Goal: Task Accomplishment & Management: Manage account settings

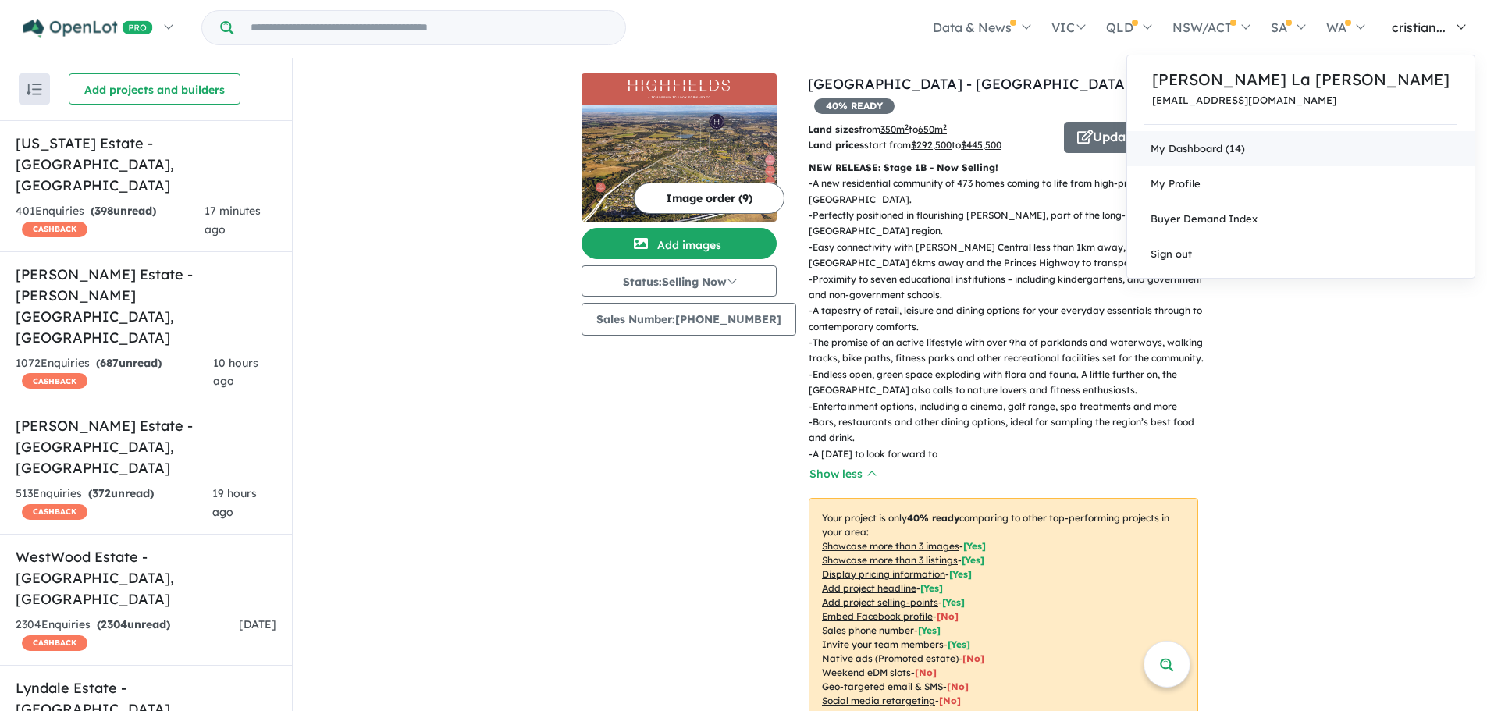
click at [987, 140] on link "My Dashboard (14)" at bounding box center [1300, 148] width 347 height 35
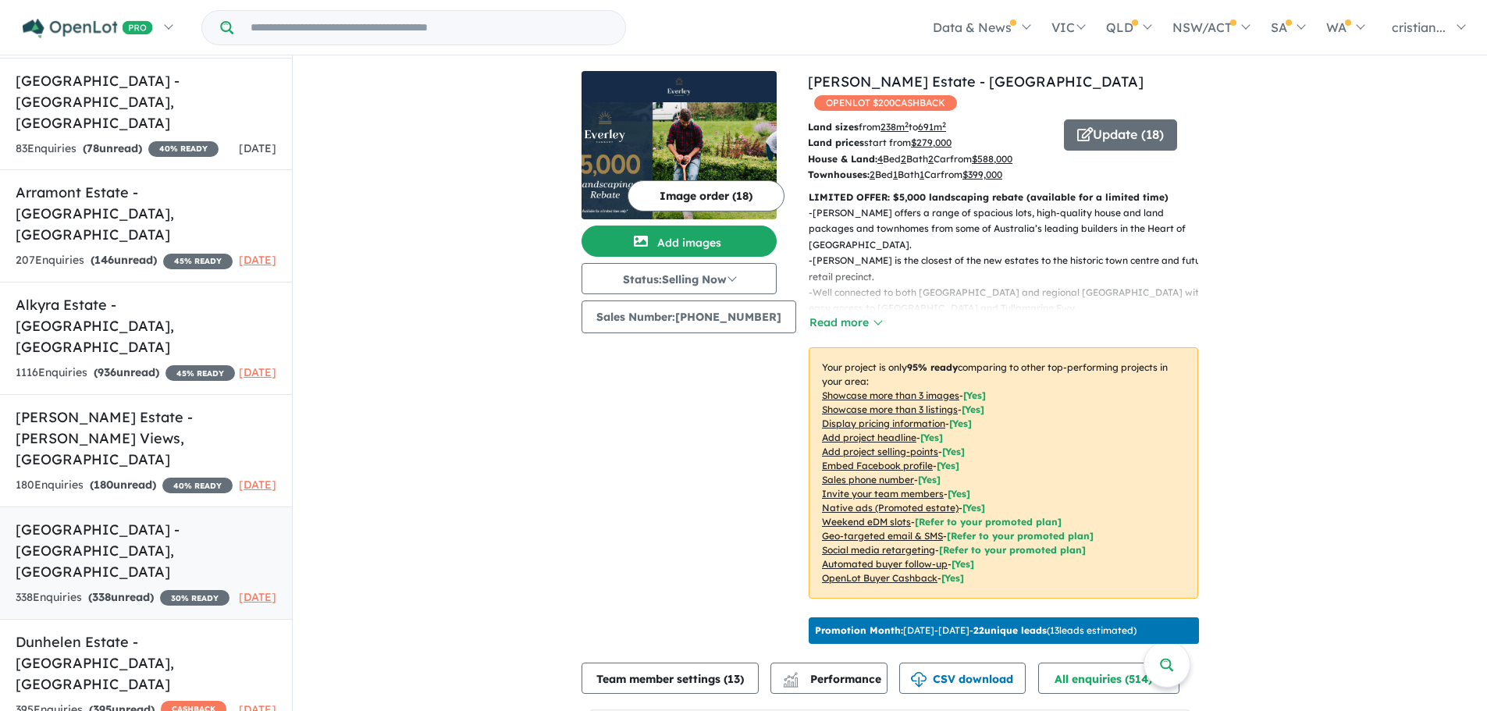
scroll to position [765, 0]
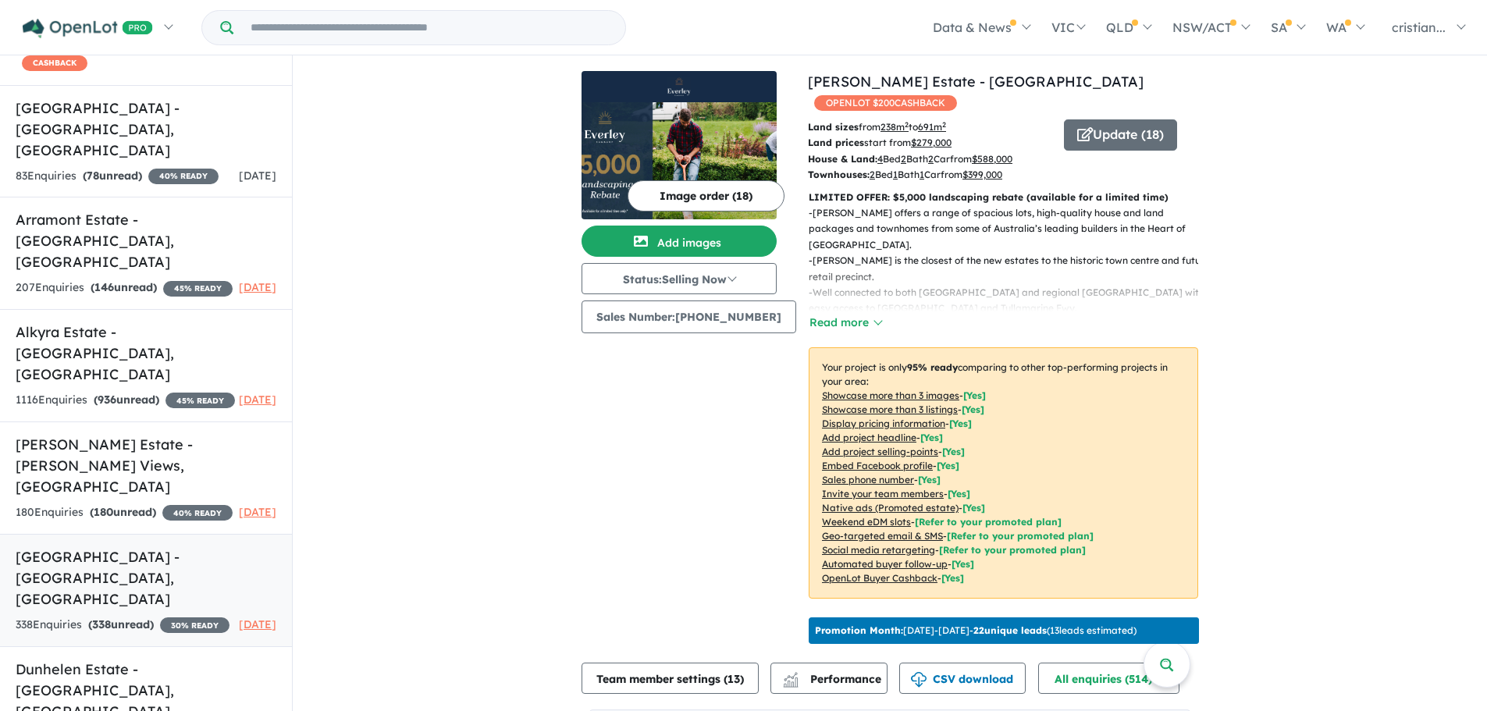
click at [107, 534] on link "[GEOGRAPHIC_DATA] - [GEOGRAPHIC_DATA] , [GEOGRAPHIC_DATA] 338 Enquir ies ( 338 …" at bounding box center [146, 590] width 292 height 113
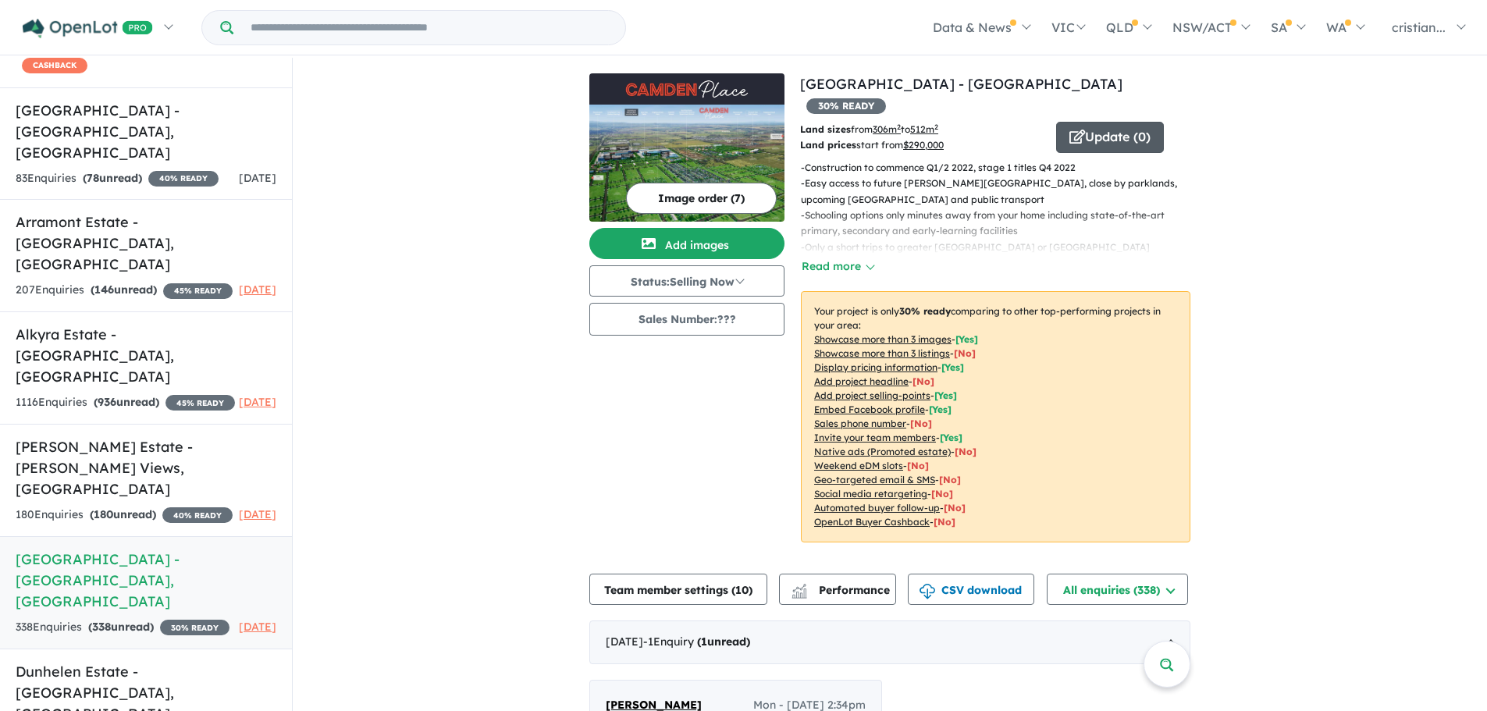
click at [1098, 122] on button "Update ( 0 )" at bounding box center [1110, 137] width 108 height 31
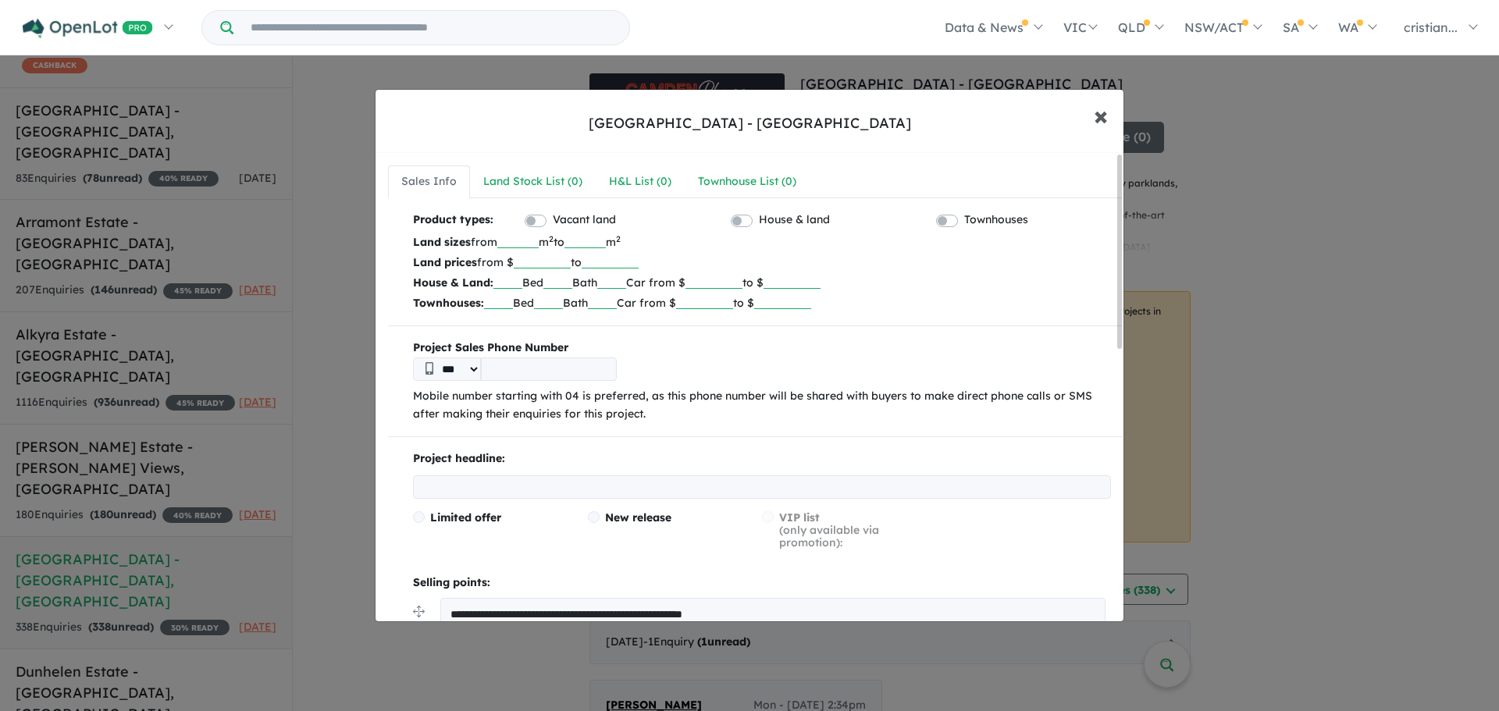
drag, startPoint x: 1102, startPoint y: 119, endPoint x: 952, endPoint y: 175, distance: 160.8
click at [1102, 119] on span "×" at bounding box center [1101, 115] width 14 height 34
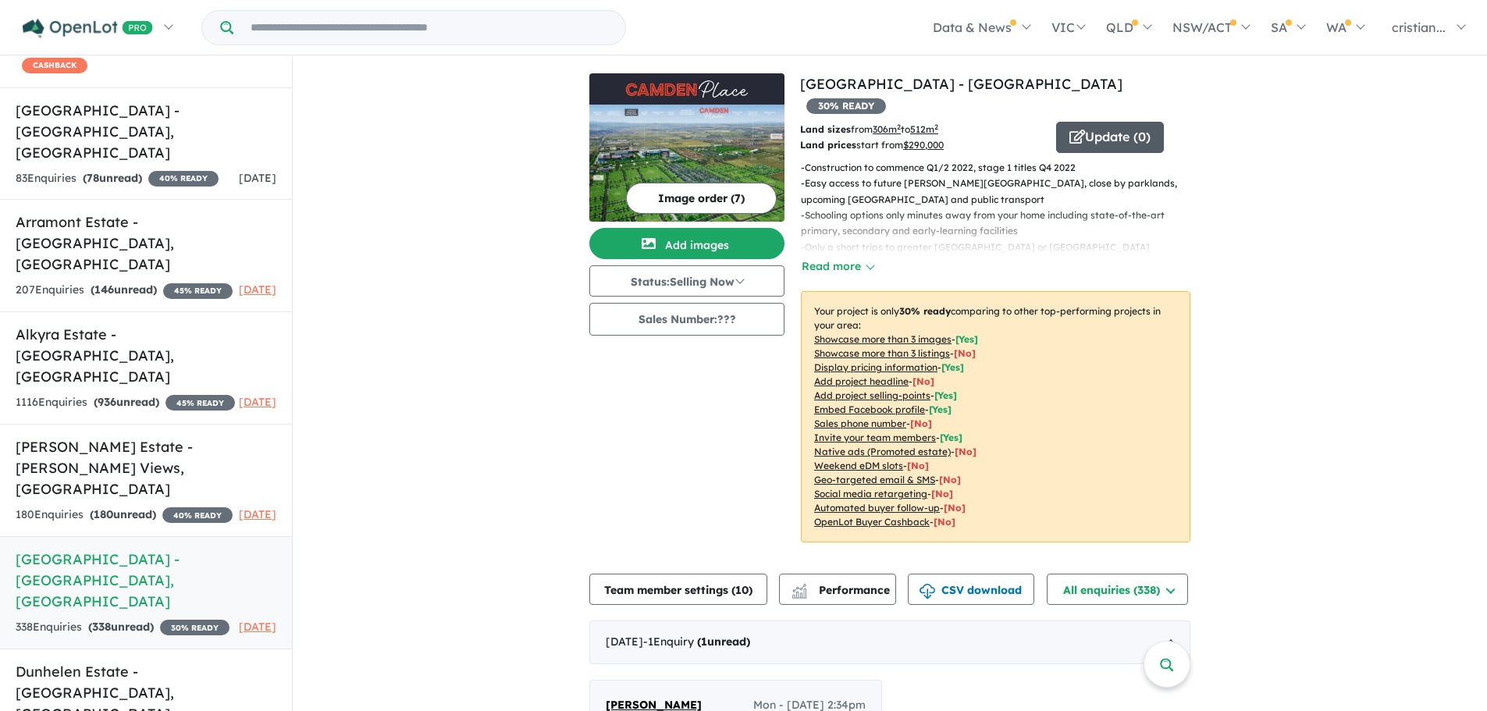
click at [1126, 122] on button "Update ( 0 )" at bounding box center [1110, 137] width 108 height 31
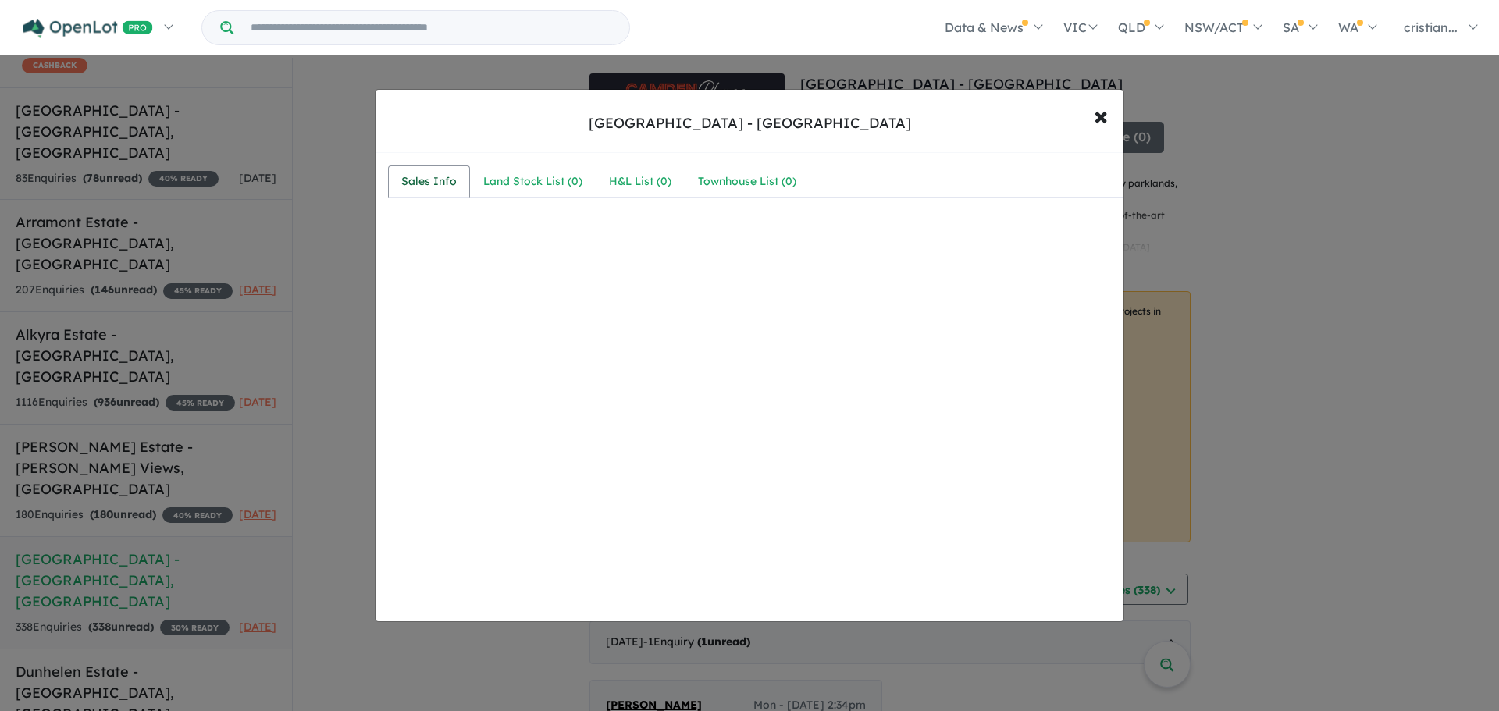
click at [407, 187] on div "Sales Info" at bounding box center [428, 182] width 55 height 19
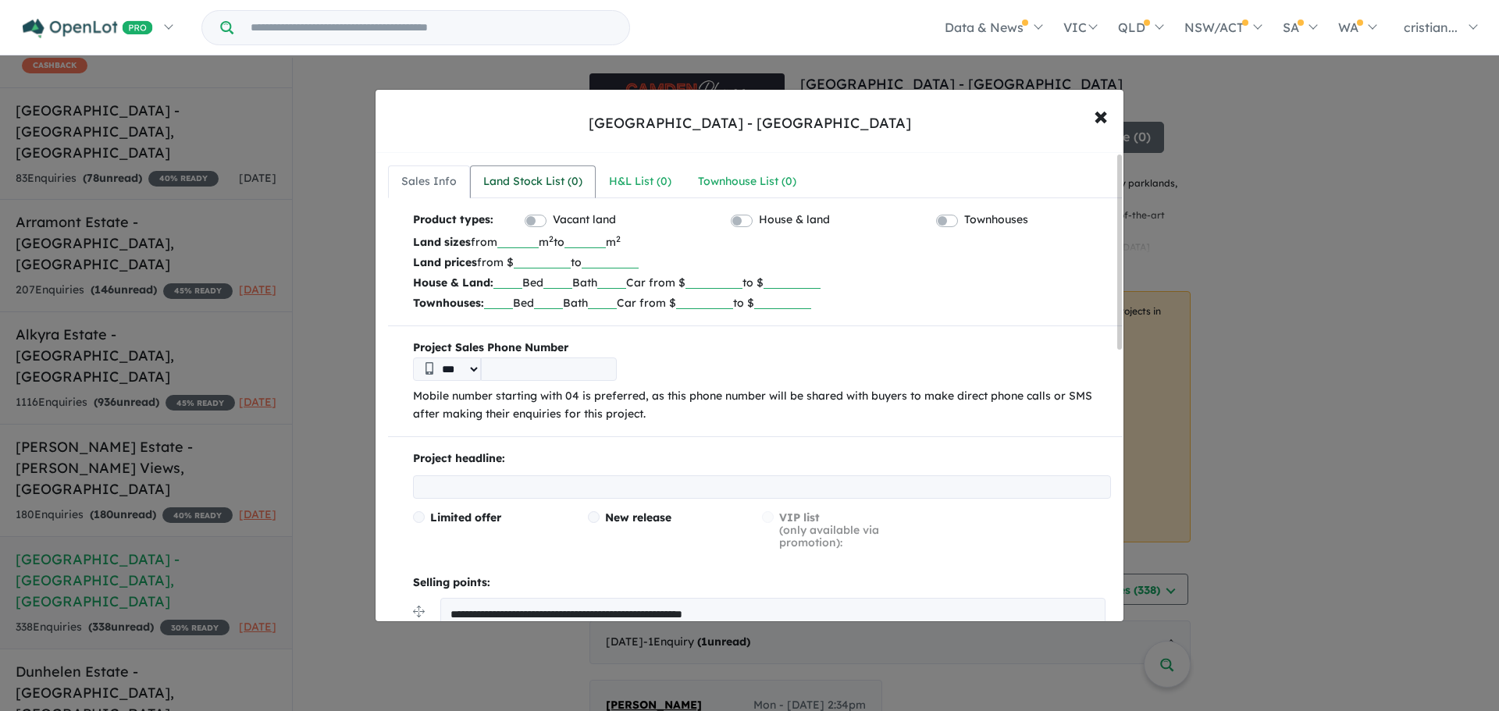
click at [520, 180] on div "Land Stock List ( 0 )" at bounding box center [532, 182] width 99 height 19
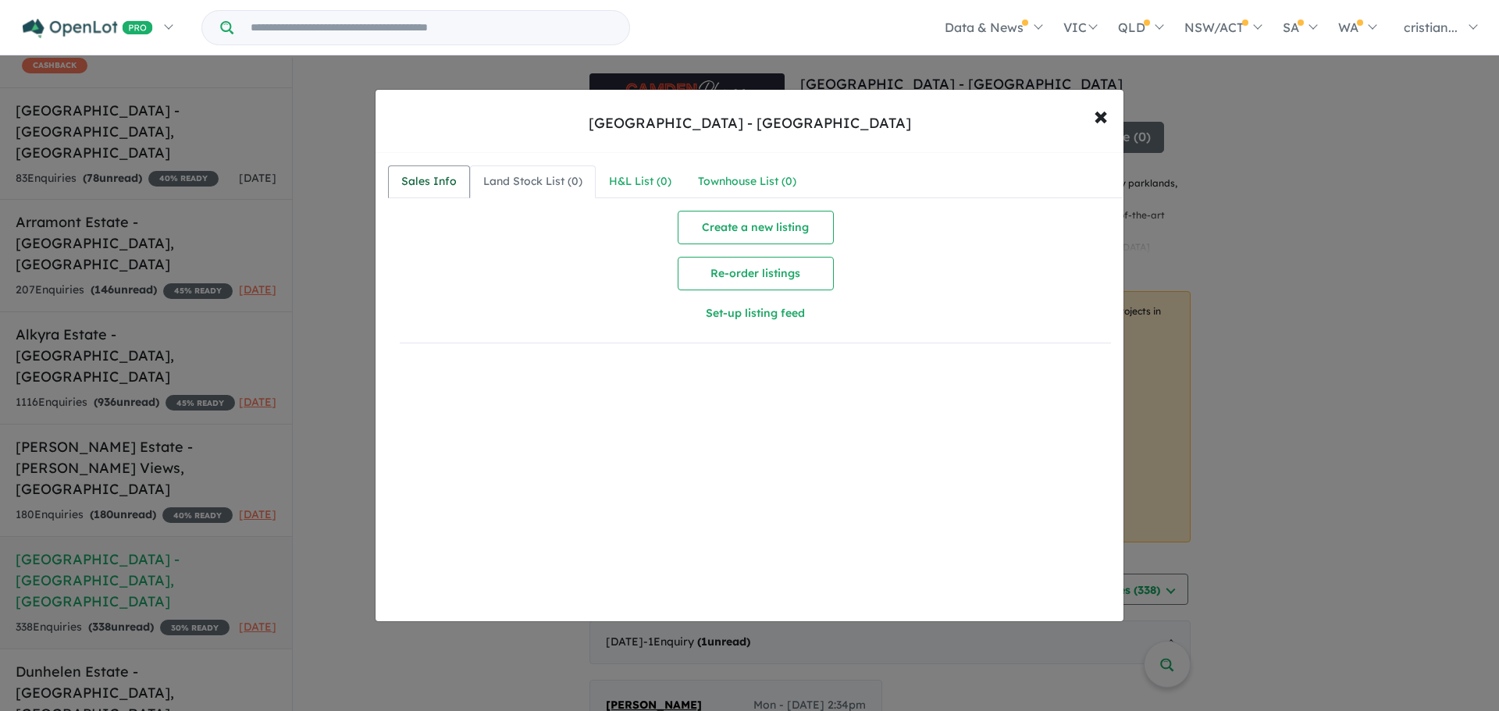
click at [463, 173] on link "Sales Info" at bounding box center [429, 181] width 82 height 33
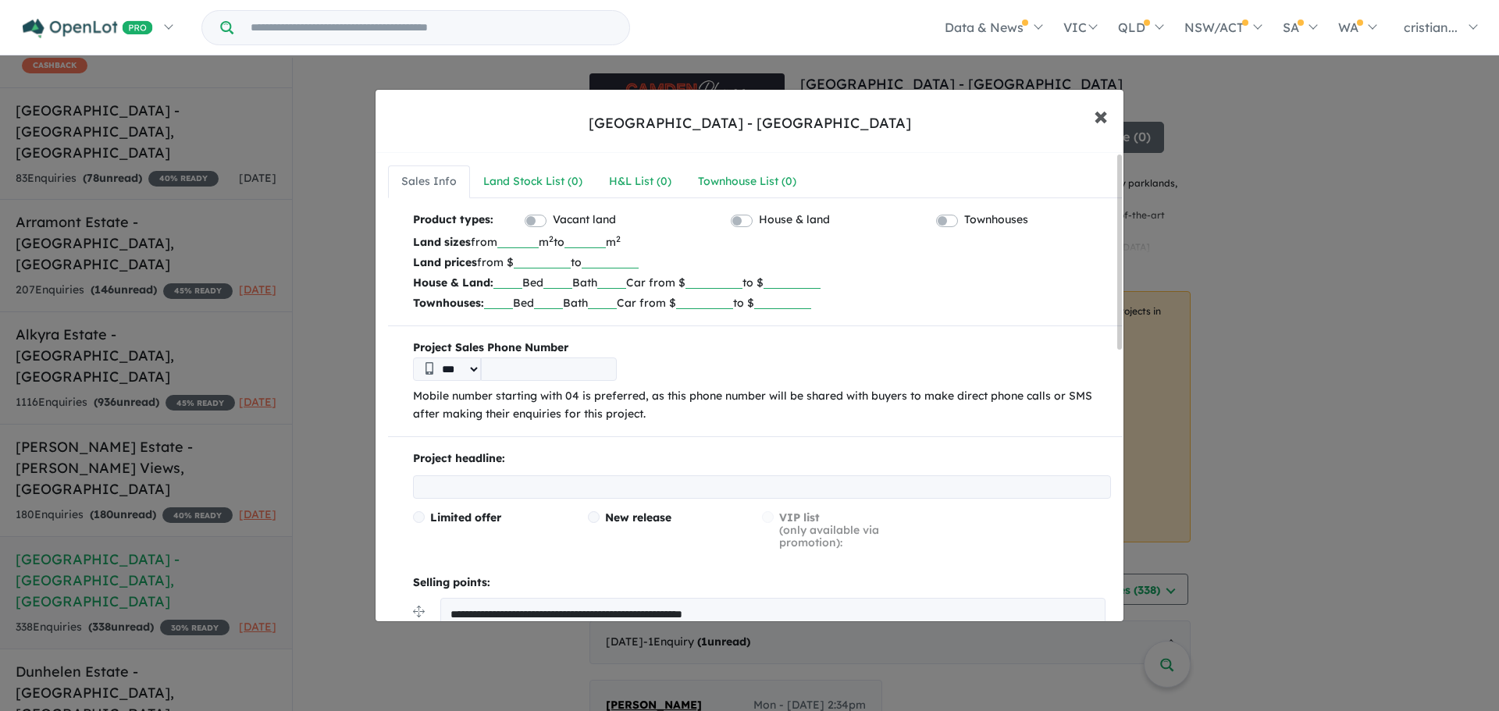
click at [1105, 120] on span "×" at bounding box center [1101, 115] width 14 height 34
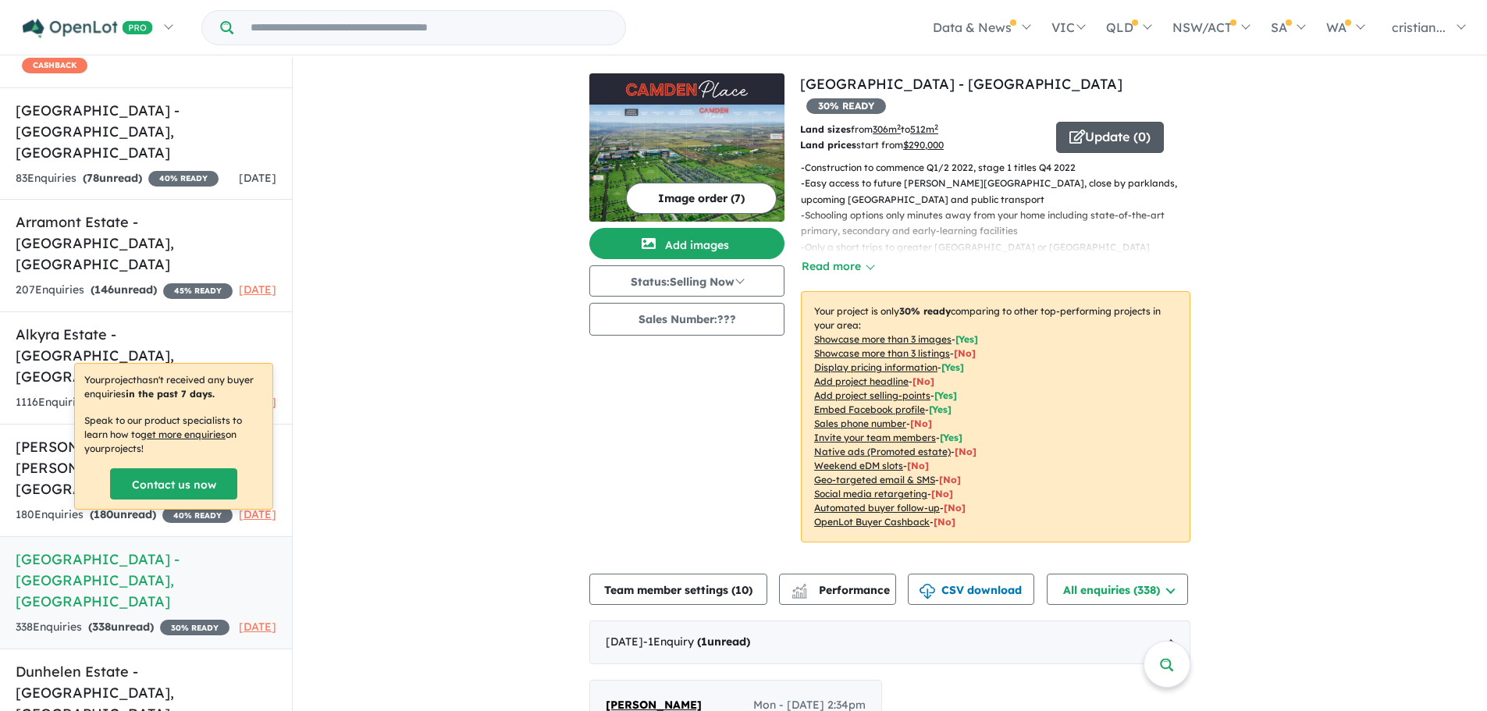
click at [1112, 122] on button "Update ( 0 )" at bounding box center [1110, 137] width 108 height 31
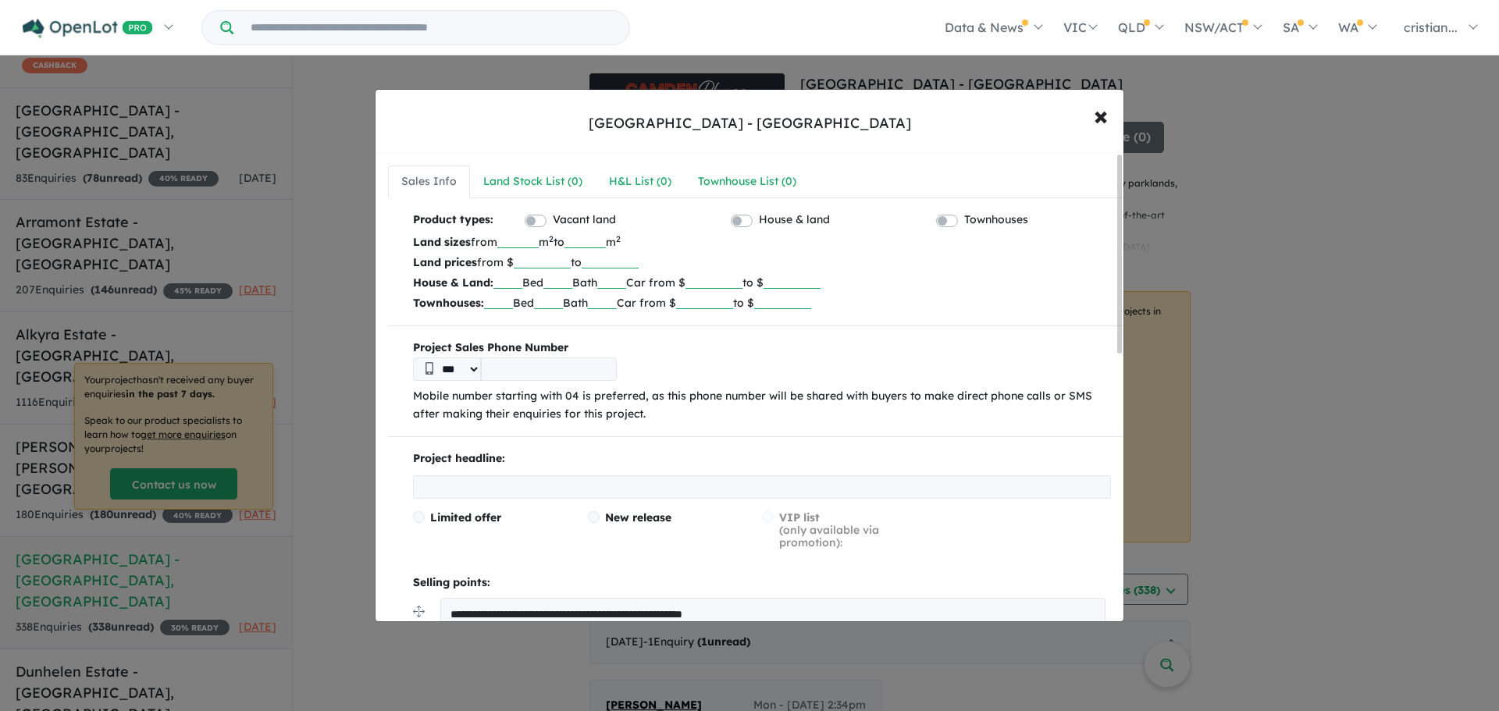
click at [503, 363] on input "tel" at bounding box center [549, 369] width 136 height 23
drag, startPoint x: 624, startPoint y: 354, endPoint x: 612, endPoint y: 361, distance: 13.7
click at [618, 356] on b "Project Sales Phone Number" at bounding box center [762, 348] width 698 height 19
drag, startPoint x: 612, startPoint y: 361, endPoint x: 596, endPoint y: 369, distance: 18.5
click at [612, 361] on input "tel" at bounding box center [549, 369] width 136 height 23
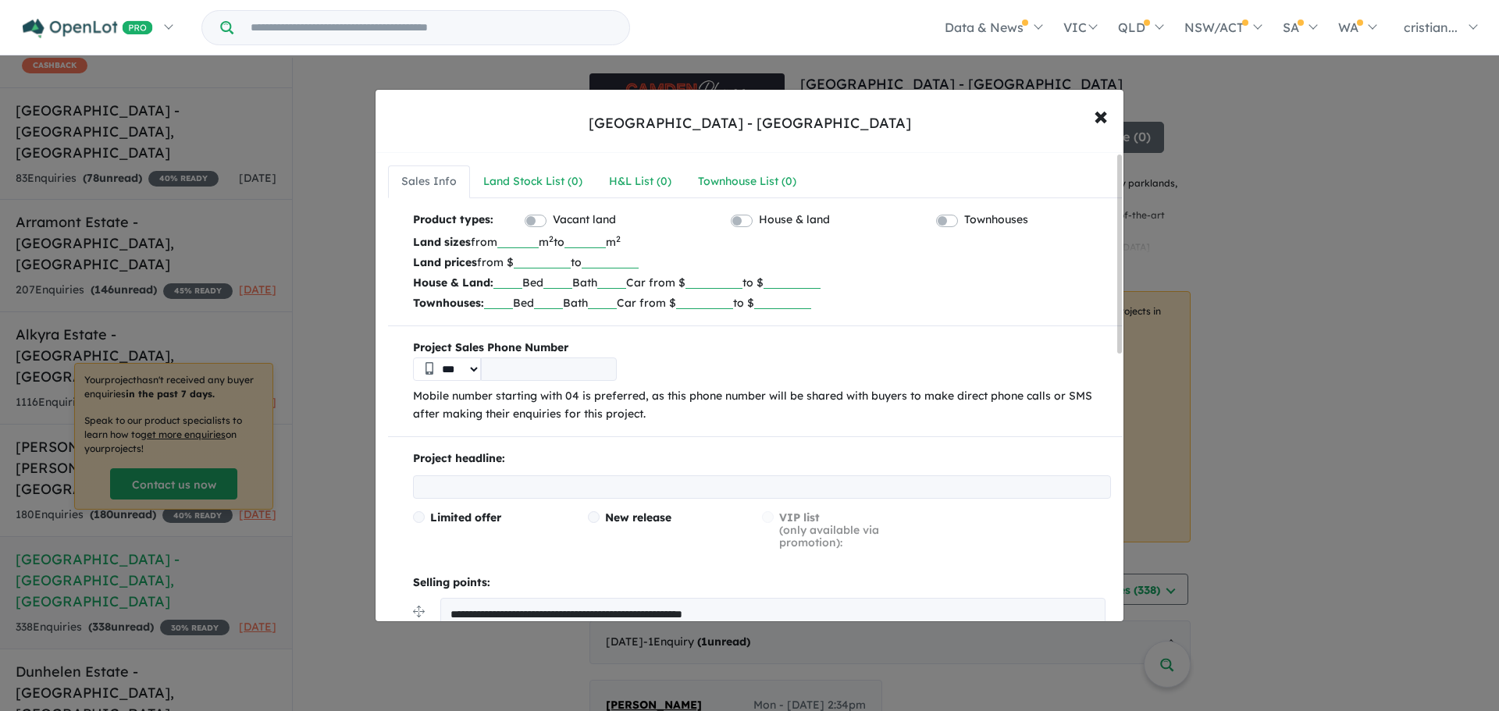
click at [457, 368] on select "***" at bounding box center [447, 369] width 68 height 23
drag, startPoint x: 457, startPoint y: 368, endPoint x: 468, endPoint y: 368, distance: 10.9
click at [457, 368] on select "***" at bounding box center [447, 369] width 68 height 23
click at [541, 368] on input "tel" at bounding box center [549, 369] width 136 height 23
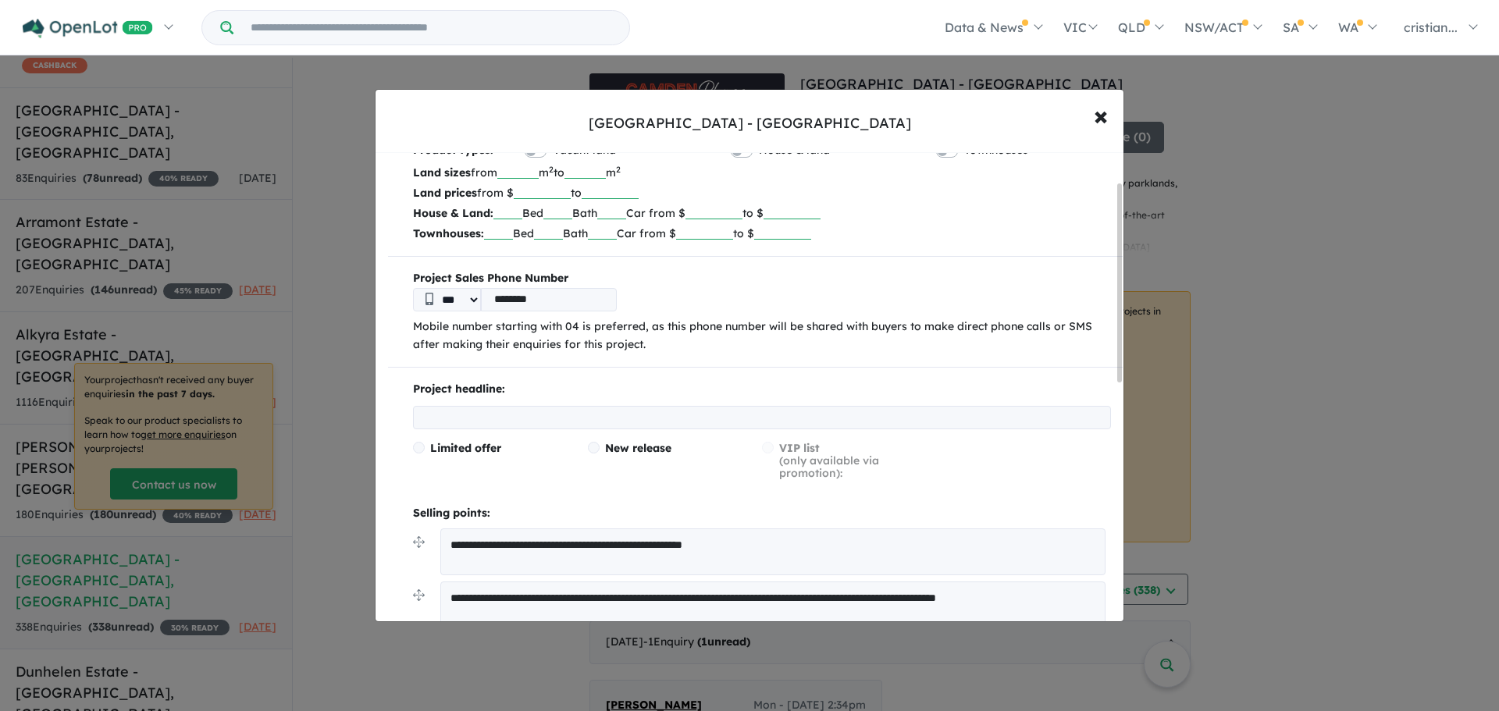
scroll to position [156, 0]
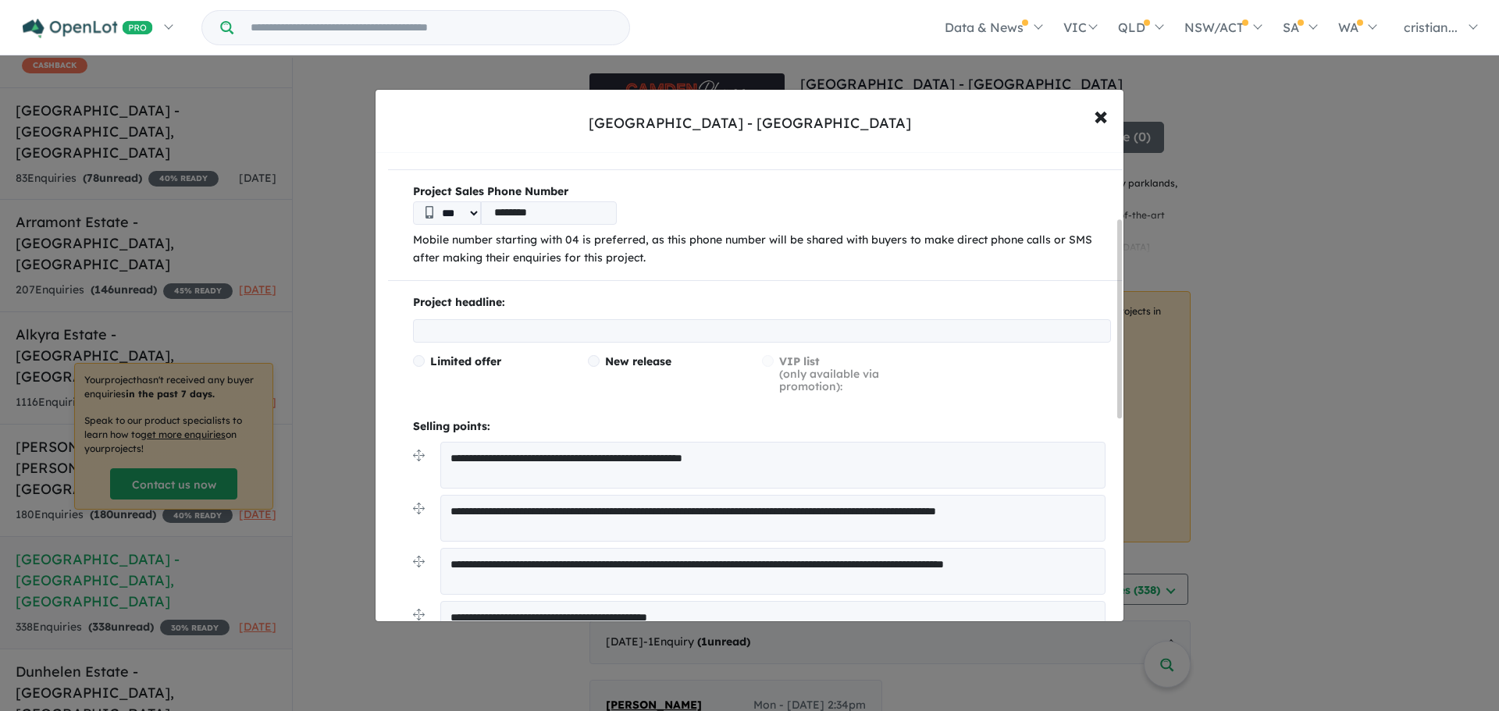
type input "********"
click at [616, 358] on span "New release" at bounding box center [638, 361] width 66 height 14
click at [523, 343] on div "**********" at bounding box center [755, 476] width 735 height 366
click at [550, 327] on input "text" at bounding box center [762, 330] width 698 height 23
type input "**********"
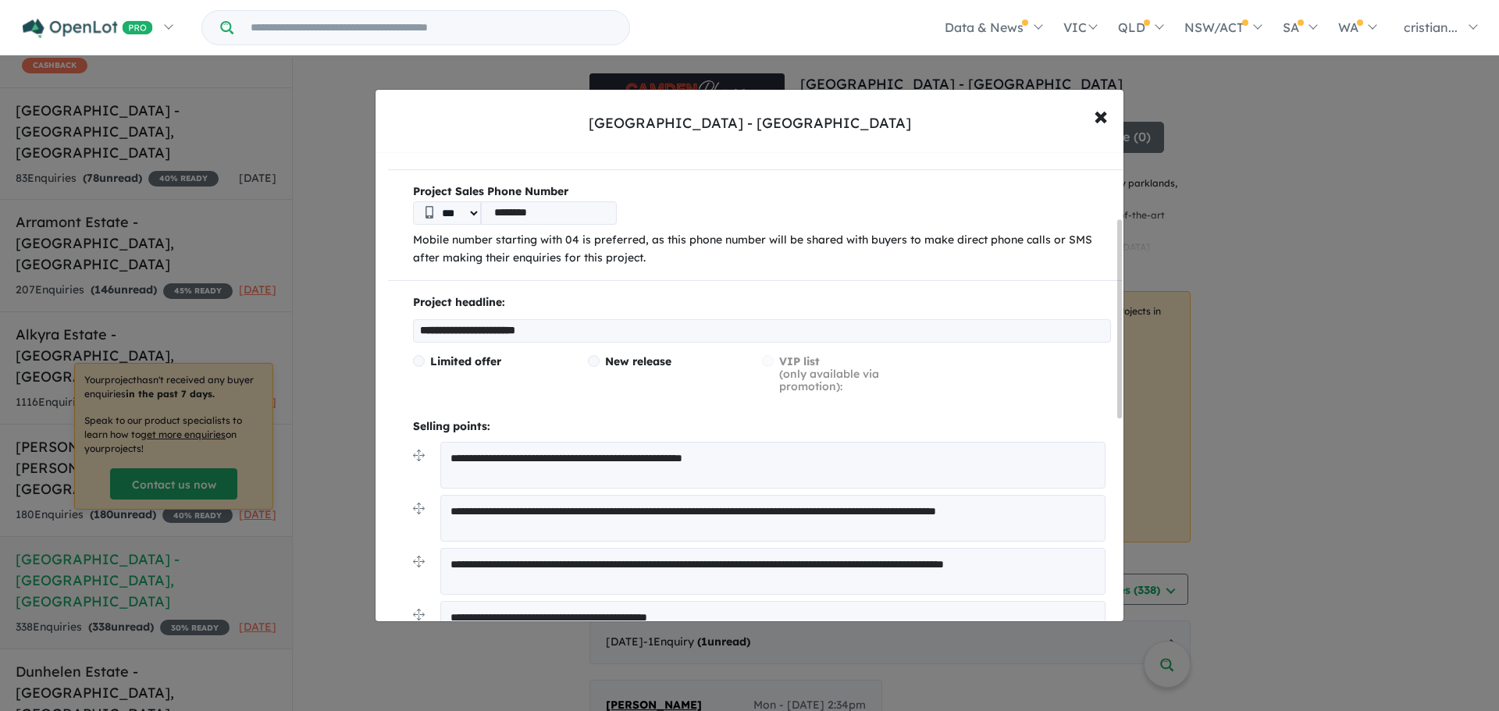
click at [790, 466] on textarea "**********" at bounding box center [772, 465] width 665 height 47
drag, startPoint x: 726, startPoint y: 460, endPoint x: 436, endPoint y: 465, distance: 289.6
click at [436, 465] on li "**********" at bounding box center [762, 468] width 698 height 53
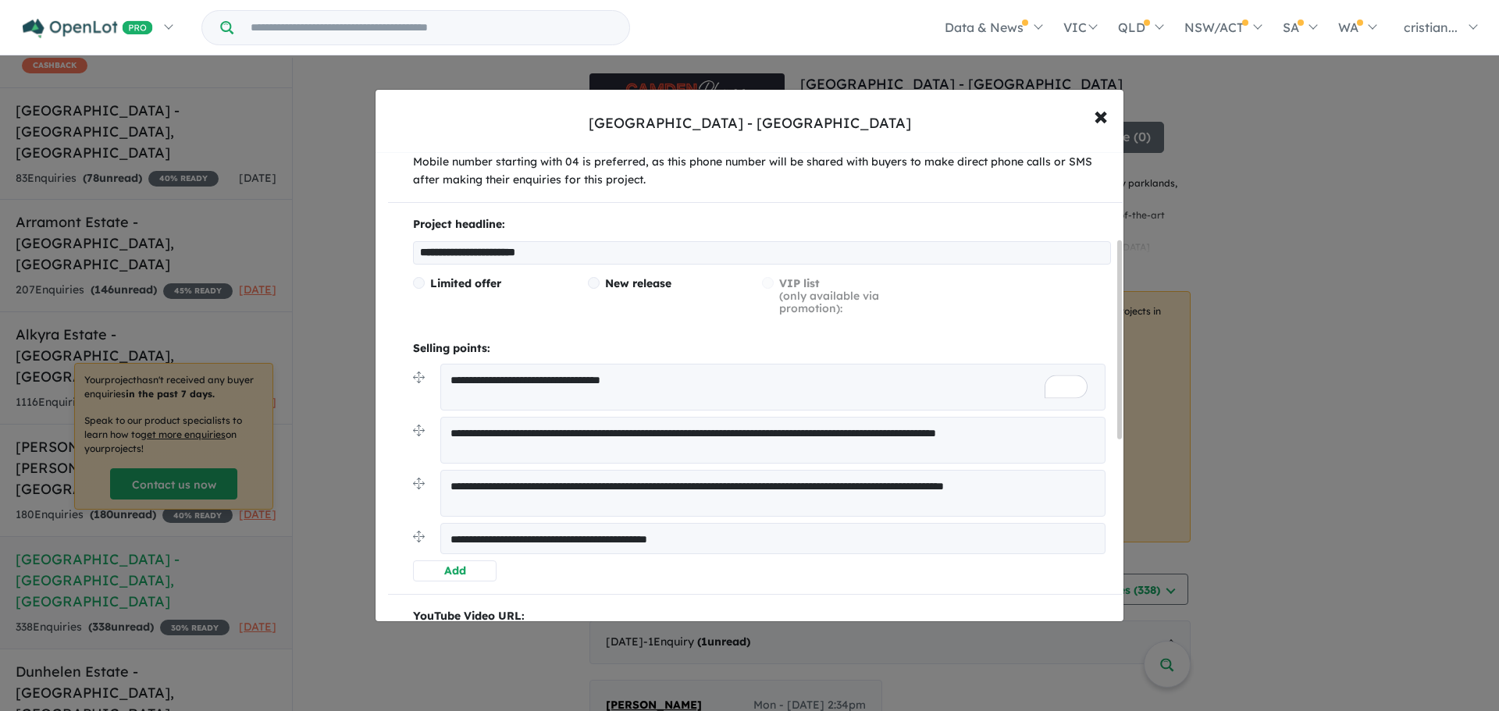
scroll to position [0, 0]
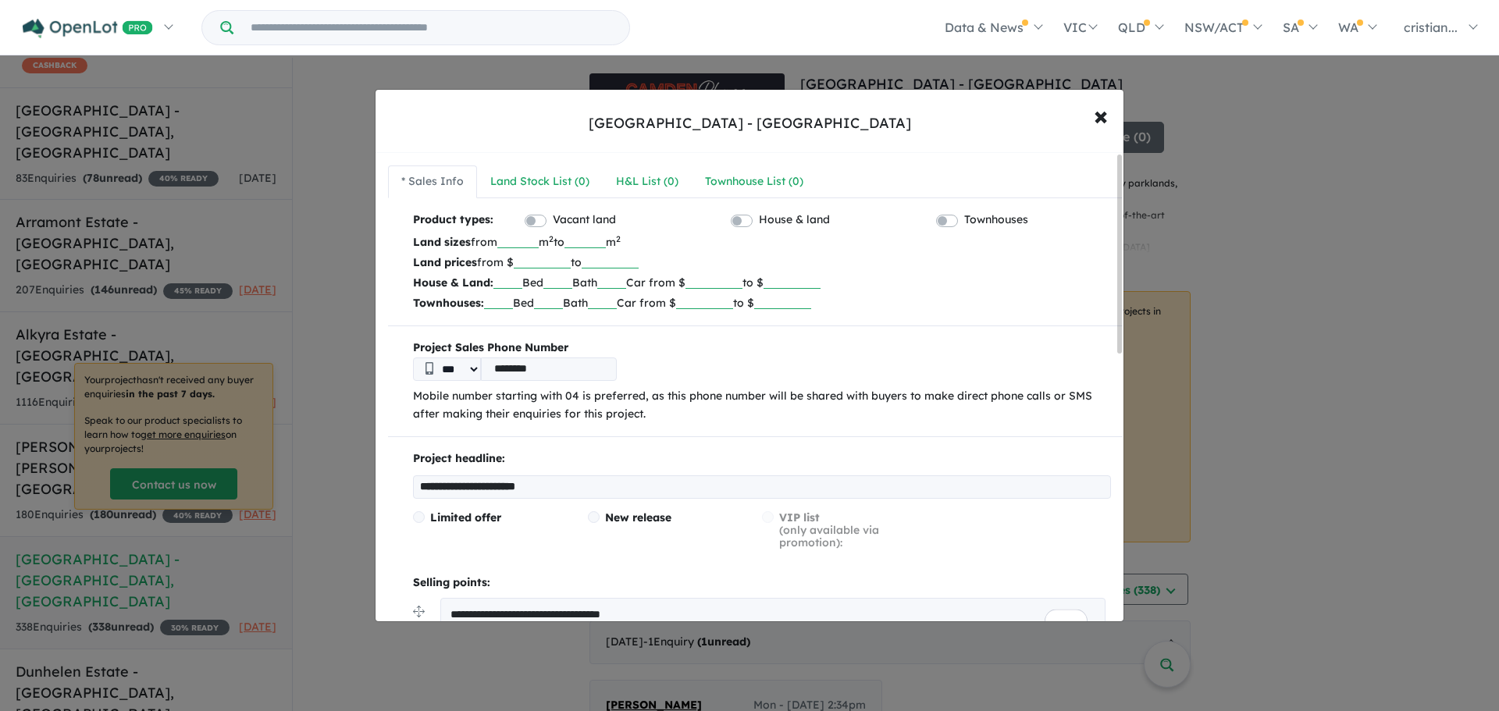
type textarea "**********"
click at [548, 260] on input "******" at bounding box center [542, 261] width 57 height 16
drag, startPoint x: 529, startPoint y: 262, endPoint x: 678, endPoint y: 265, distance: 149.1
click at [678, 265] on p "Land prices from $ ****** to" at bounding box center [762, 262] width 698 height 20
type input "******"
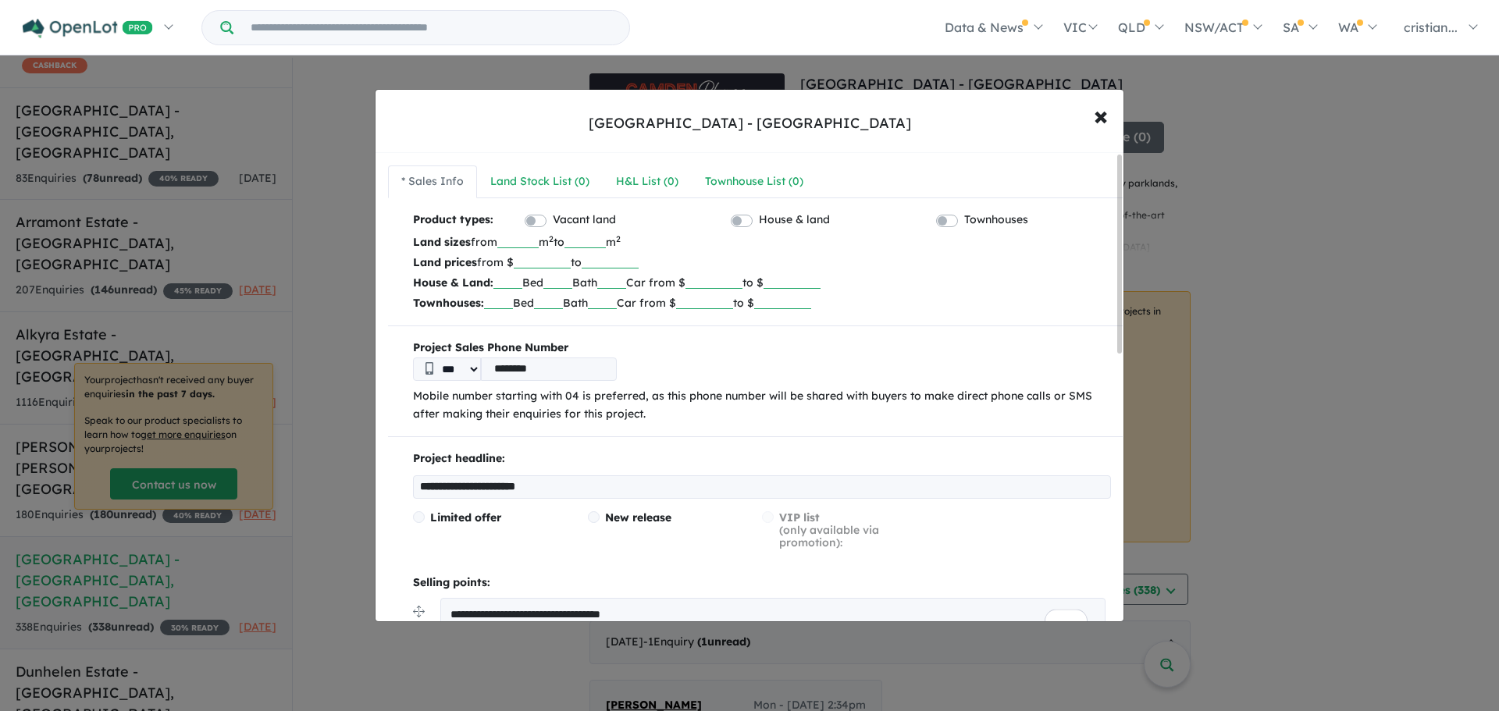
click at [530, 240] on input "***" at bounding box center [517, 241] width 41 height 16
drag, startPoint x: 518, startPoint y: 238, endPoint x: 599, endPoint y: 240, distance: 81.2
click at [599, 240] on p "Land sizes from *** m 2 to *** m 2" at bounding box center [762, 242] width 698 height 20
type input "***"
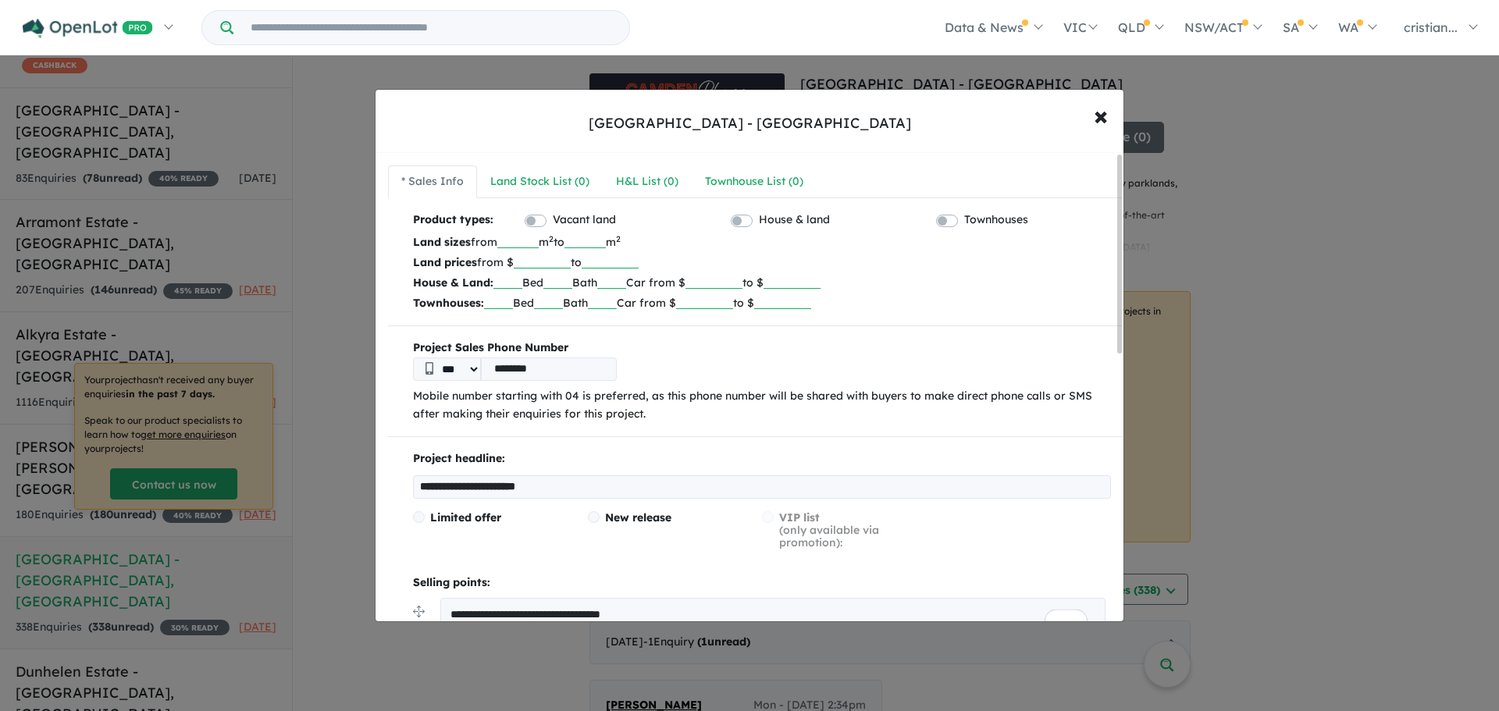
click at [886, 257] on p "Land prices from $ ****** to" at bounding box center [762, 262] width 698 height 20
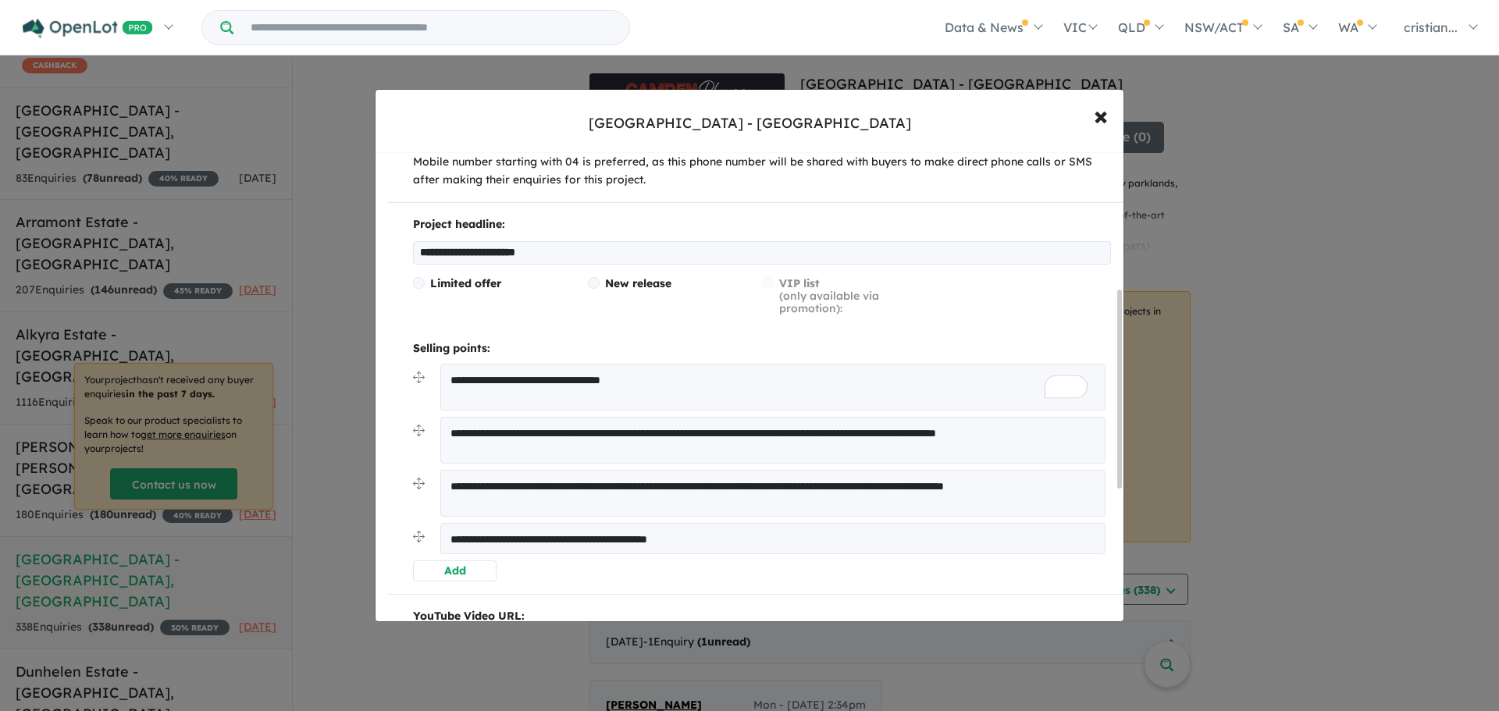
scroll to position [546, 0]
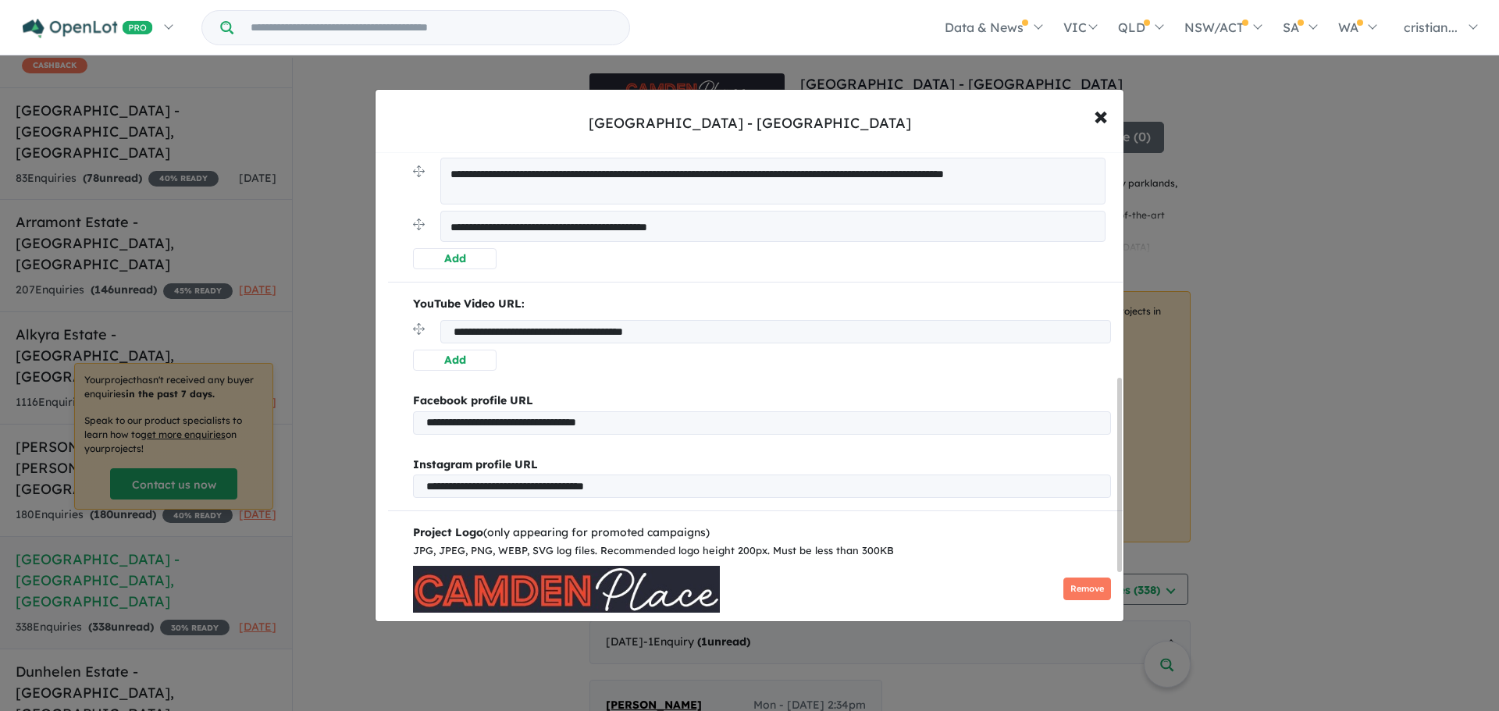
drag, startPoint x: 685, startPoint y: 428, endPoint x: 355, endPoint y: 429, distance: 329.4
click at [355, 429] on div "**********" at bounding box center [749, 355] width 1499 height 711
drag, startPoint x: 712, startPoint y: 490, endPoint x: 329, endPoint y: 474, distance: 383.6
click at [329, 474] on div "**********" at bounding box center [749, 355] width 1499 height 711
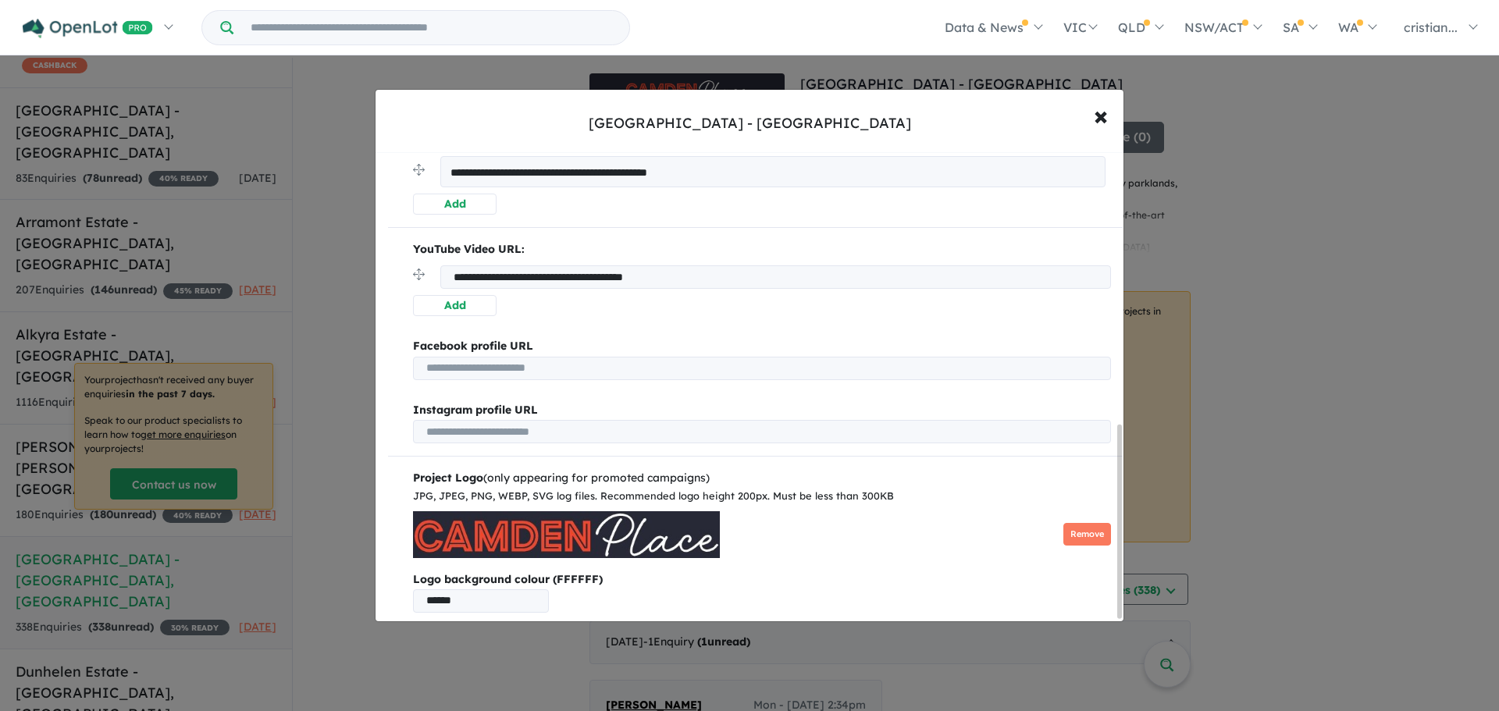
scroll to position [663, 0]
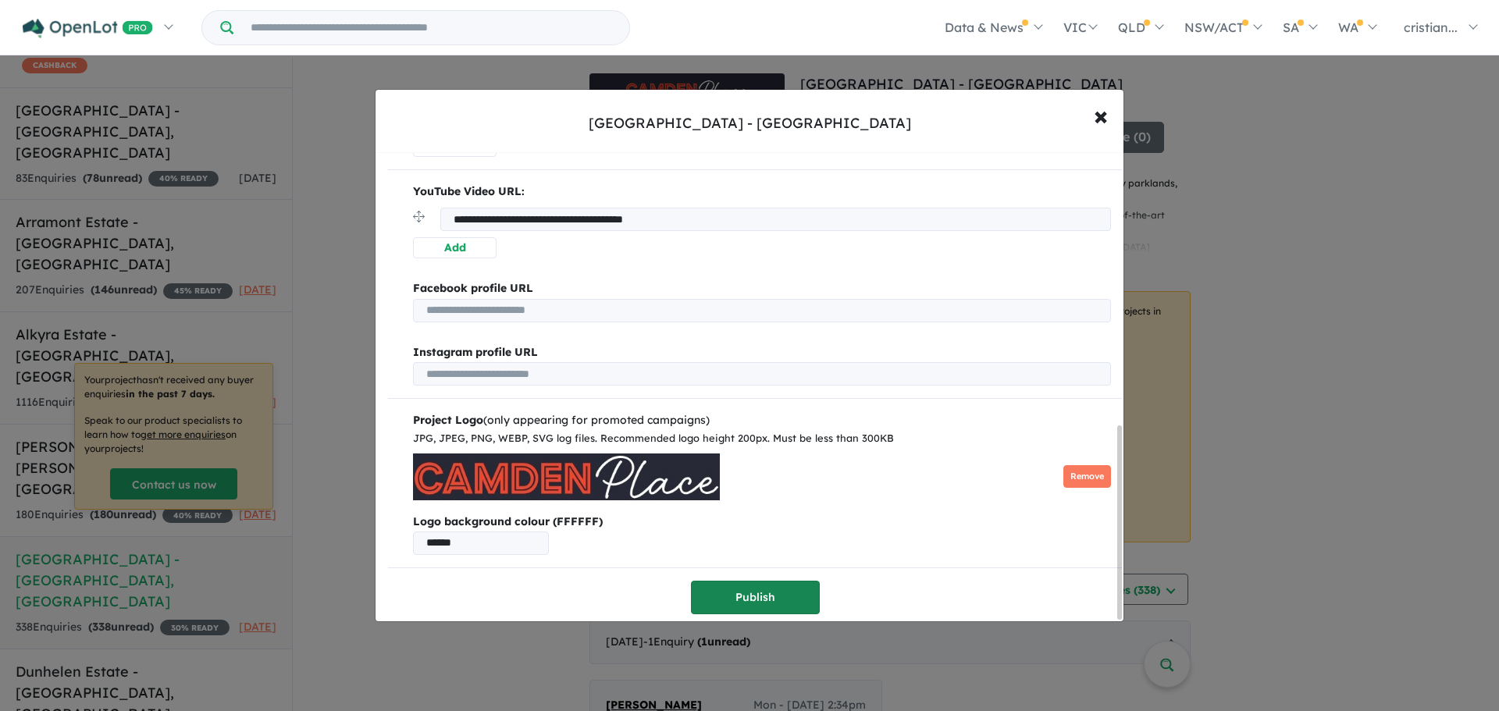
click at [743, 581] on button "Publish" at bounding box center [755, 598] width 129 height 34
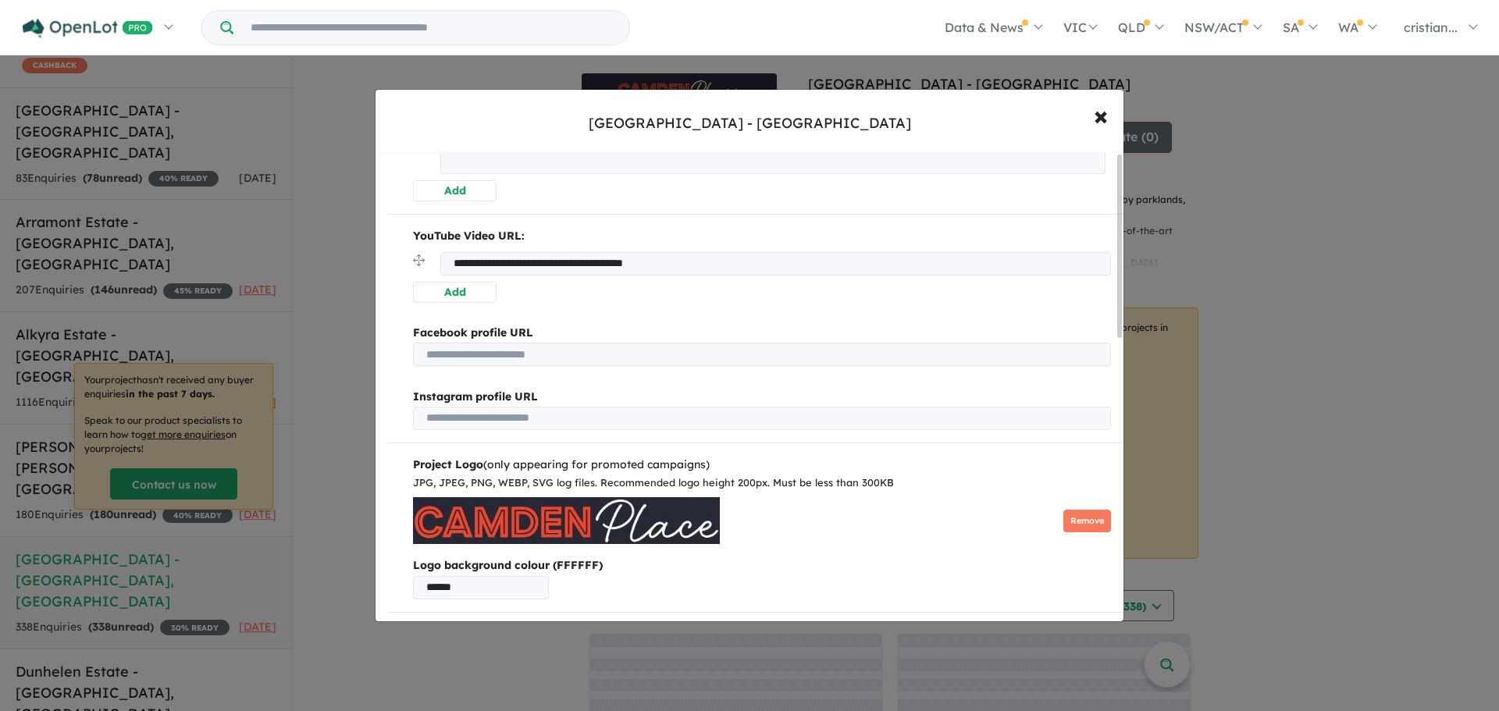
scroll to position [0, 0]
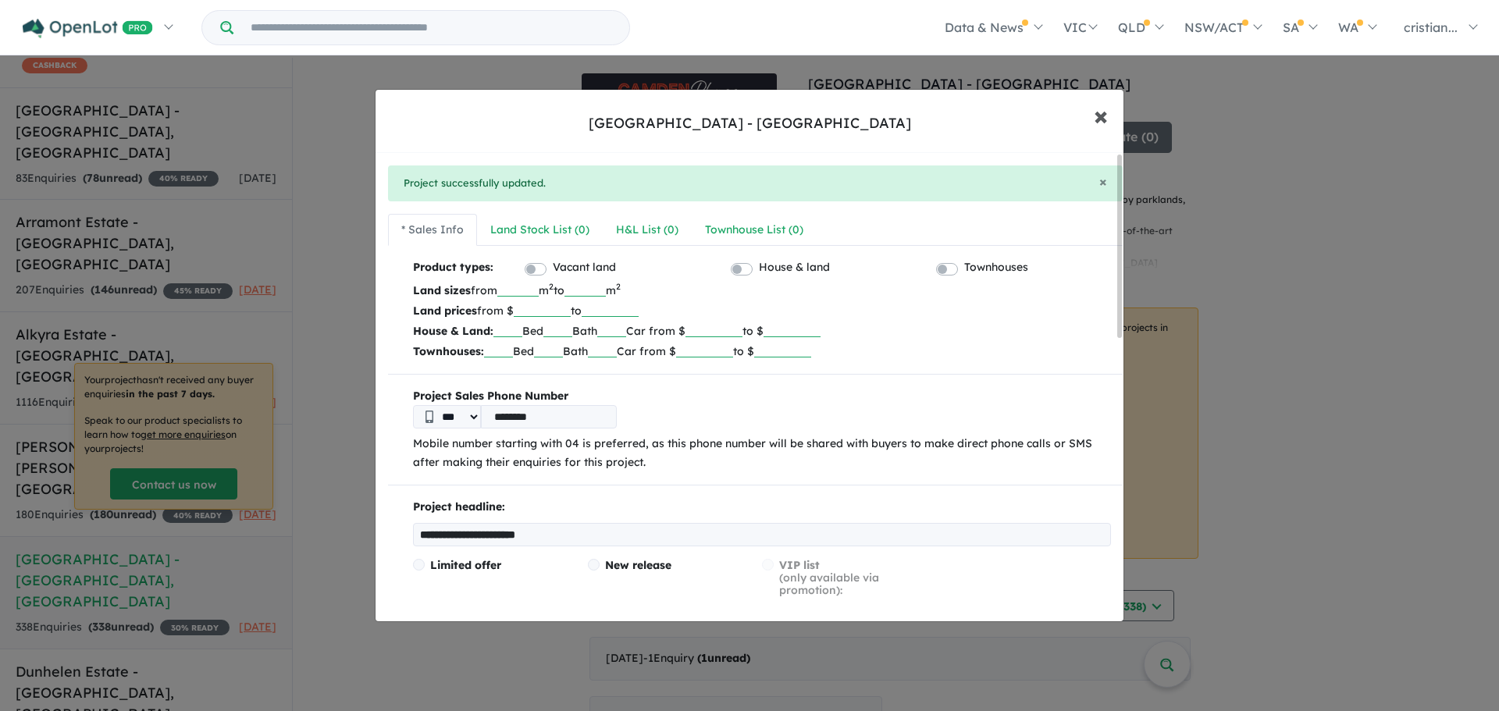
drag, startPoint x: 1111, startPoint y: 113, endPoint x: 1097, endPoint y: 113, distance: 14.1
click at [1111, 113] on button "× Close" at bounding box center [1100, 115] width 45 height 42
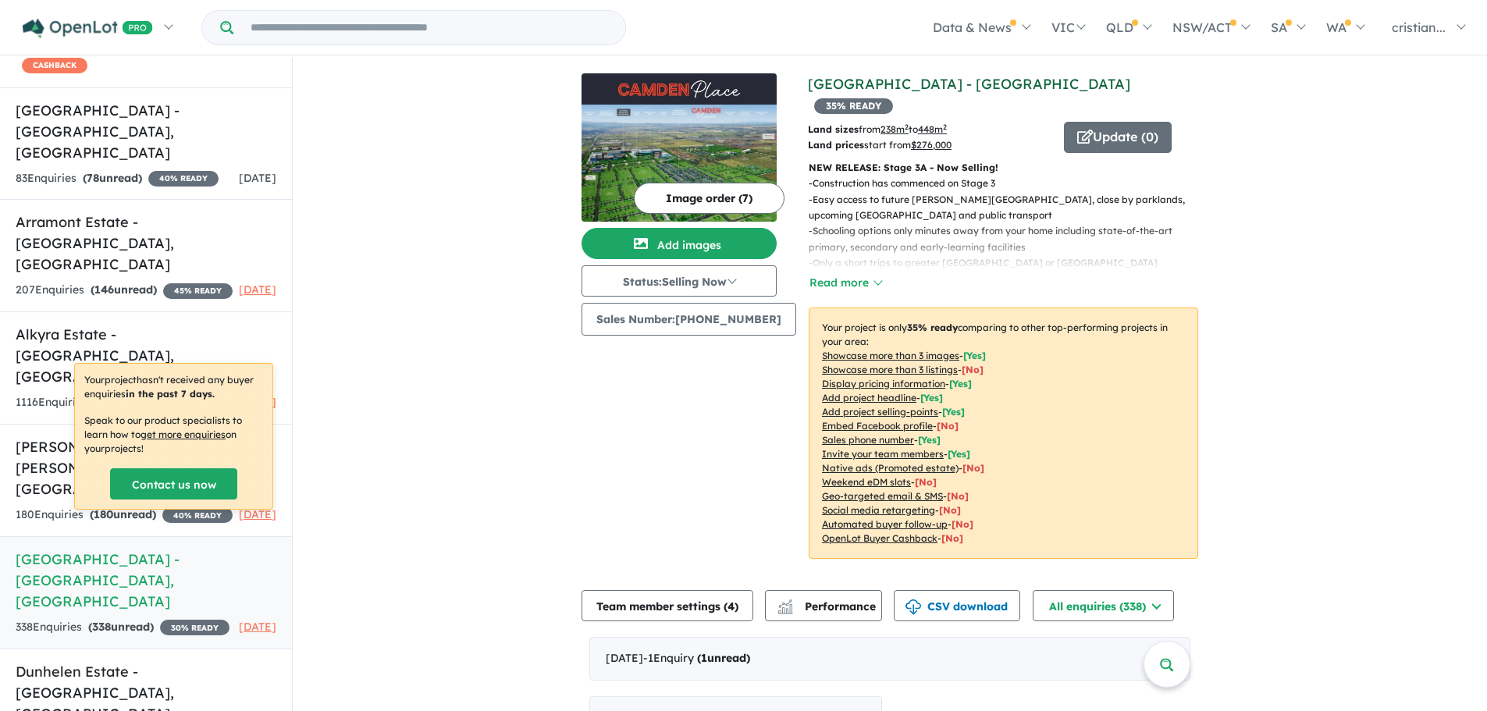
click at [914, 85] on link "[GEOGRAPHIC_DATA] - [GEOGRAPHIC_DATA]" at bounding box center [969, 84] width 322 height 18
click at [712, 184] on button "Image order ( 7 )" at bounding box center [709, 198] width 151 height 31
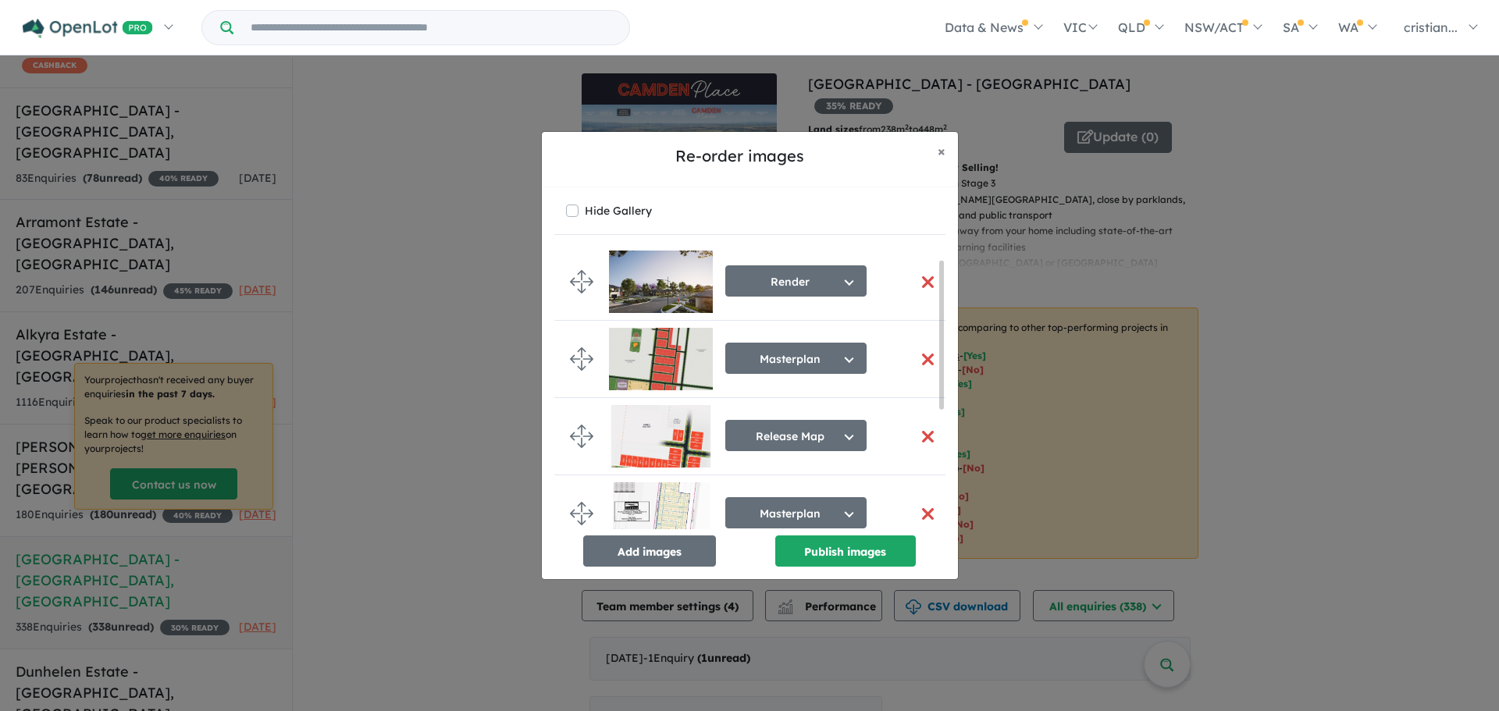
scroll to position [156, 0]
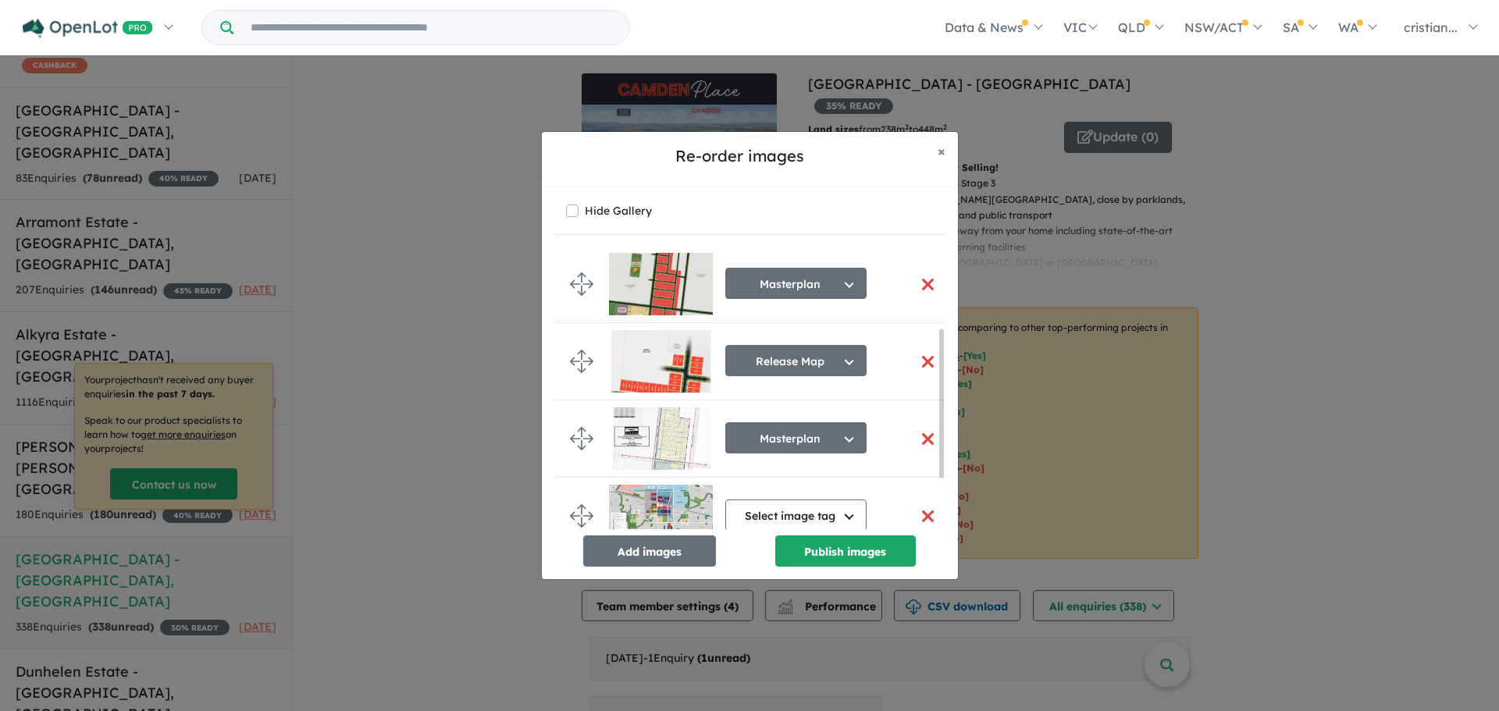
click at [921, 360] on button "button" at bounding box center [928, 362] width 33 height 34
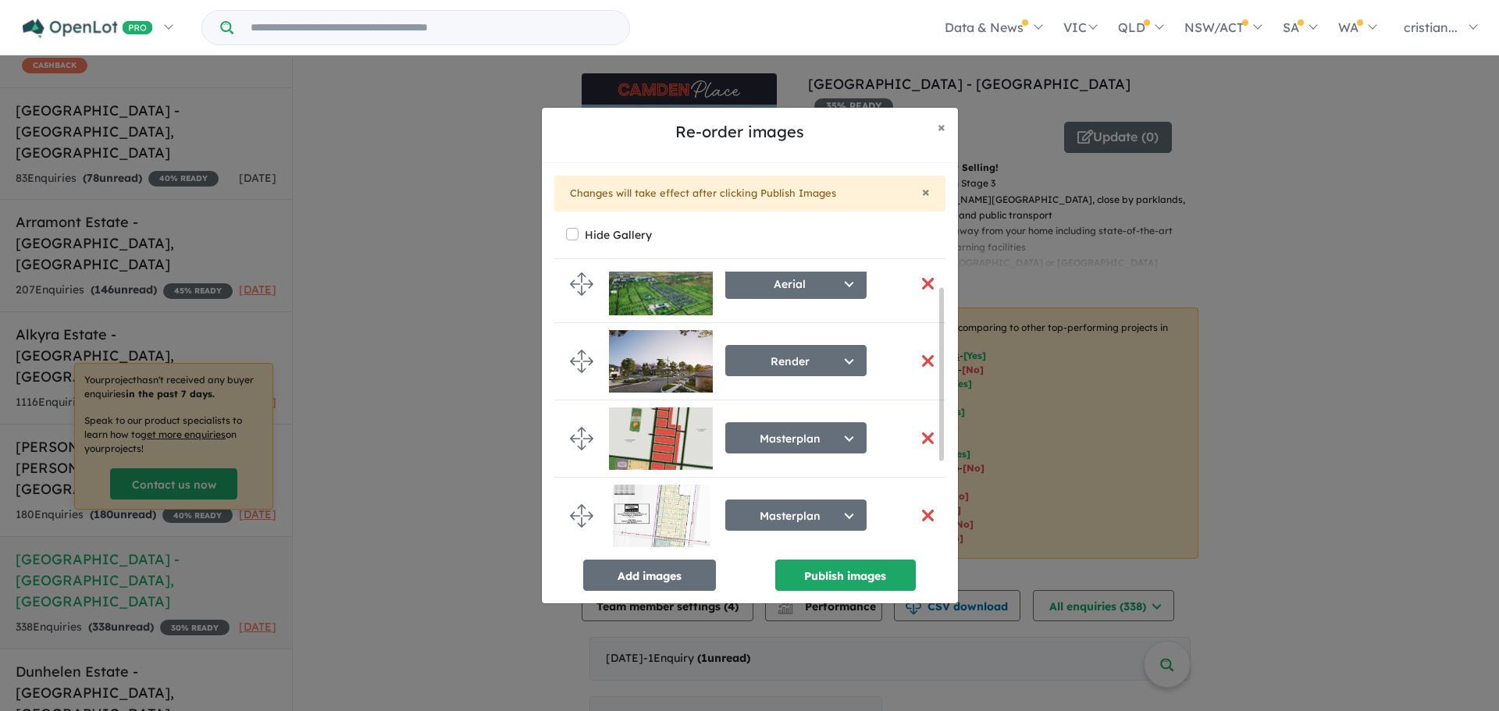
scroll to position [0, 0]
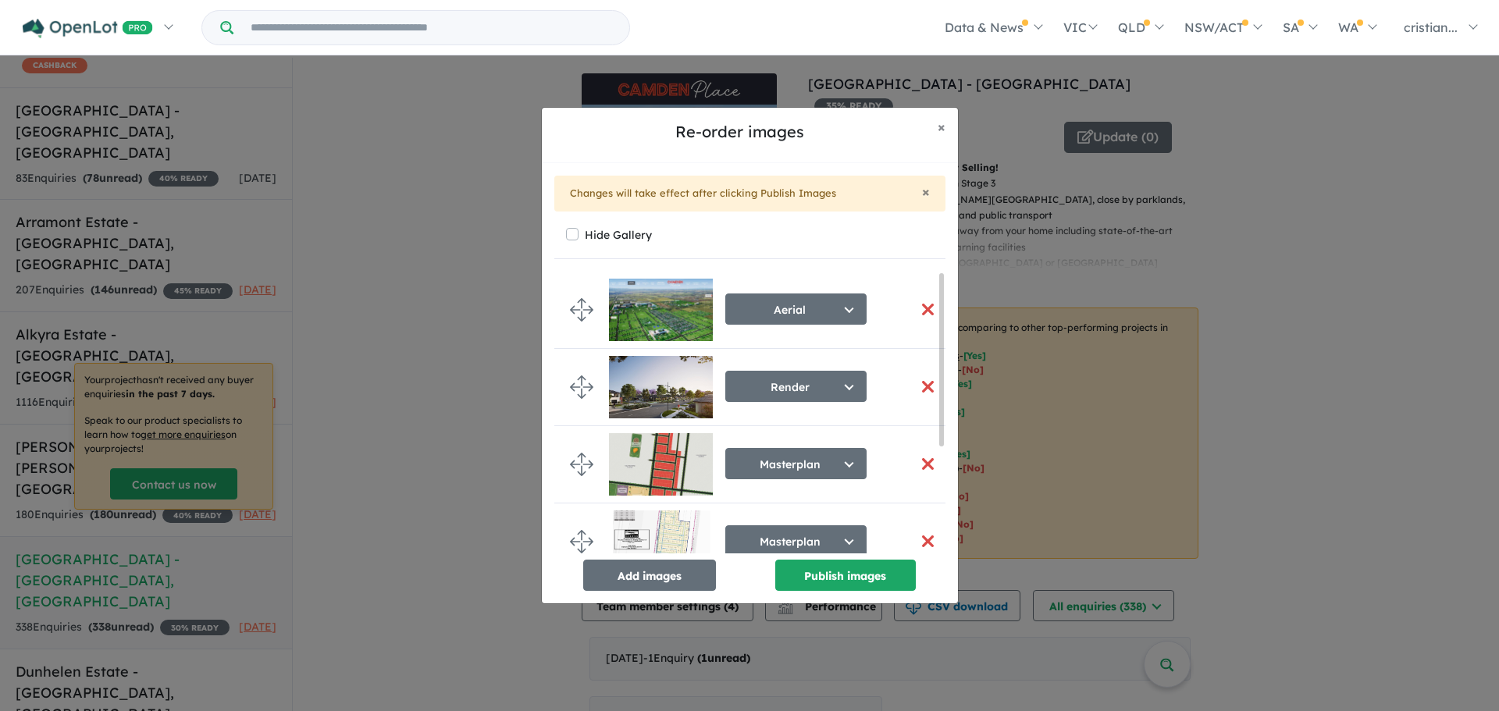
click at [920, 464] on button "button" at bounding box center [928, 464] width 33 height 34
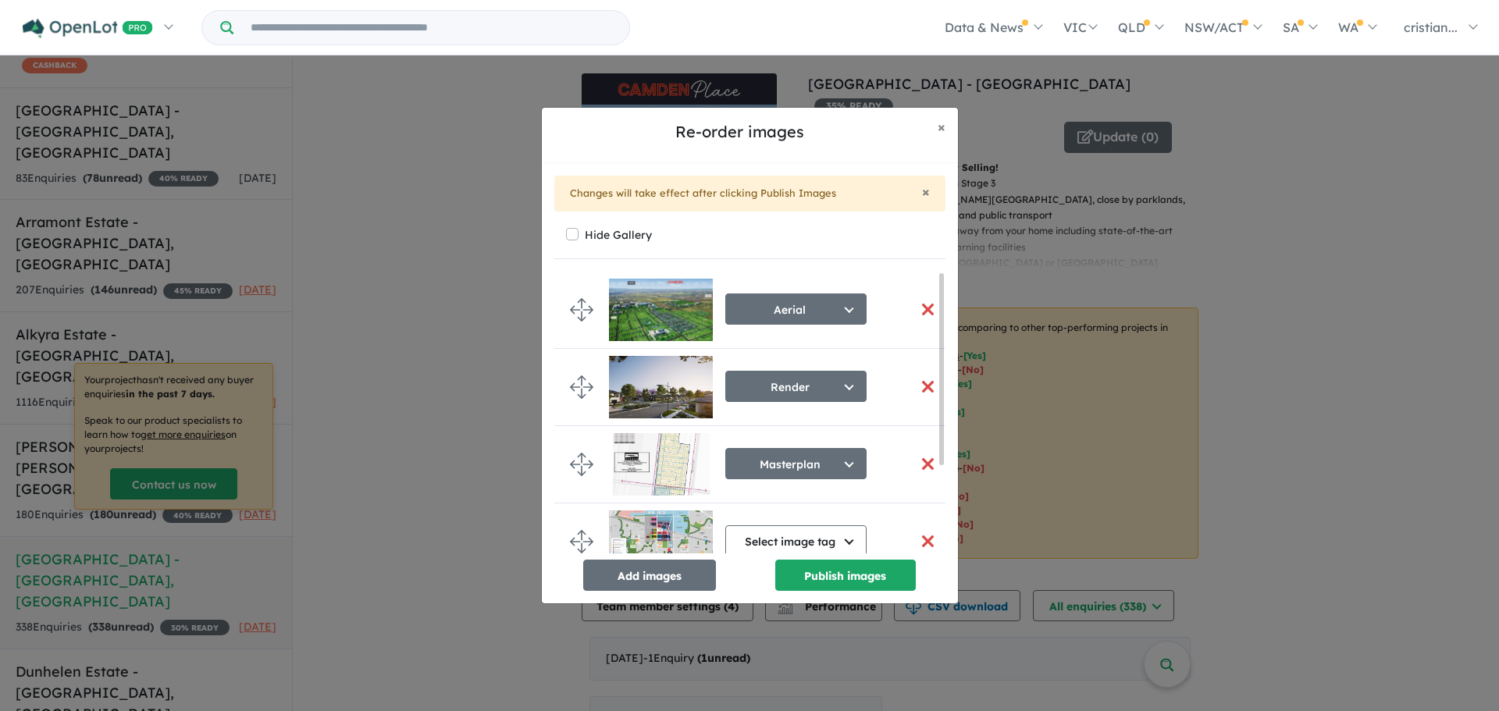
click at [916, 465] on button "button" at bounding box center [928, 464] width 33 height 34
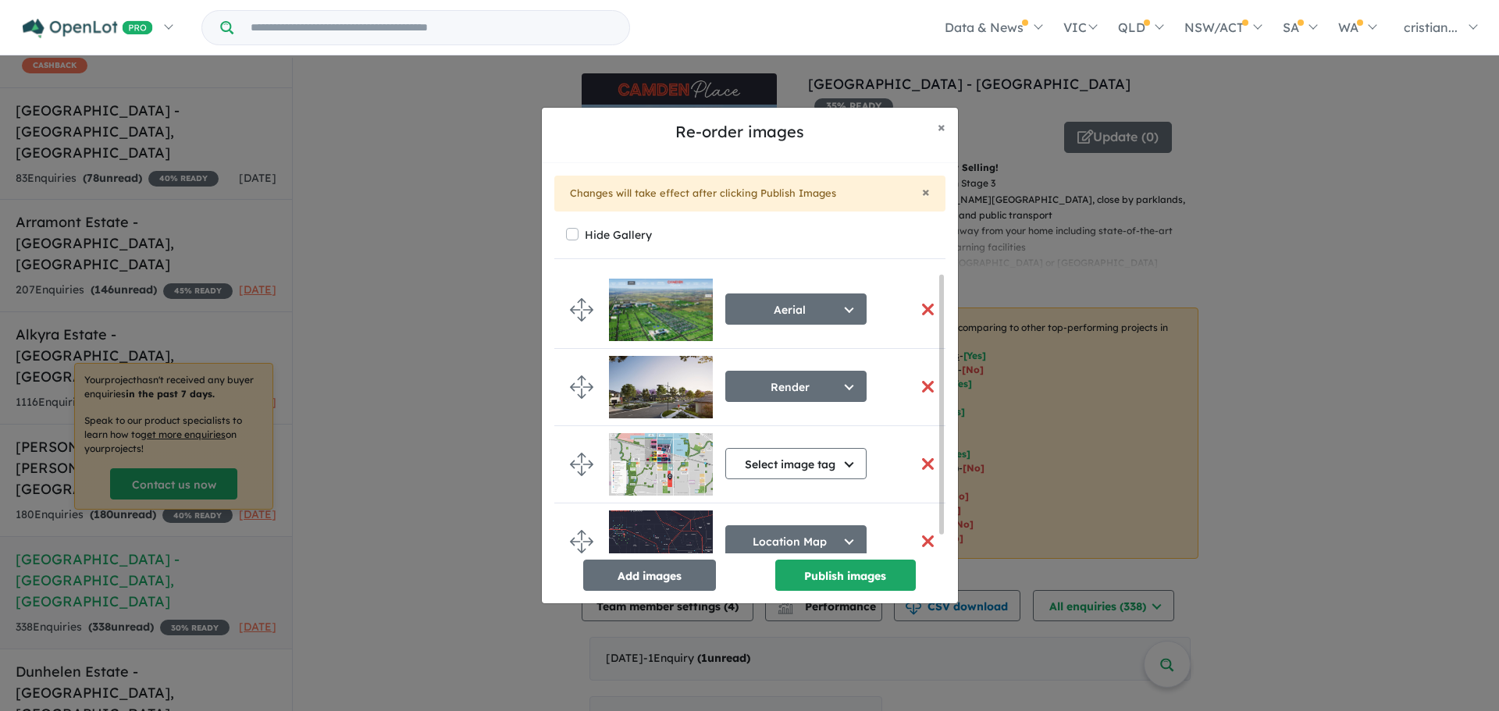
scroll to position [21, 0]
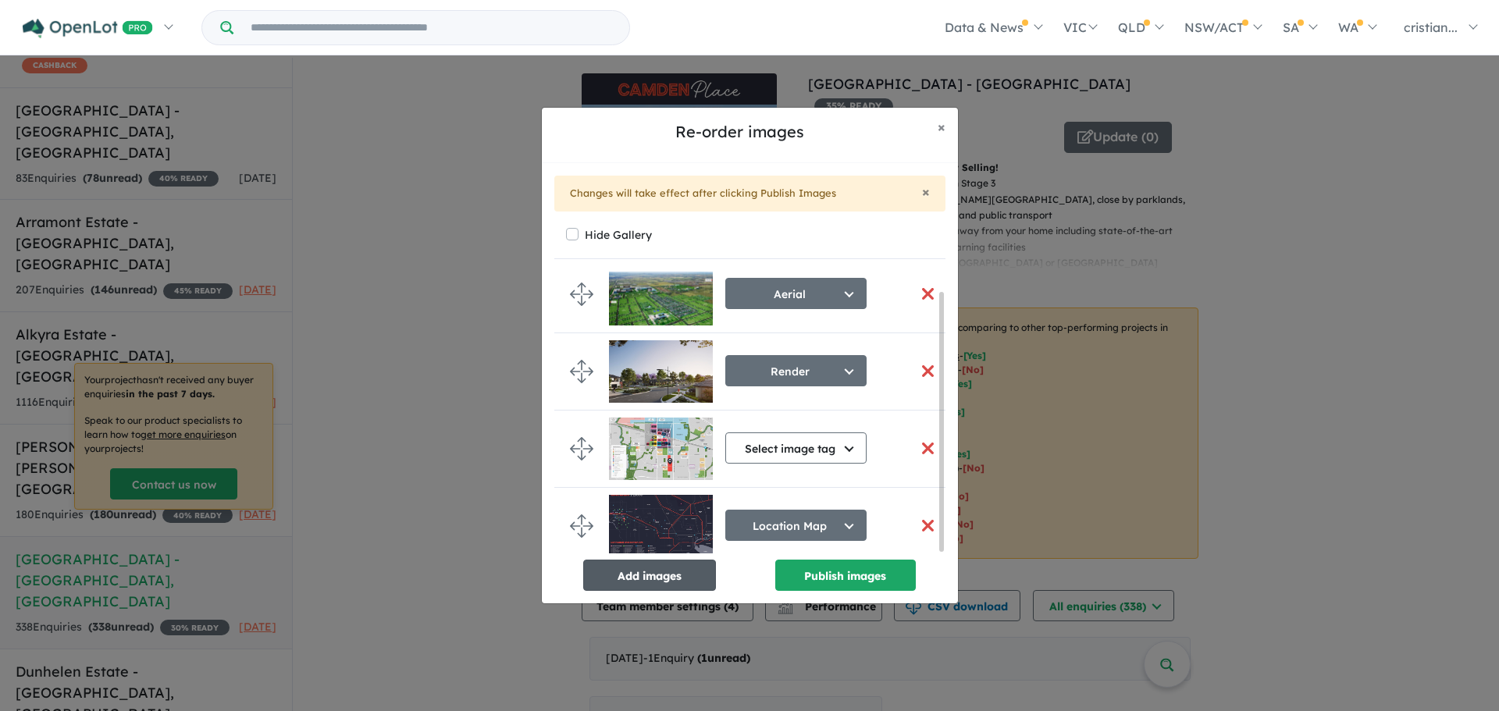
click at [657, 581] on button "Add images" at bounding box center [649, 575] width 133 height 31
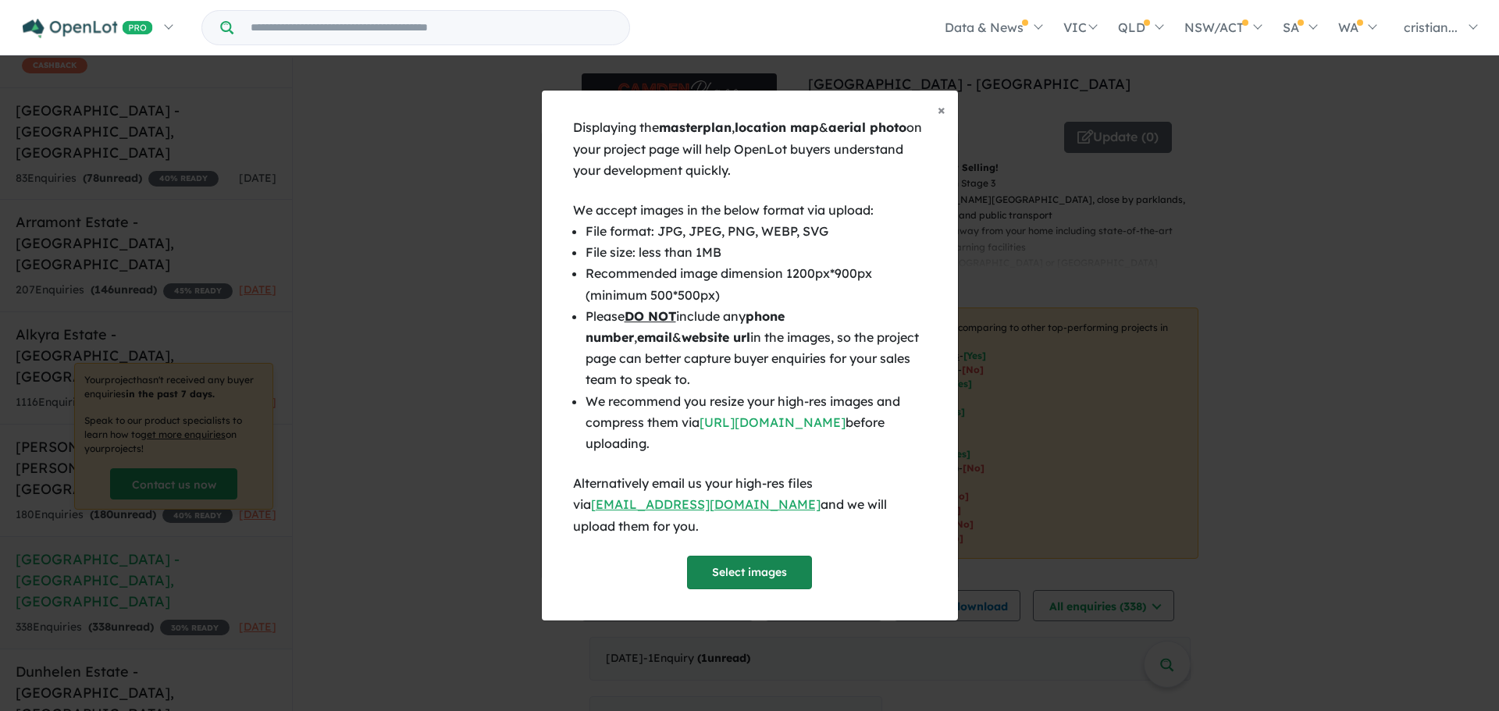
click at [706, 568] on button "Select images" at bounding box center [749, 573] width 125 height 34
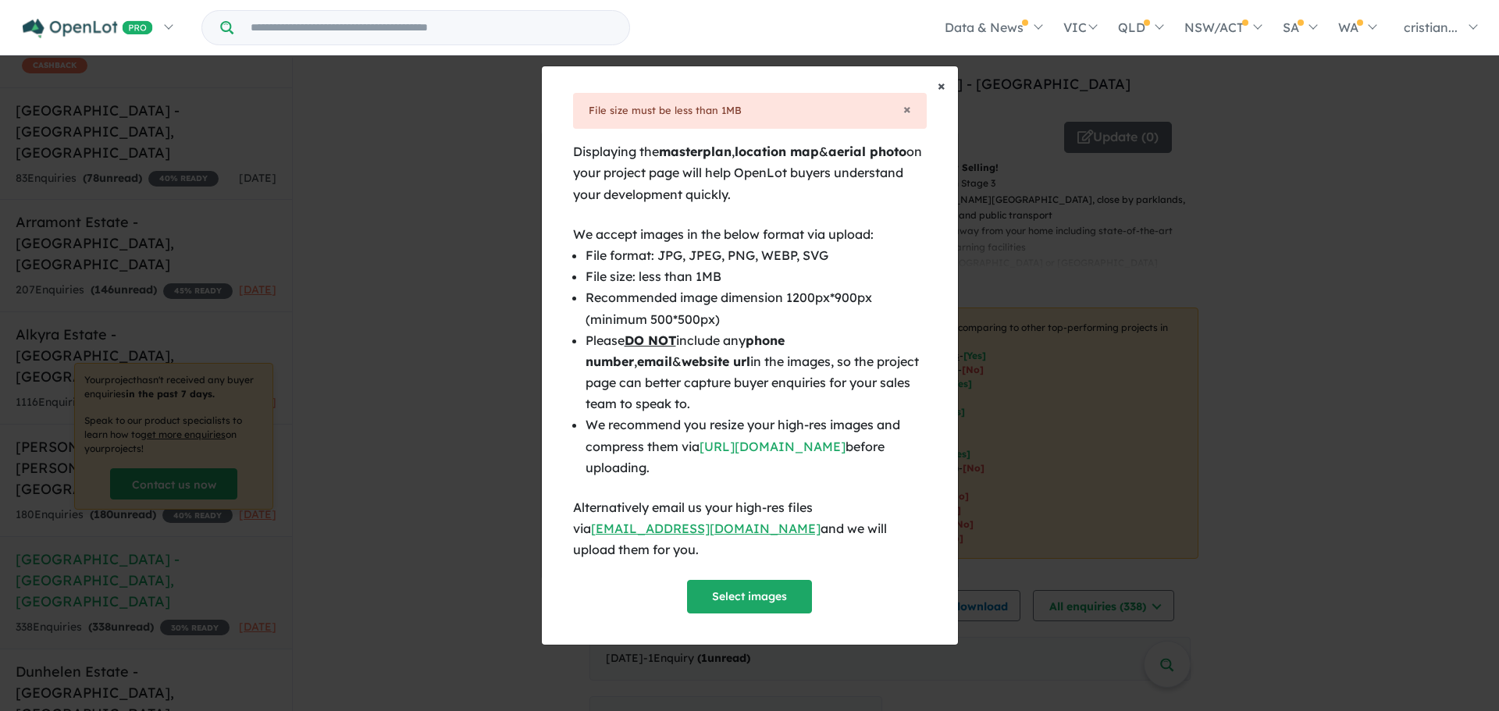
click at [941, 92] on span "×" at bounding box center [941, 85] width 8 height 18
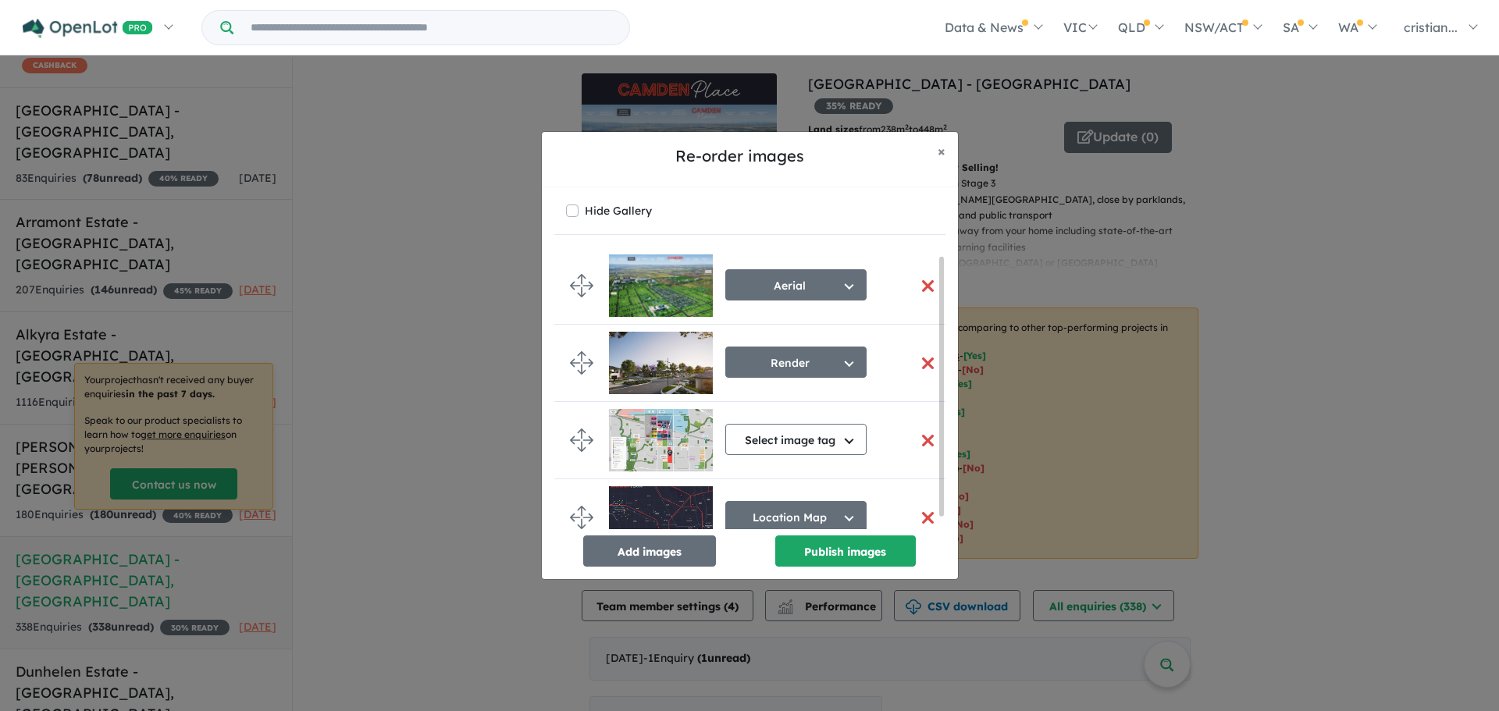
scroll to position [21, 0]
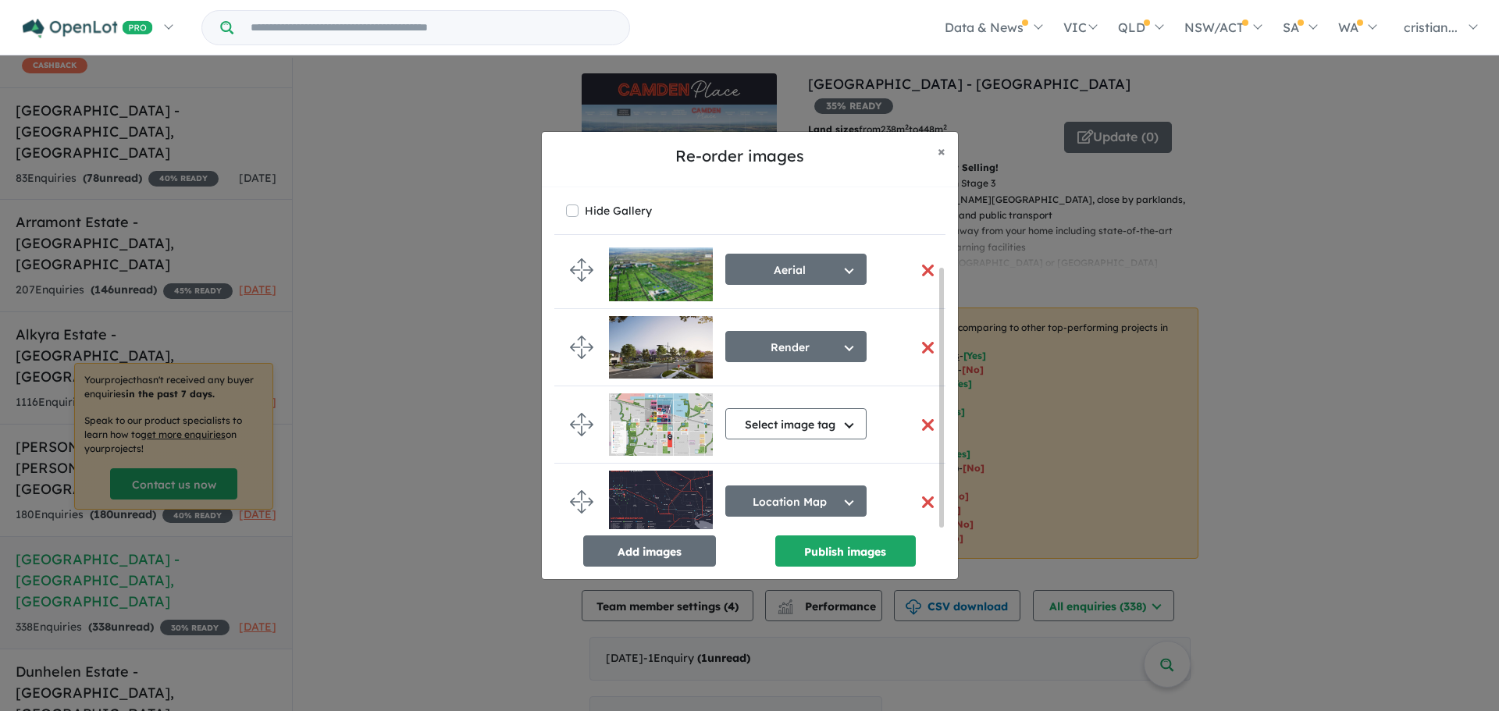
click at [923, 500] on button "button" at bounding box center [928, 503] width 33 height 34
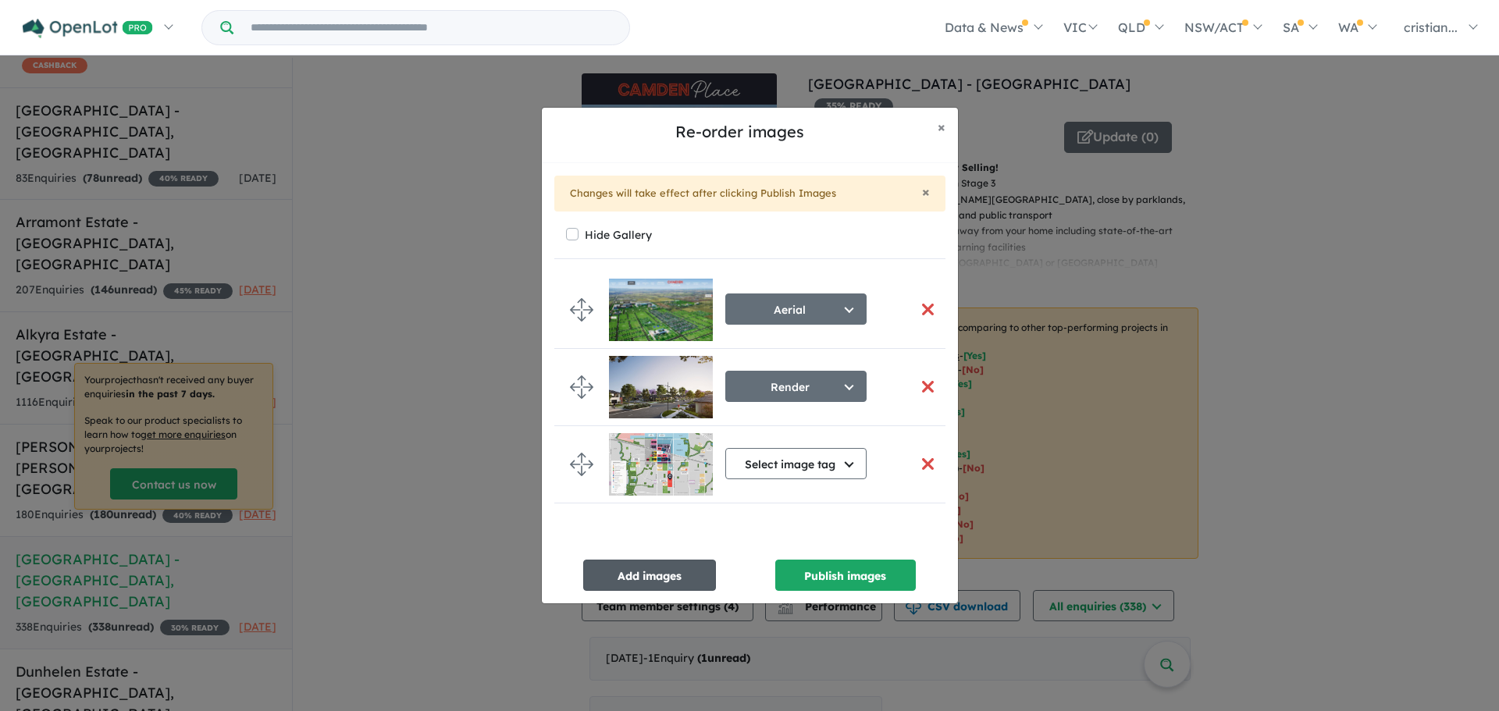
click at [661, 574] on button "Add images" at bounding box center [649, 575] width 133 height 31
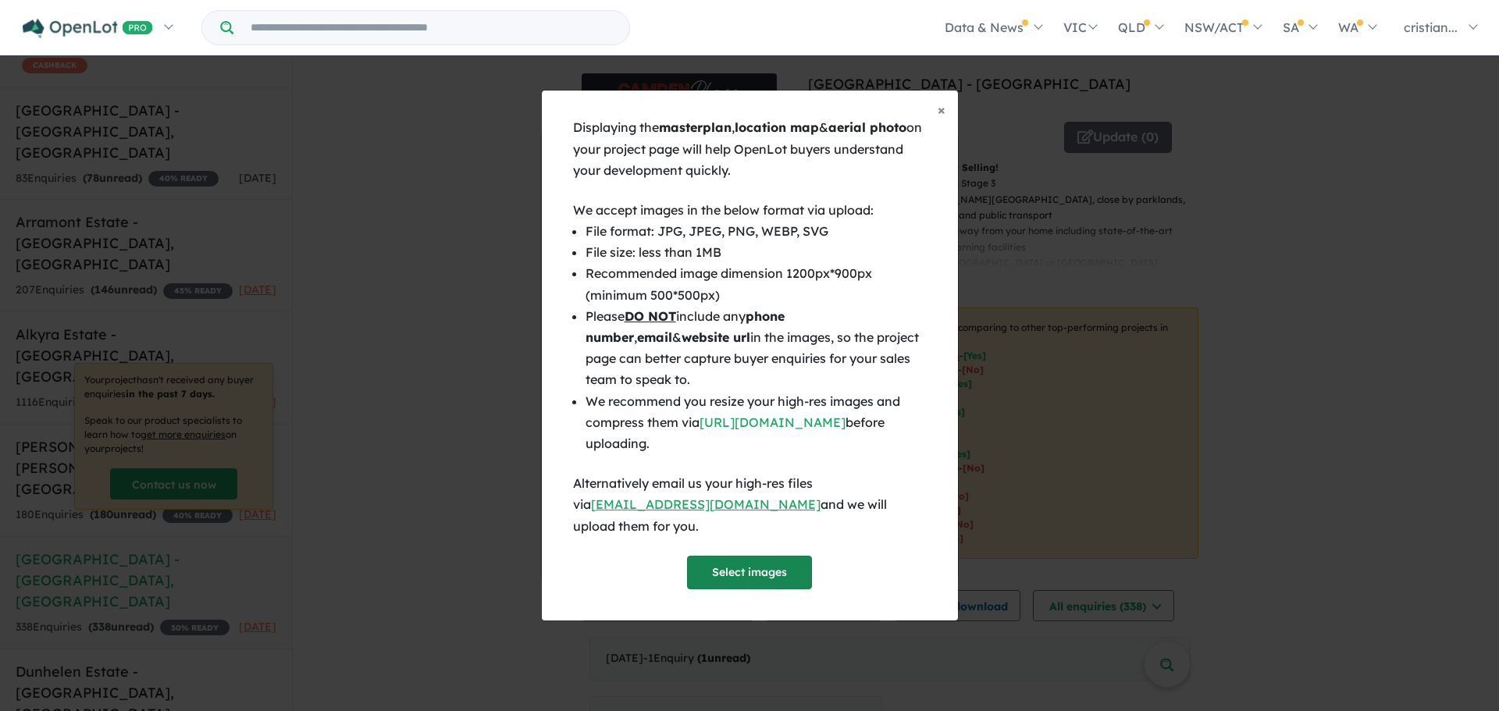
click at [784, 573] on button "Select images" at bounding box center [749, 573] width 125 height 34
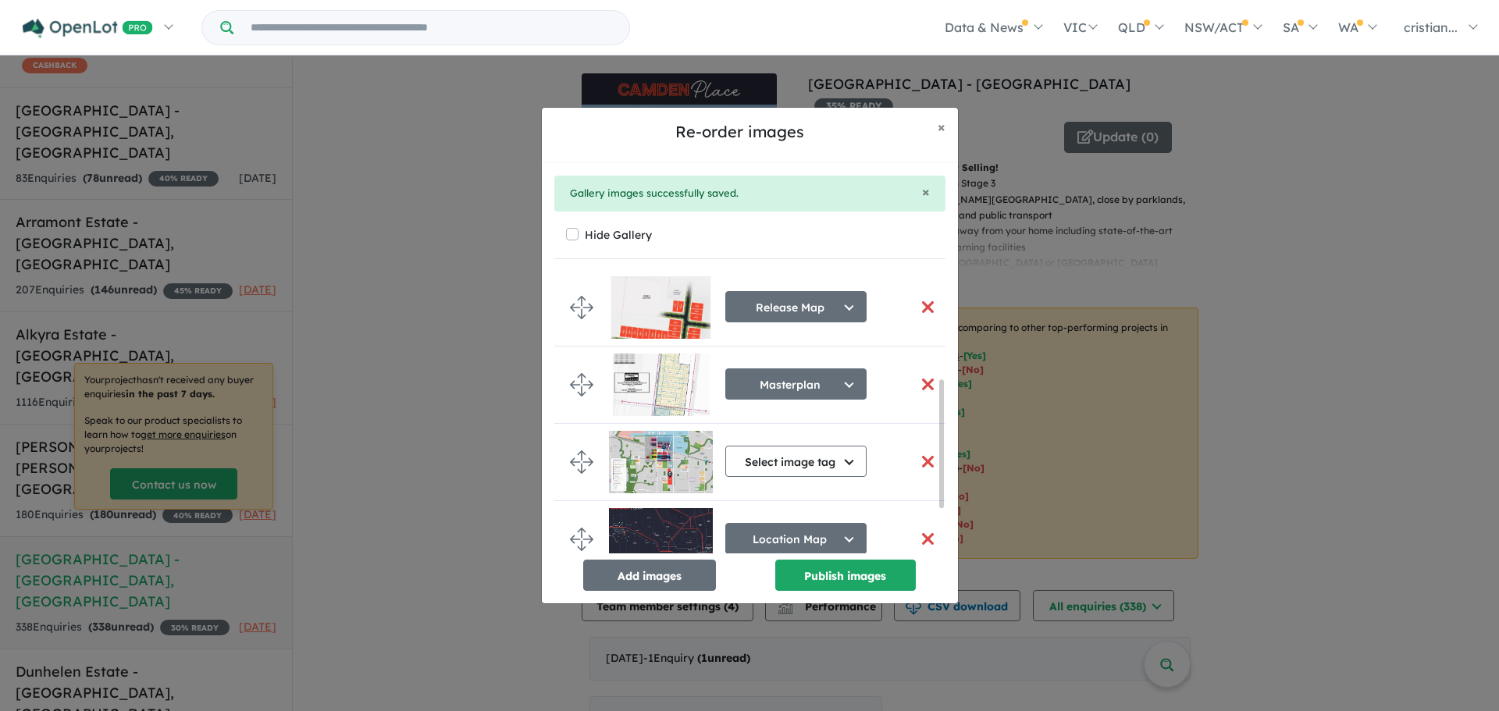
scroll to position [330, 0]
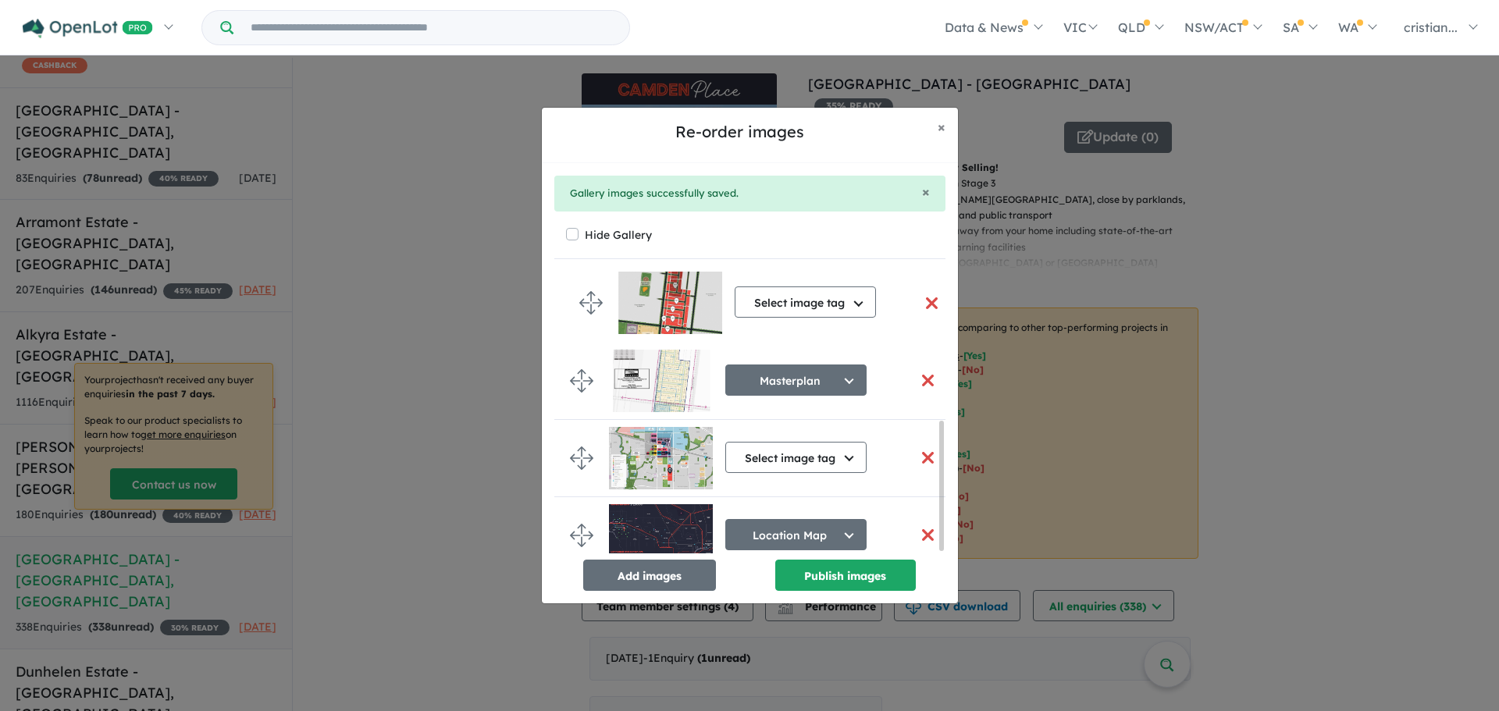
drag, startPoint x: 584, startPoint y: 523, endPoint x: 593, endPoint y: 304, distance: 219.5
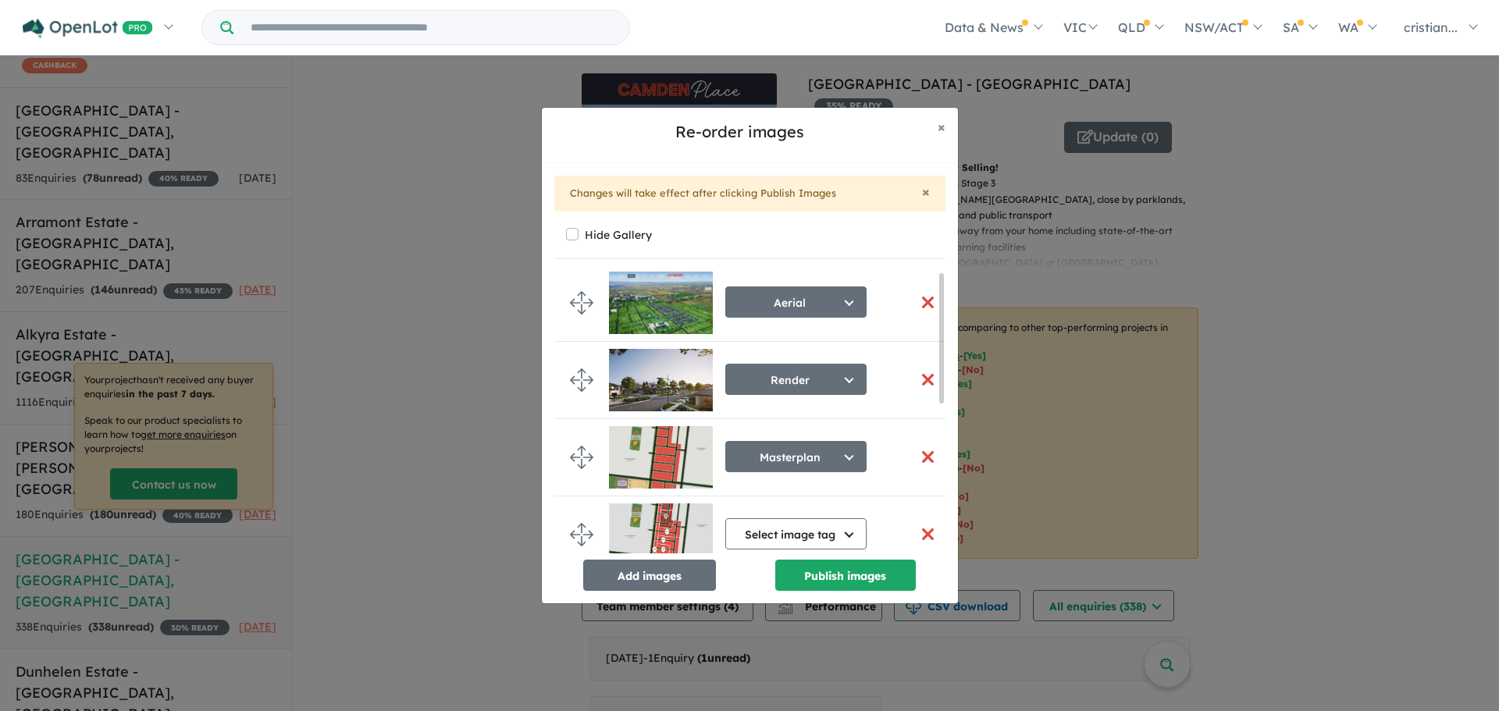
scroll to position [0, 0]
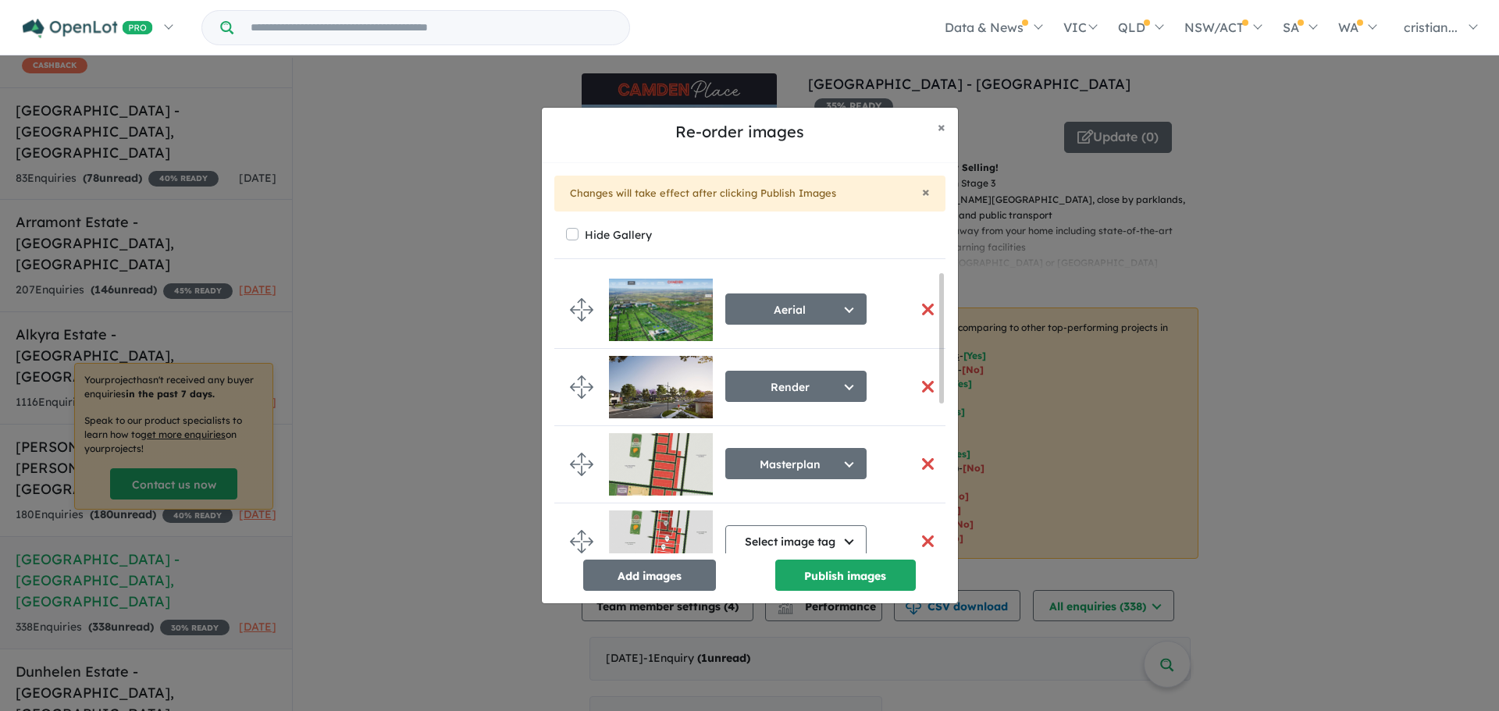
click at [916, 464] on button "button" at bounding box center [928, 464] width 33 height 34
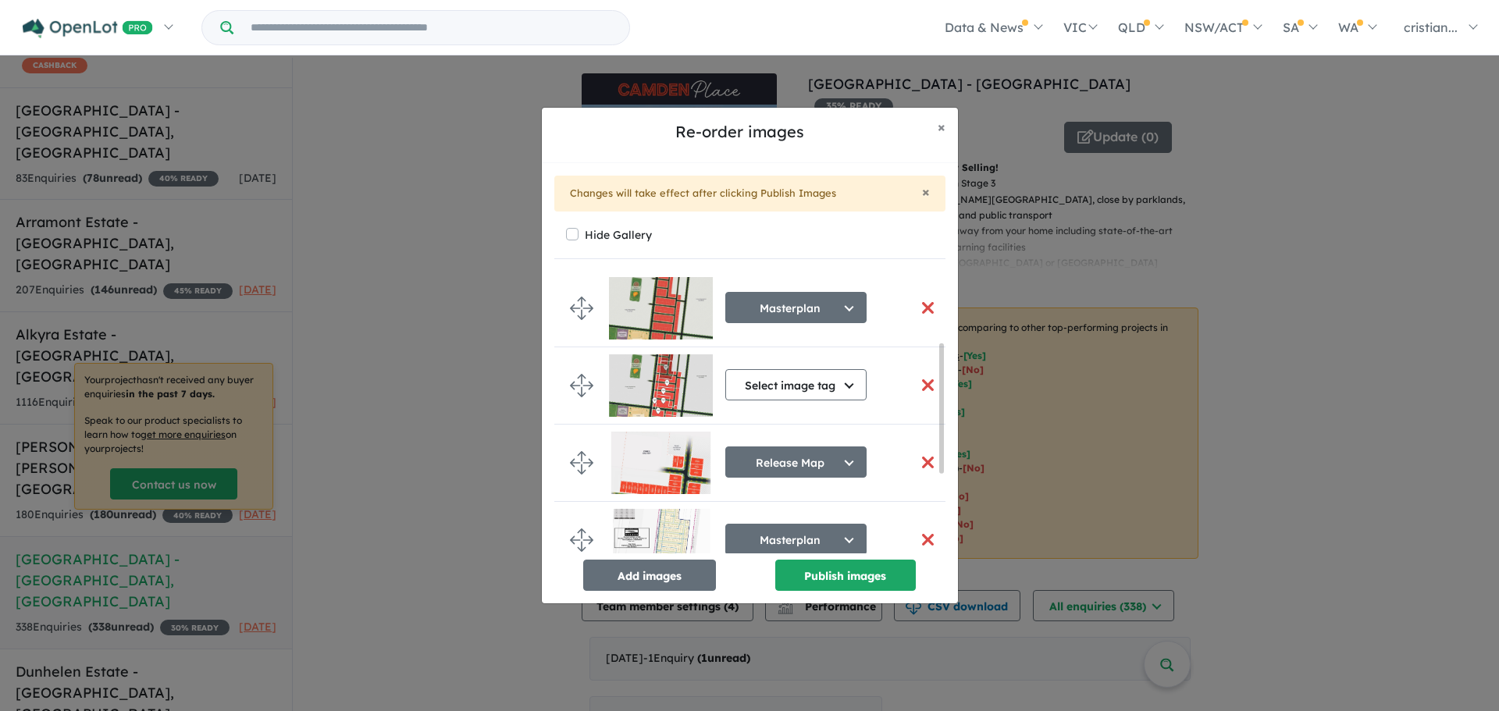
click at [922, 309] on button "button" at bounding box center [928, 308] width 33 height 34
click at [802, 397] on button "Select image tag" at bounding box center [795, 384] width 141 height 31
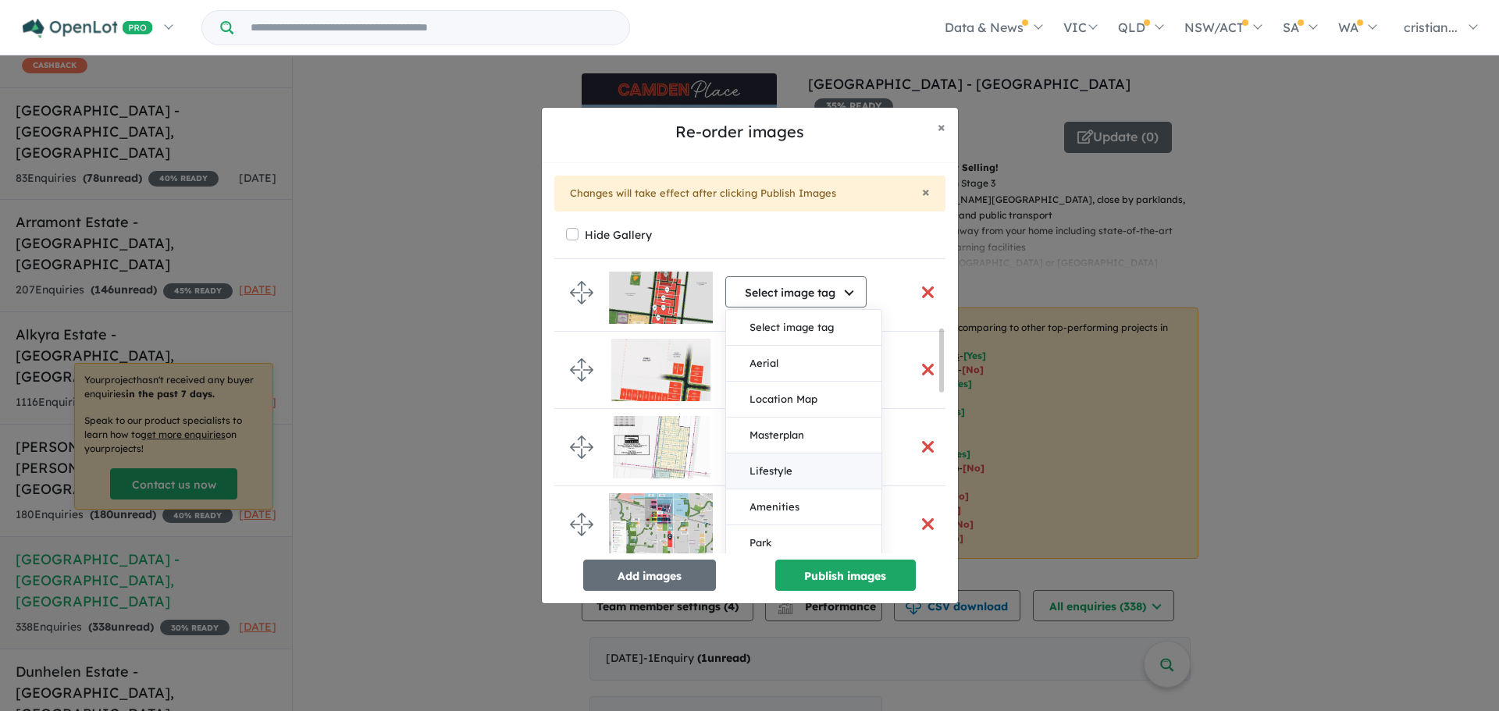
scroll to position [312, 0]
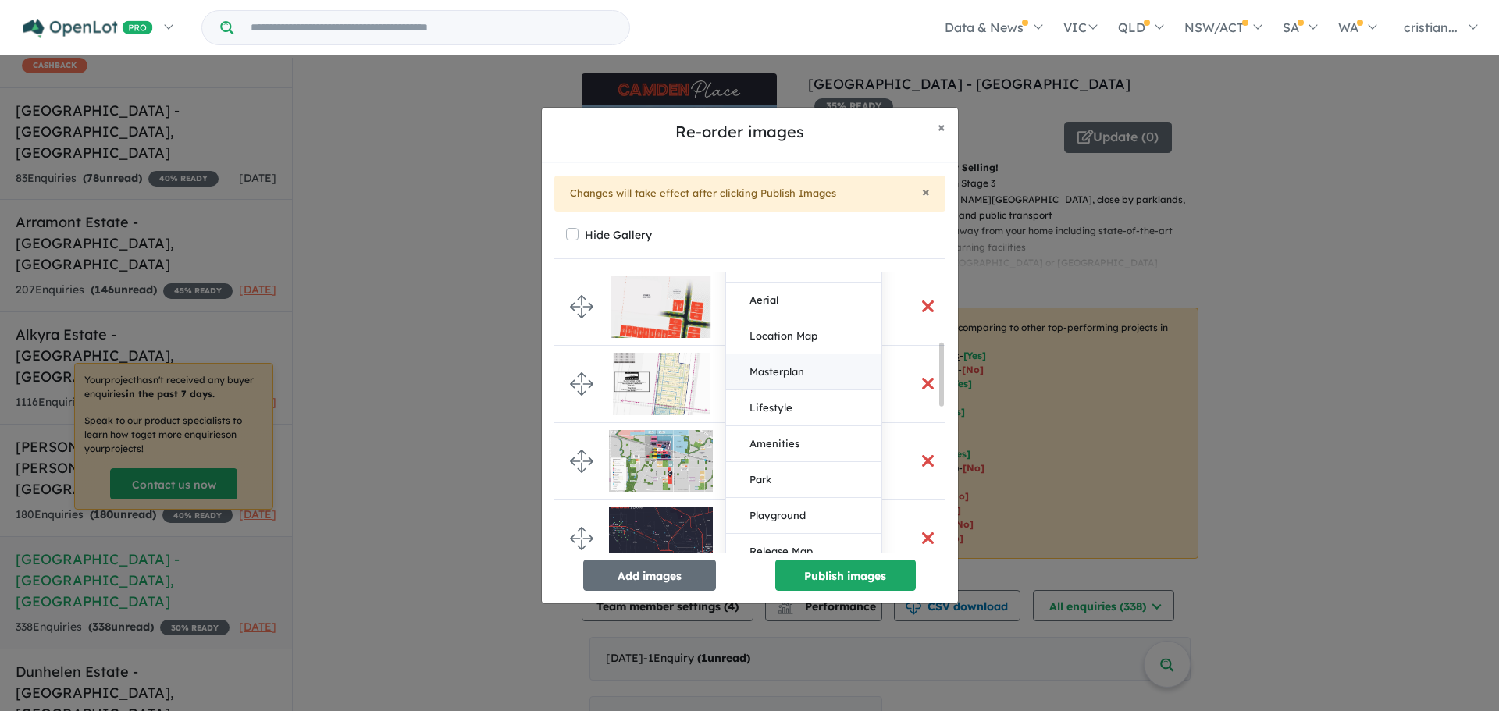
click at [786, 364] on button "Masterplan" at bounding box center [803, 372] width 155 height 36
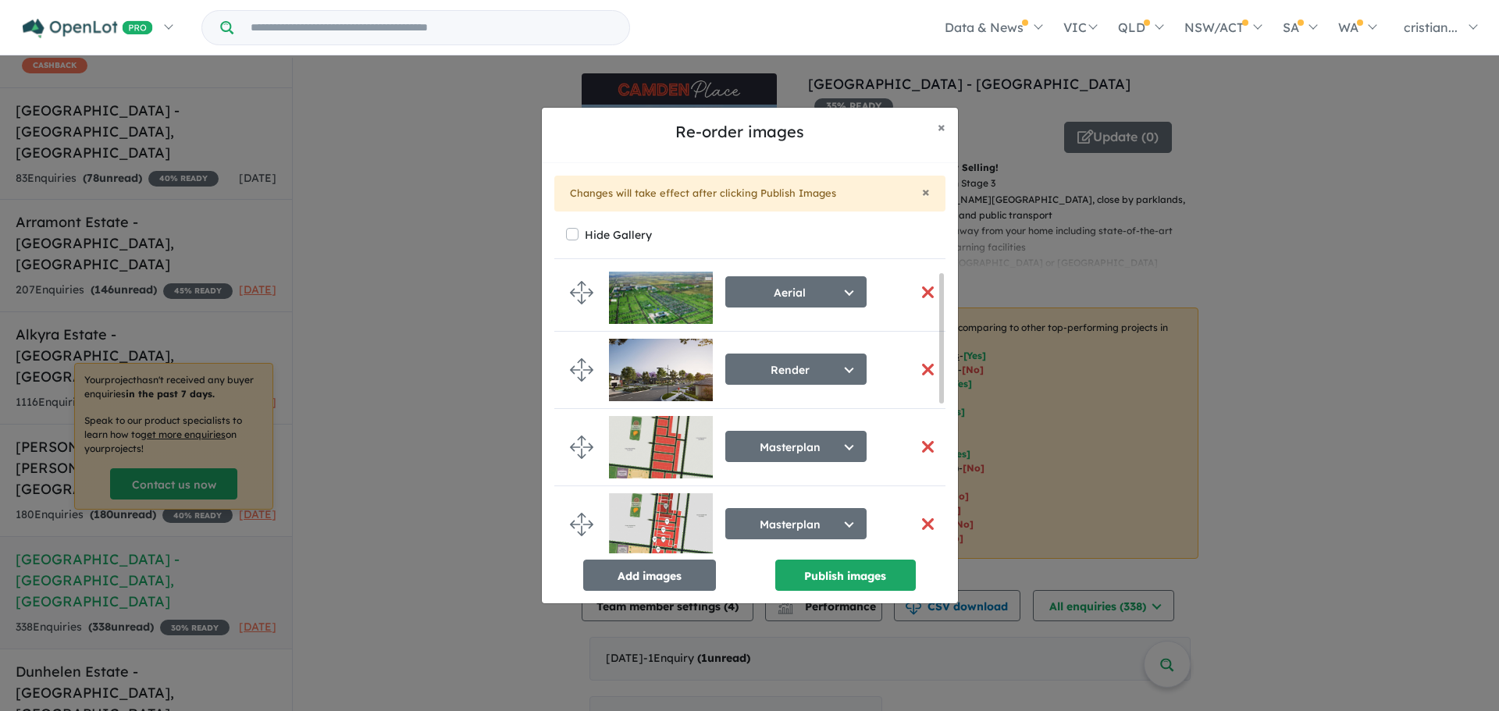
scroll to position [0, 0]
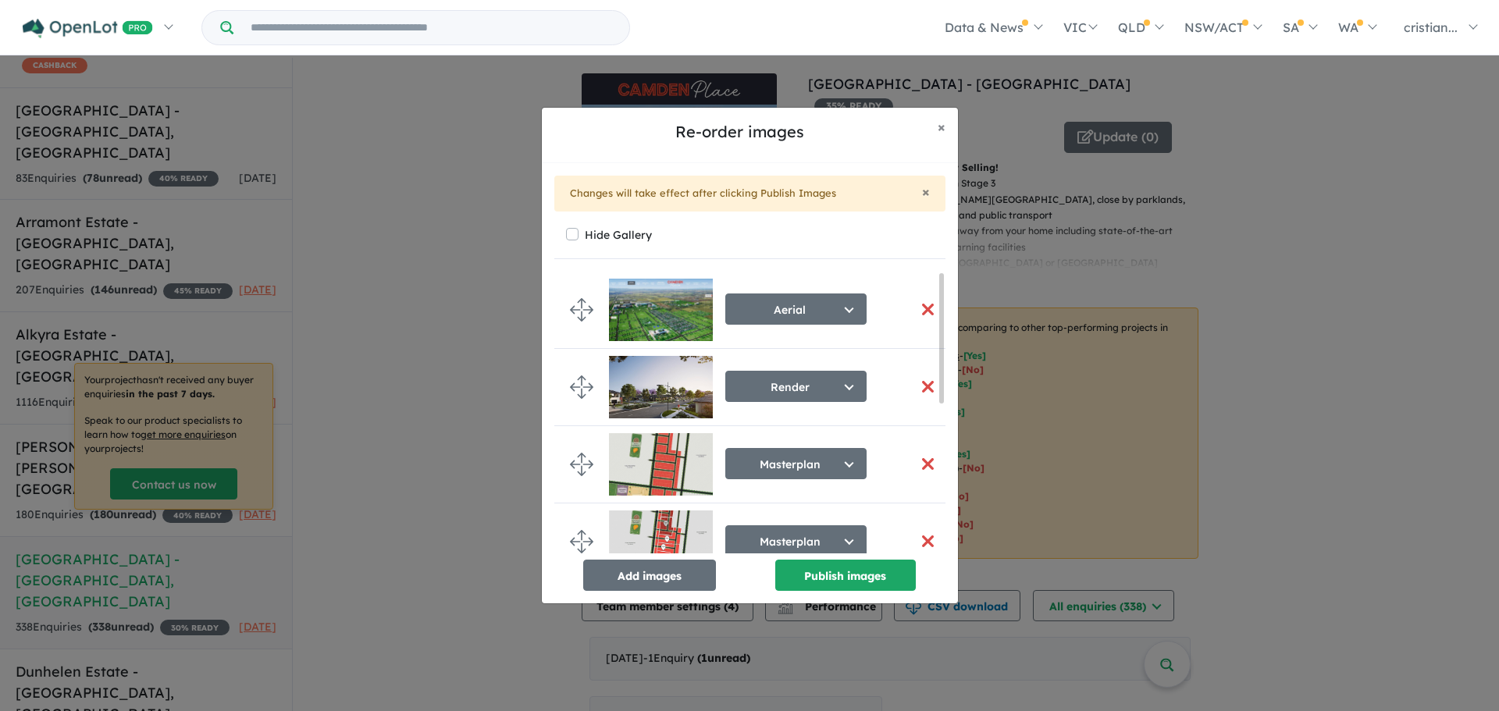
click at [917, 464] on button "button" at bounding box center [928, 464] width 33 height 34
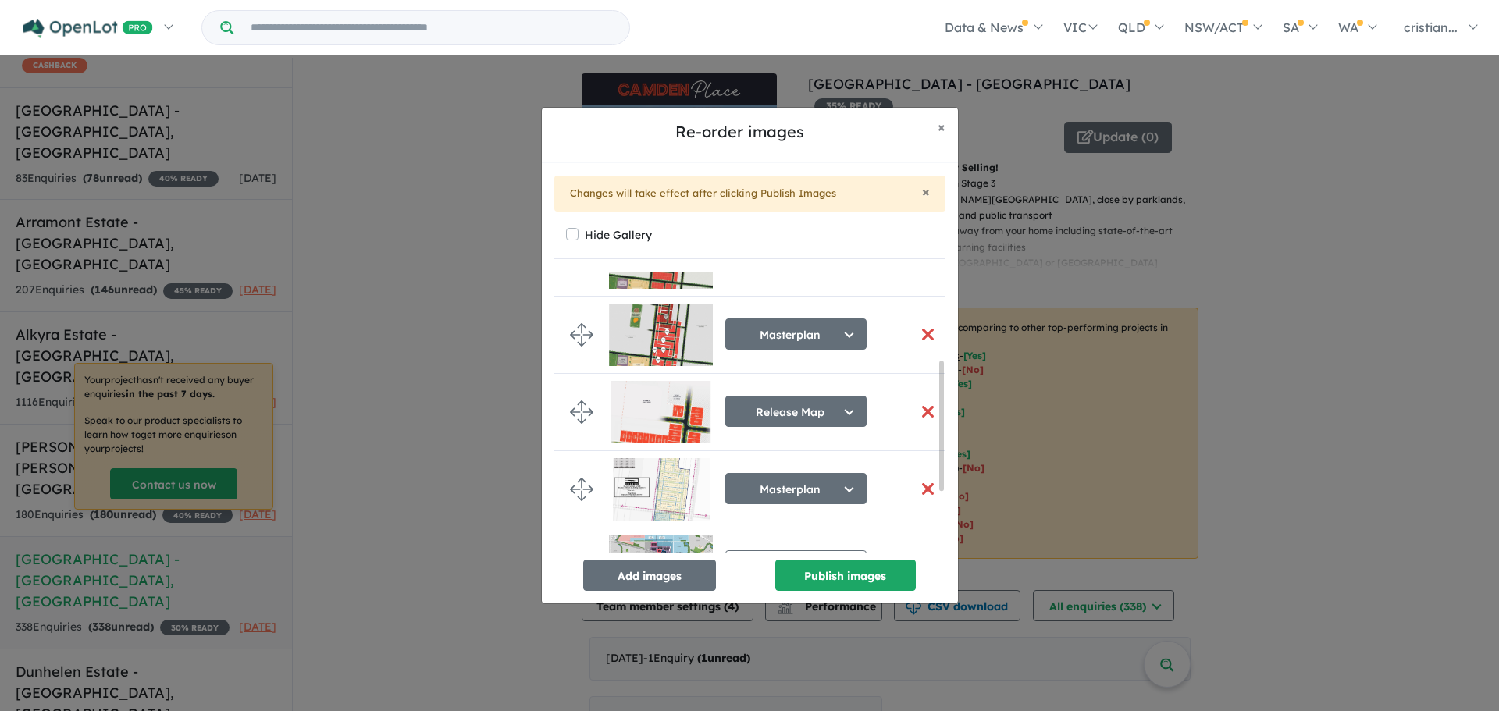
scroll to position [234, 0]
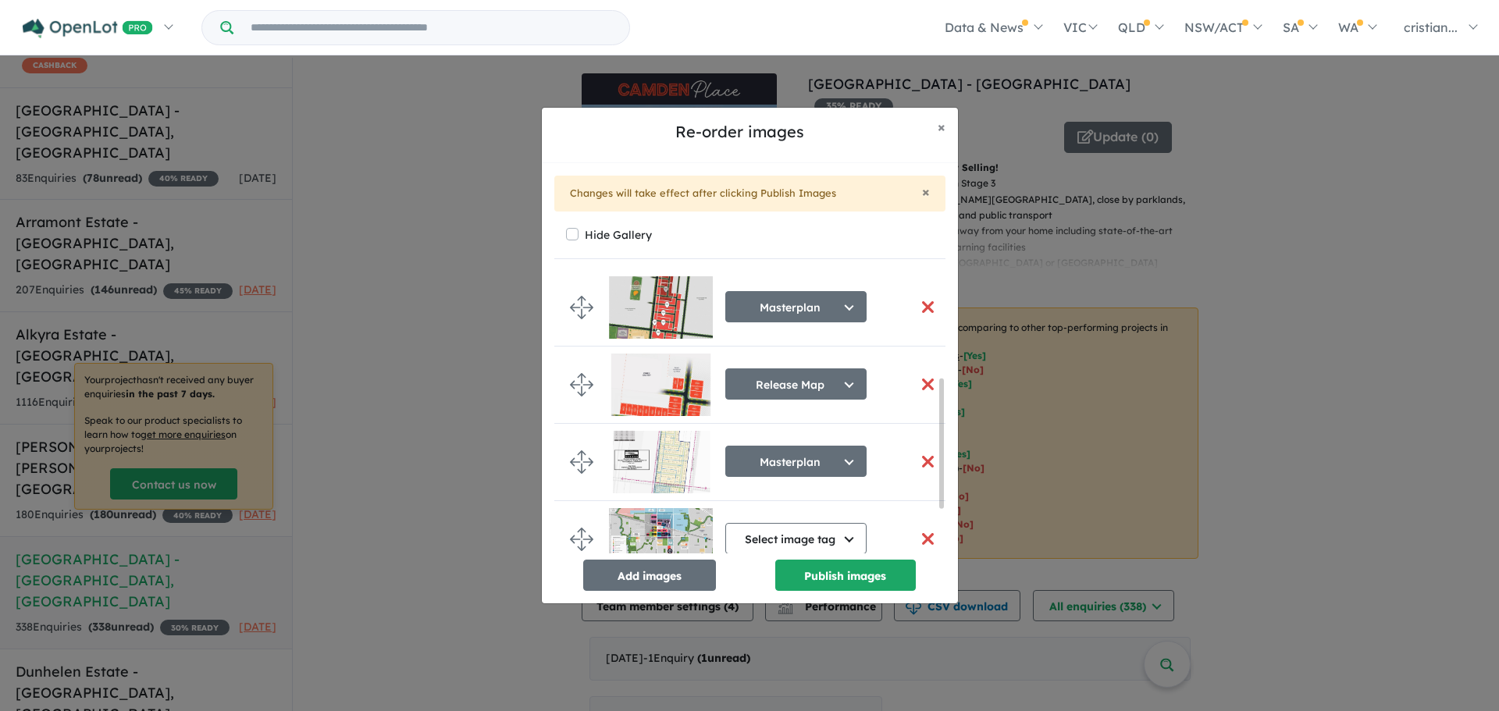
click at [916, 459] on button "button" at bounding box center [928, 462] width 33 height 34
click at [920, 377] on button "button" at bounding box center [928, 385] width 33 height 34
click at [817, 586] on button "Publish images" at bounding box center [845, 575] width 141 height 31
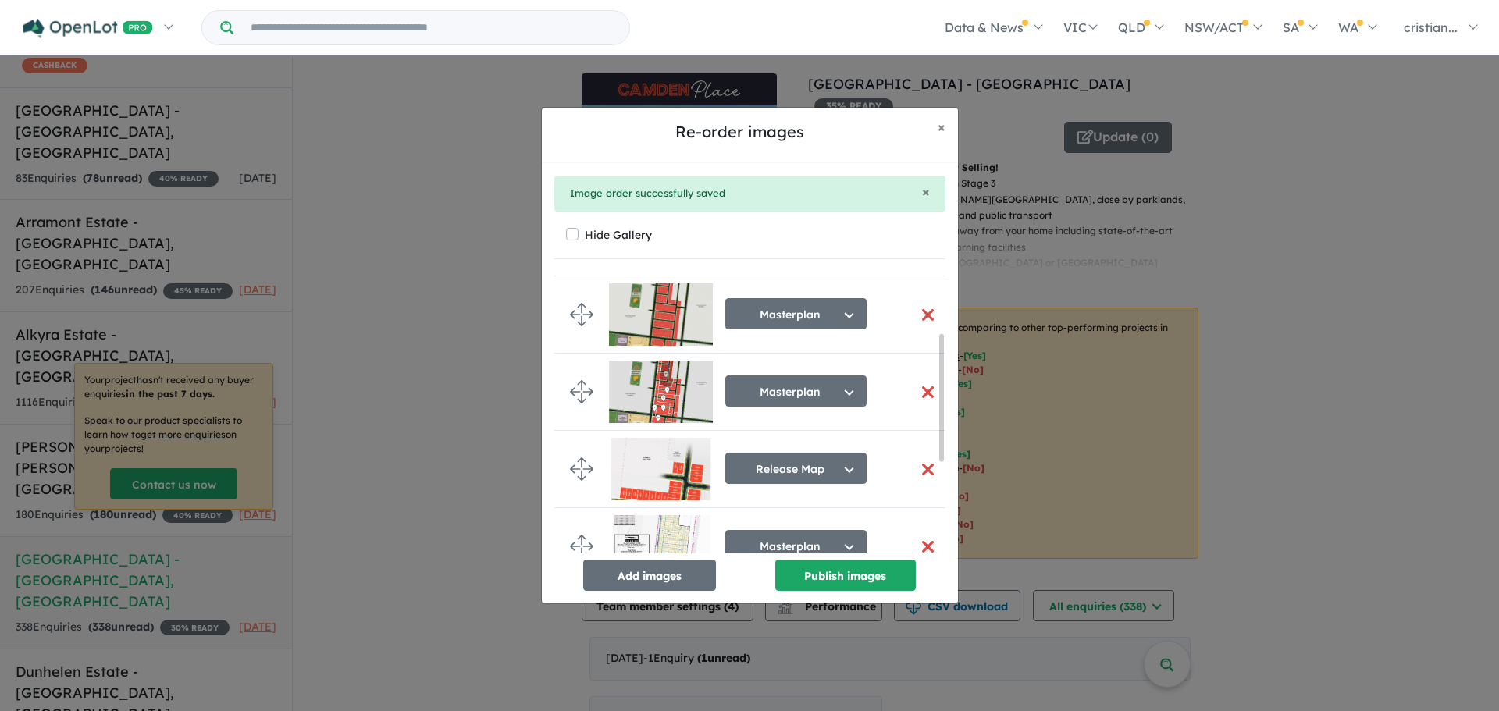
scroll to position [78, 0]
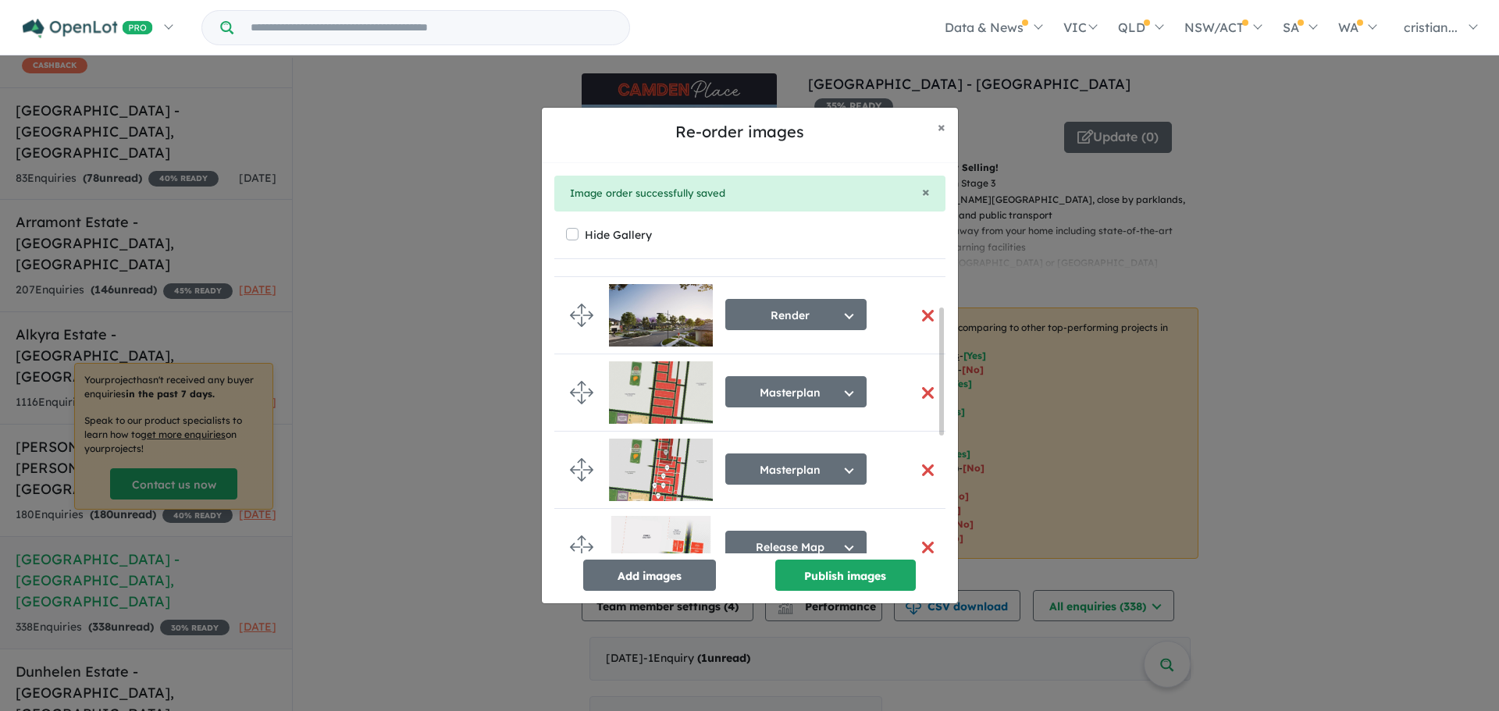
click at [920, 398] on button "button" at bounding box center [928, 393] width 33 height 34
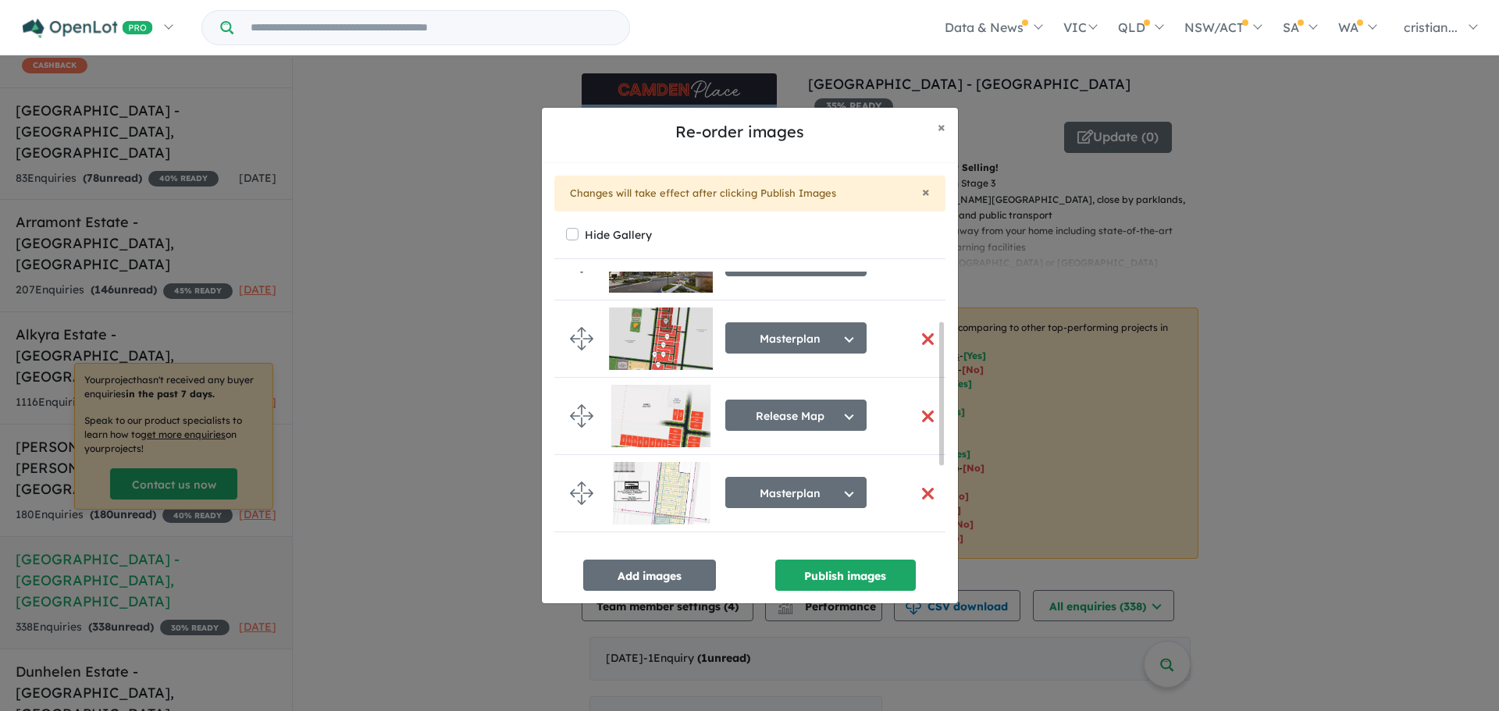
scroll to position [156, 0]
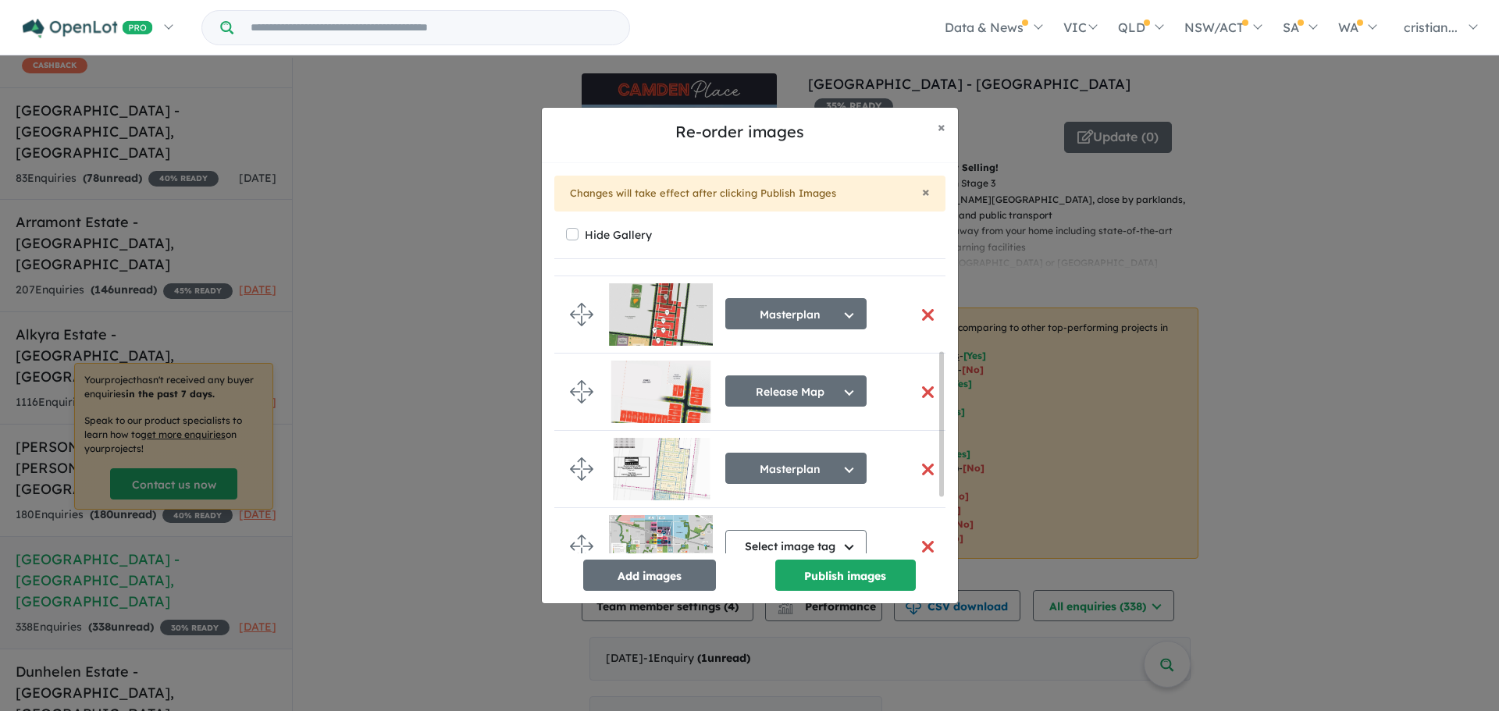
click at [917, 395] on button "button" at bounding box center [928, 392] width 33 height 34
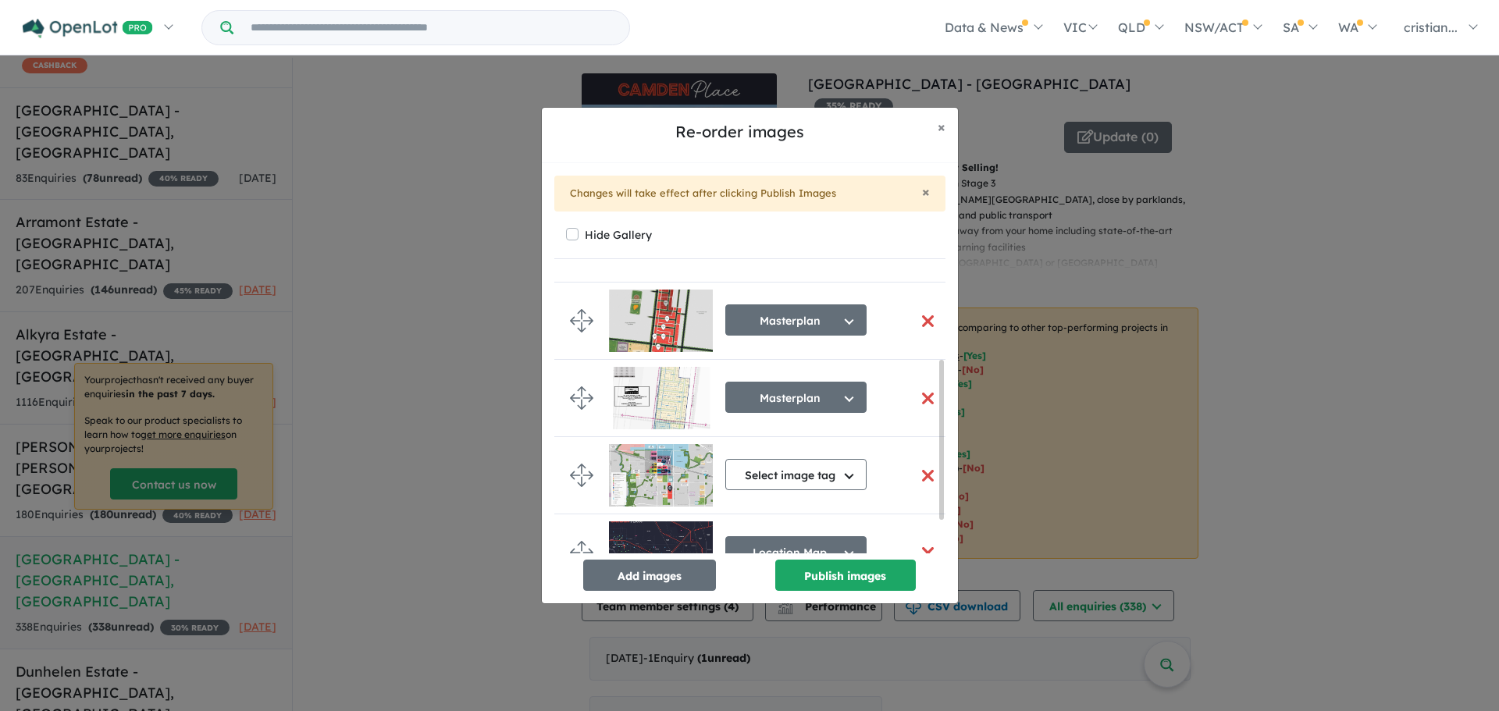
click at [920, 401] on button "button" at bounding box center [928, 399] width 33 height 34
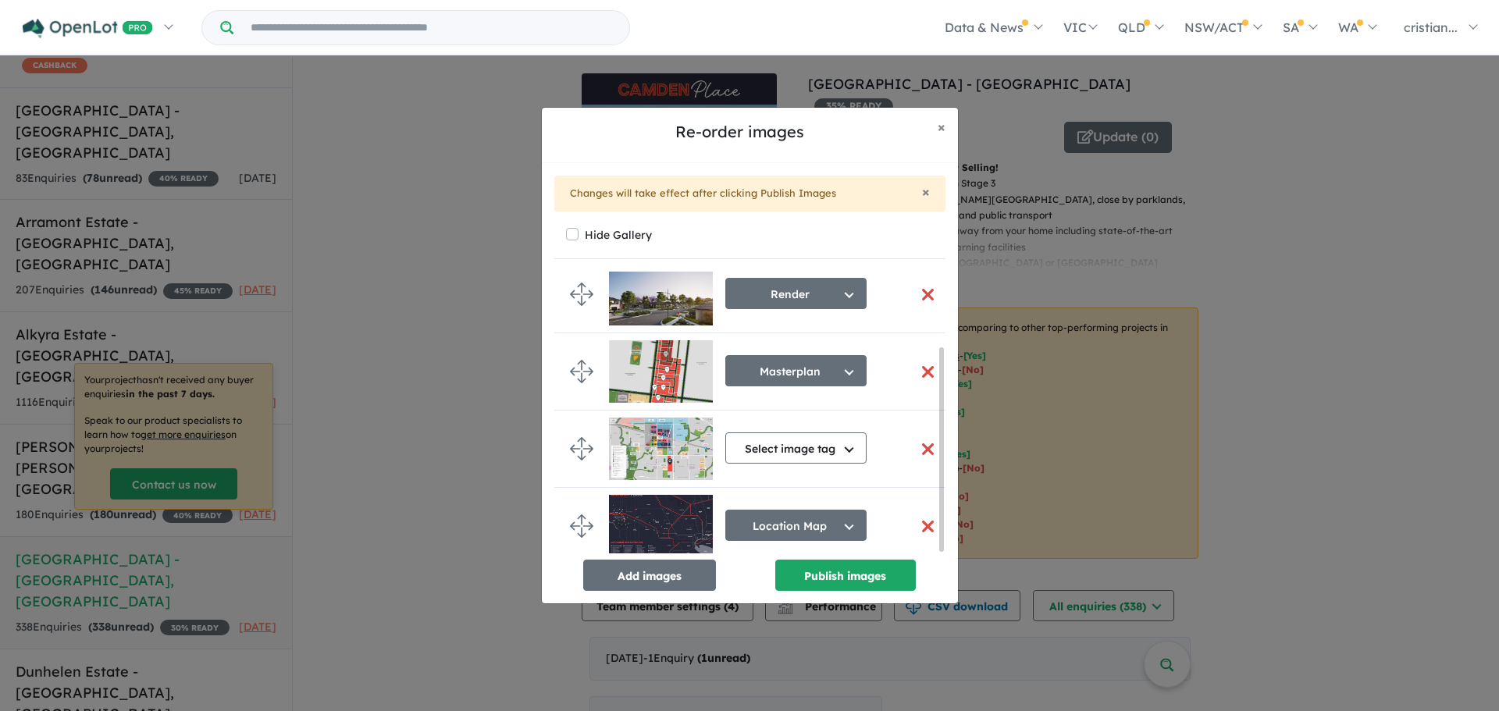
click at [920, 517] on button "button" at bounding box center [928, 527] width 33 height 34
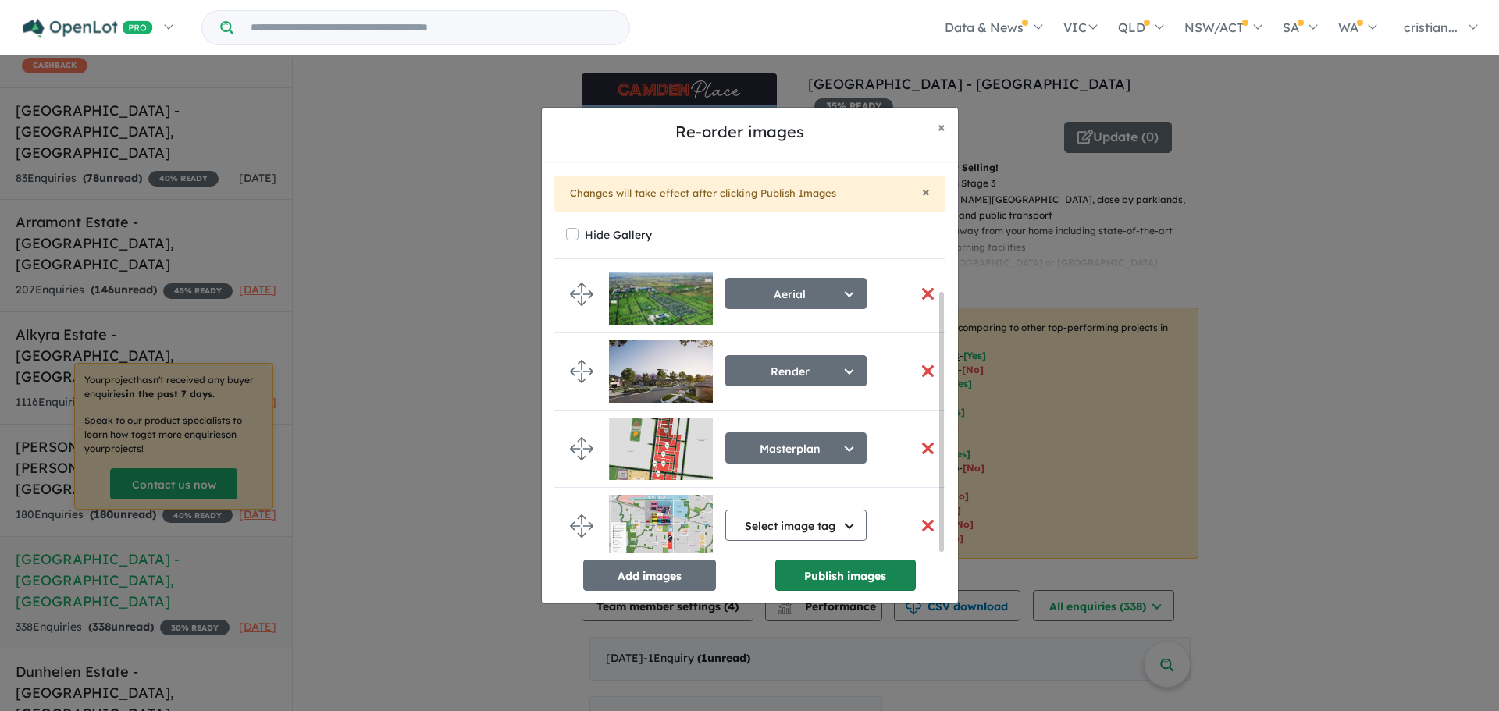
click at [824, 578] on button "Publish images" at bounding box center [845, 575] width 141 height 31
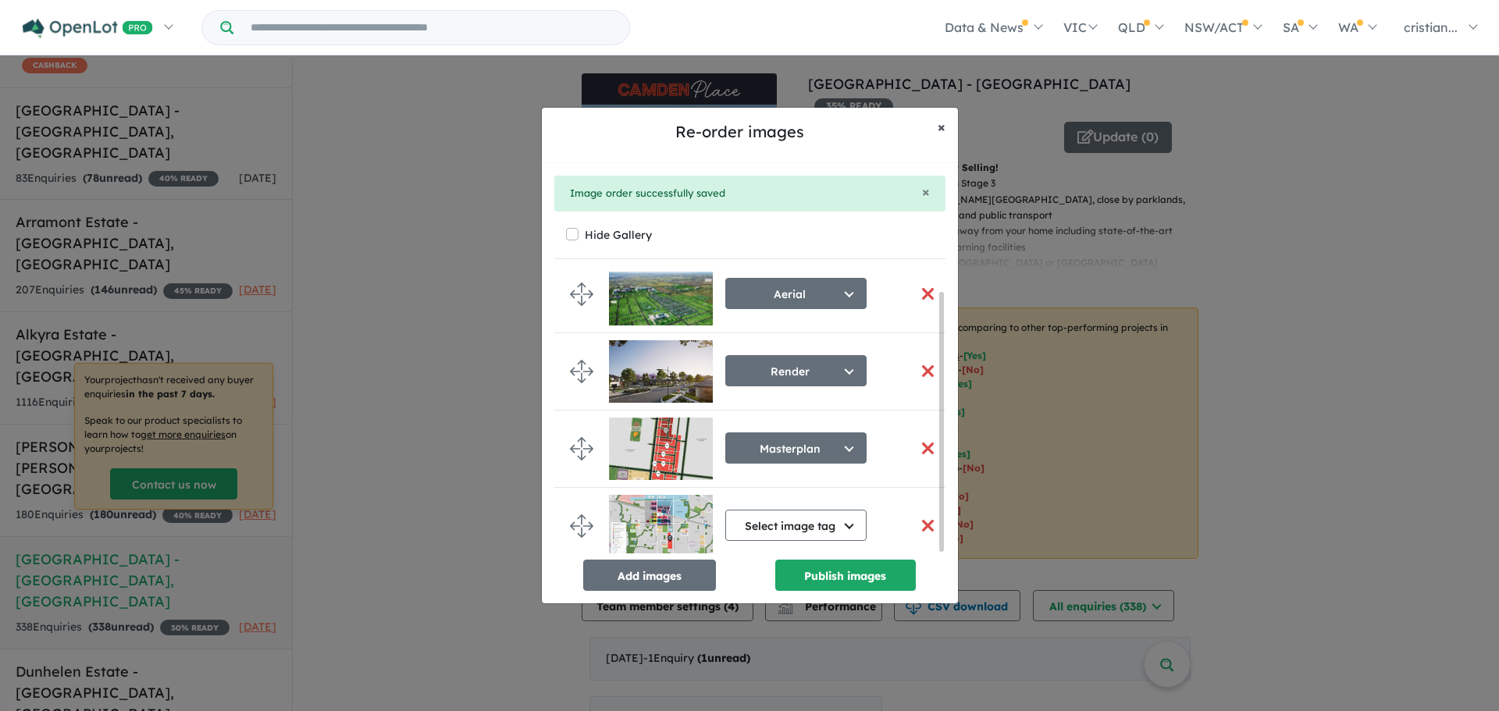
click at [941, 132] on span "×" at bounding box center [941, 127] width 8 height 18
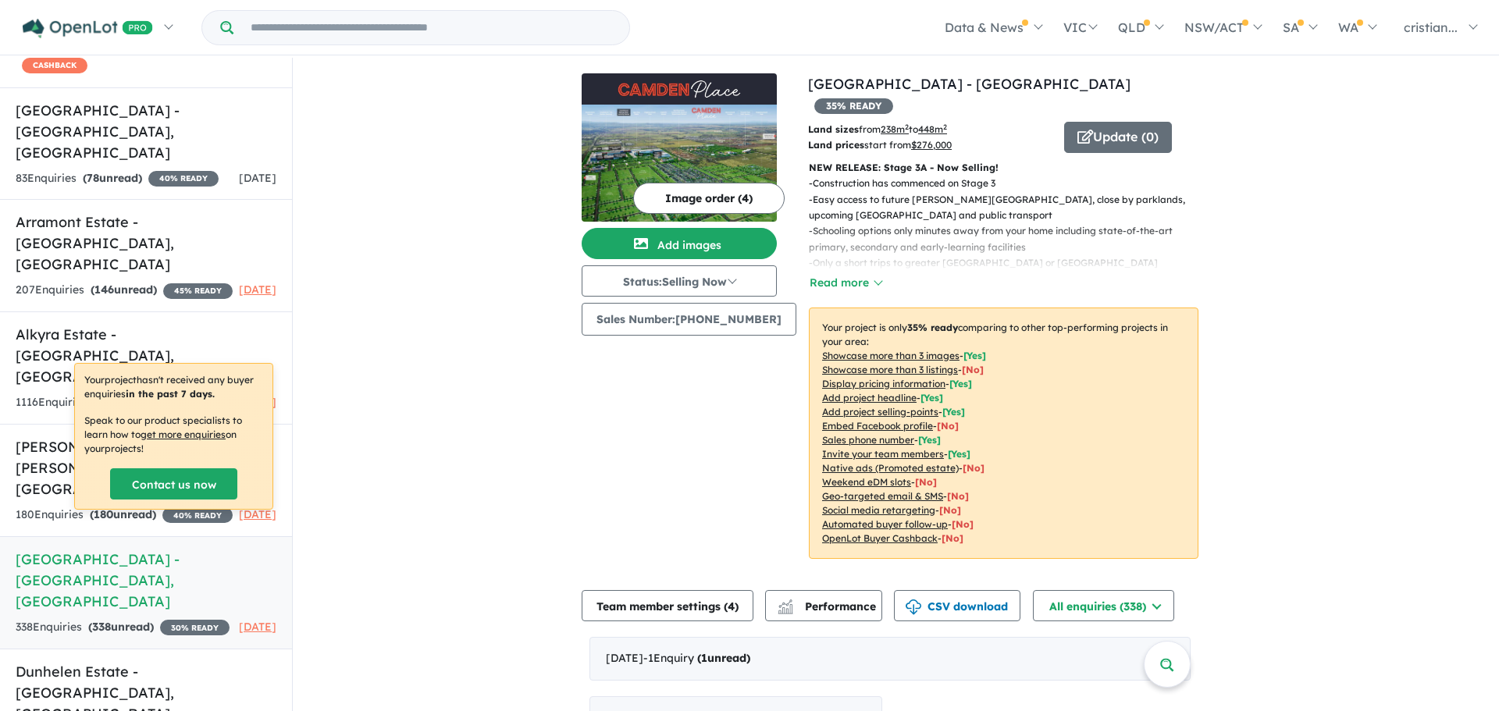
scroll to position [18, 0]
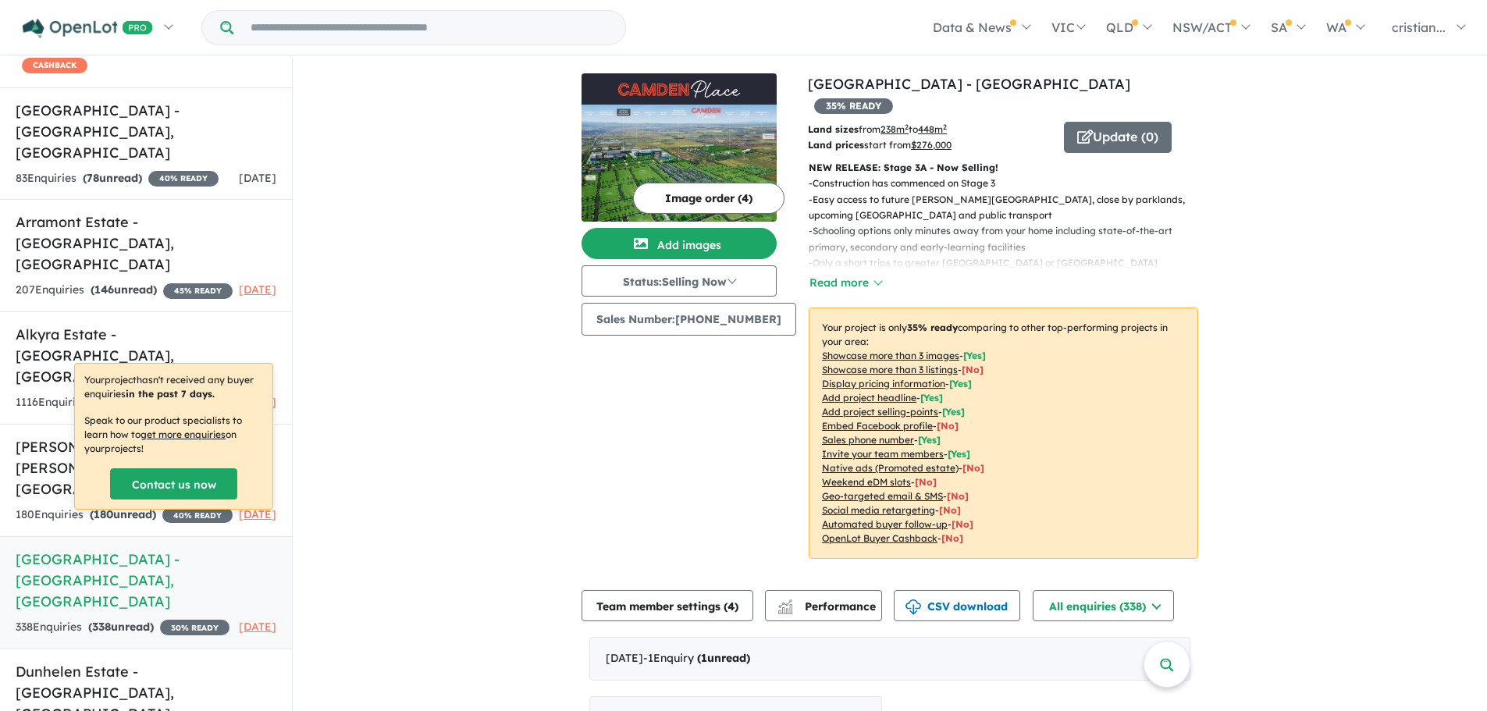
drag, startPoint x: 434, startPoint y: 473, endPoint x: 492, endPoint y: 452, distance: 61.5
click at [694, 239] on button "Add images" at bounding box center [679, 243] width 195 height 31
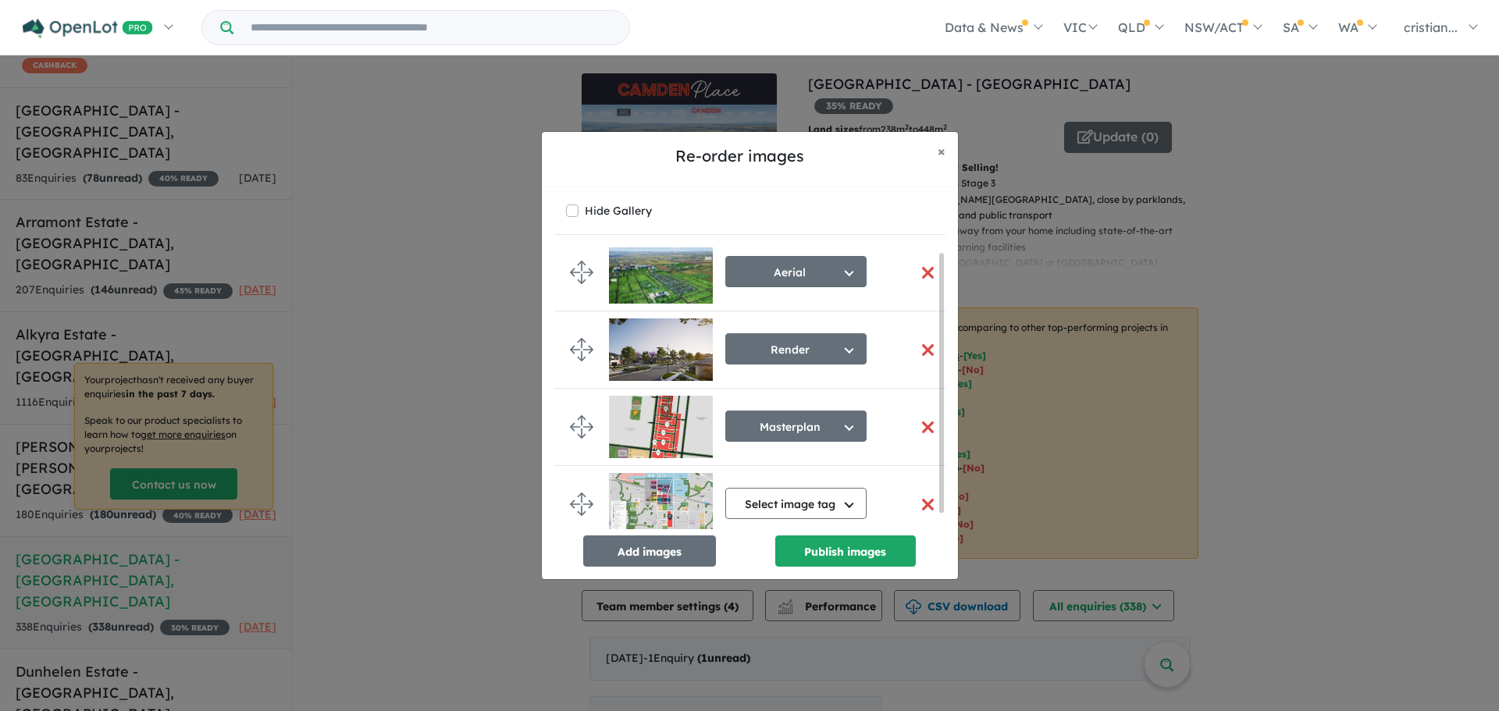
scroll to position [21, 0]
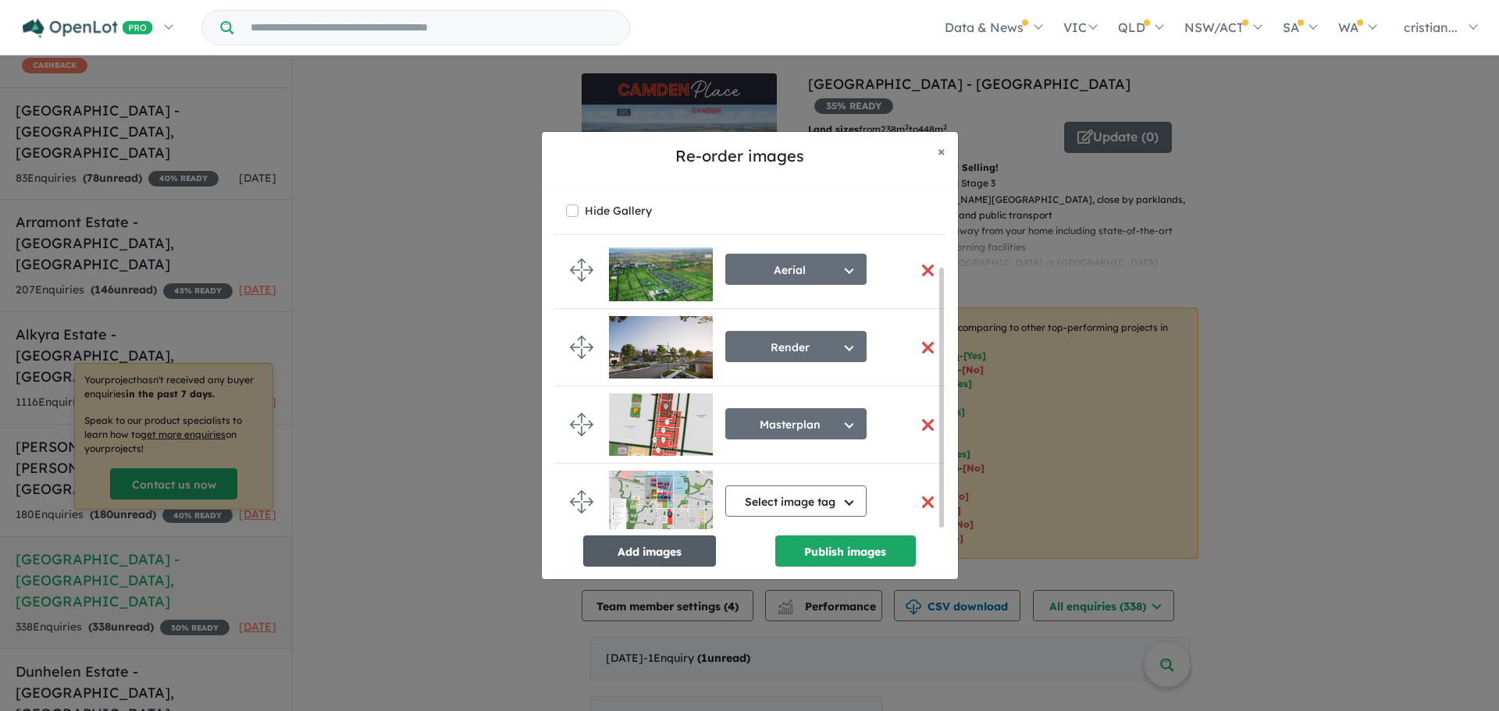
click at [686, 549] on button "Add images" at bounding box center [649, 550] width 133 height 31
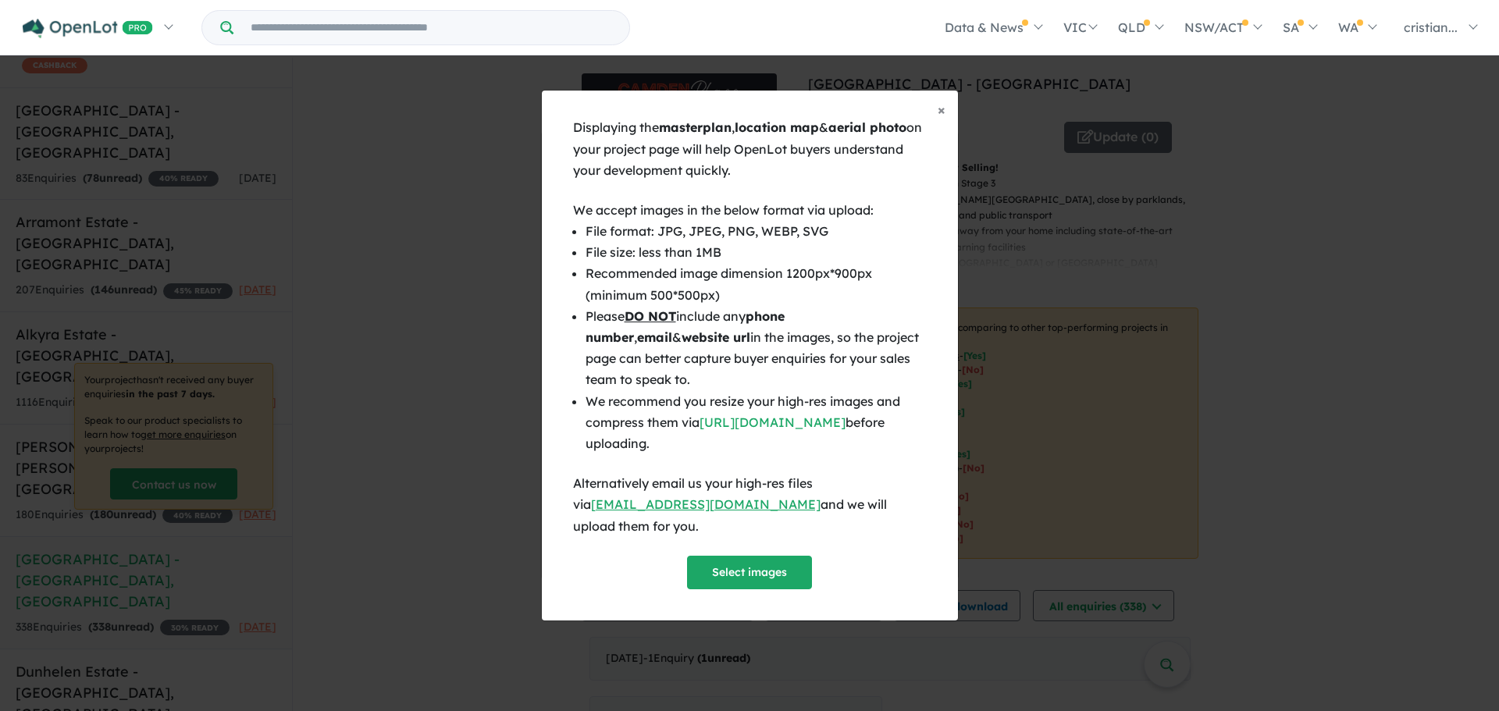
scroll to position [18, 0]
click at [746, 563] on button "Select images" at bounding box center [749, 573] width 125 height 34
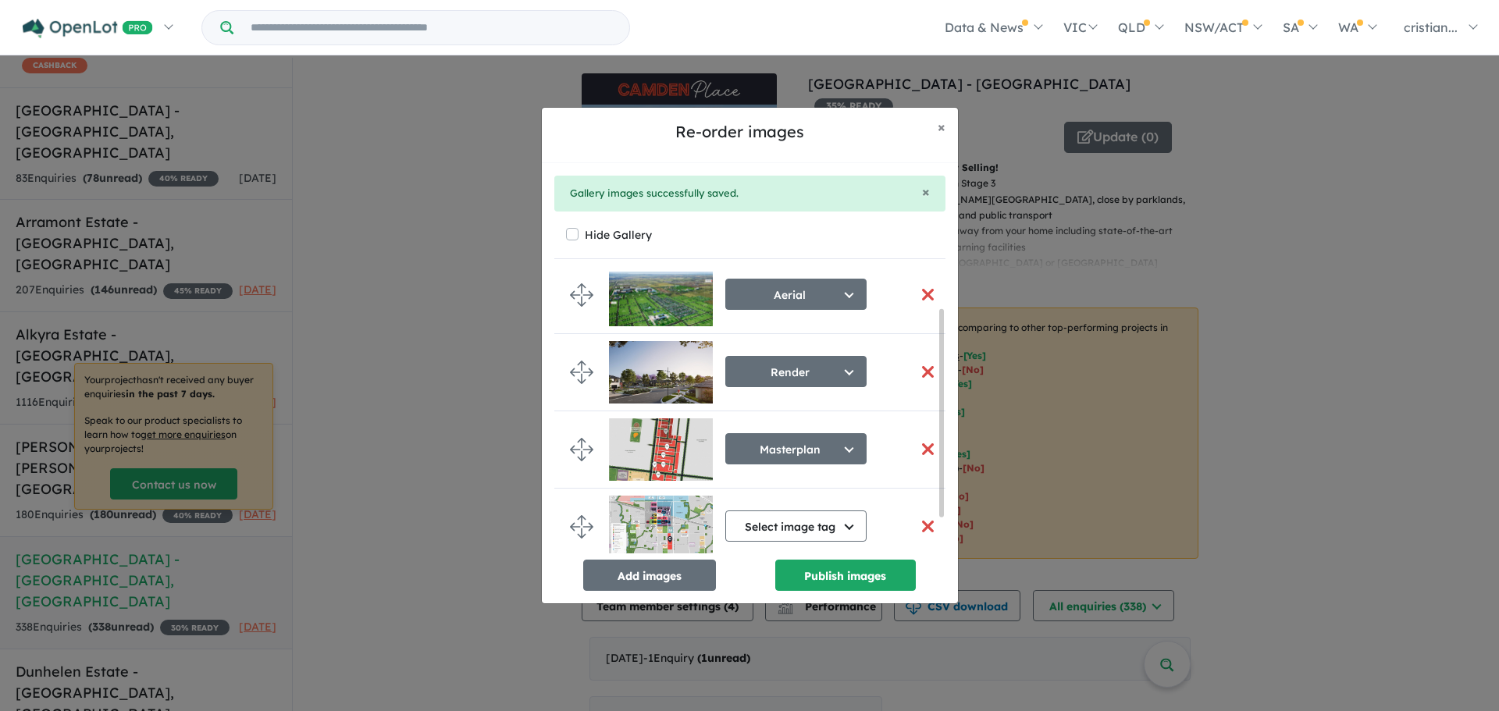
scroll to position [98, 0]
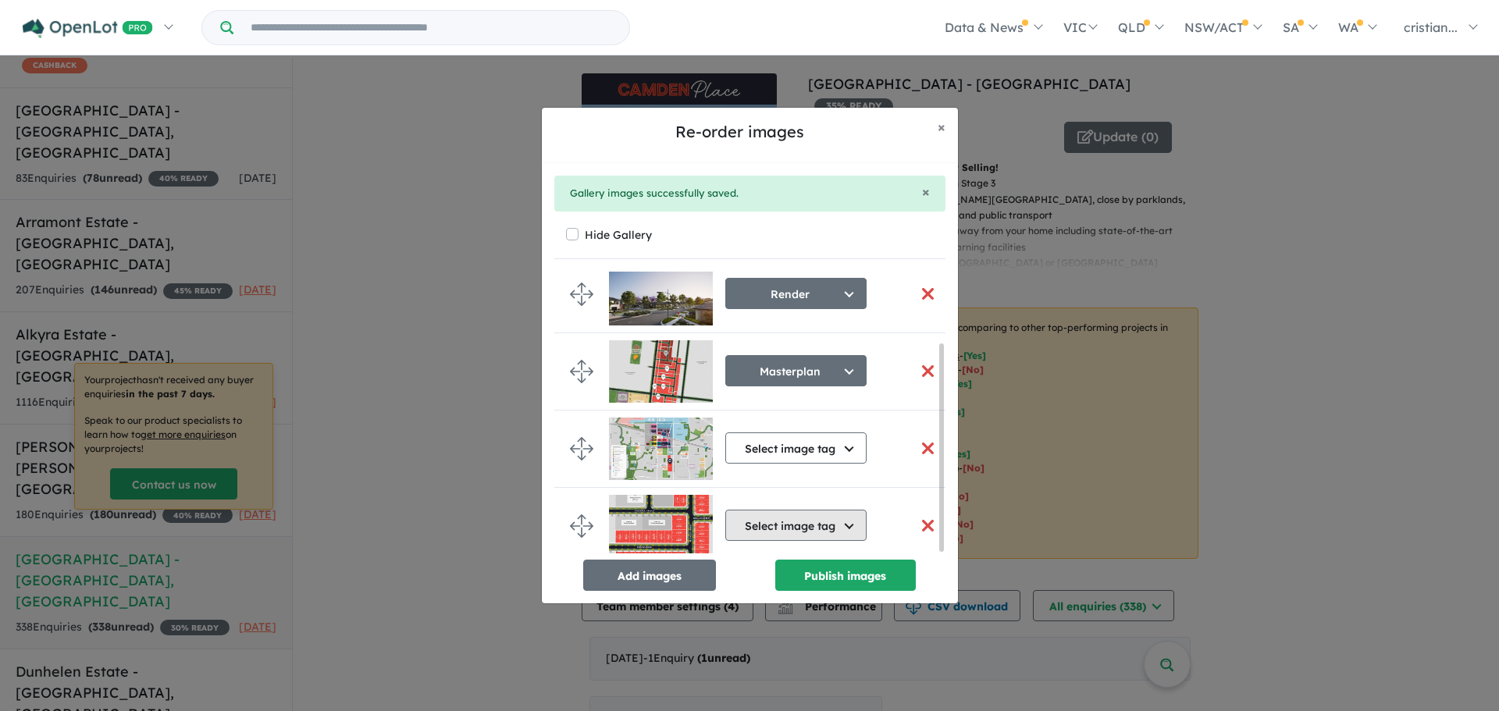
click at [829, 532] on button "Select image tag" at bounding box center [795, 525] width 141 height 31
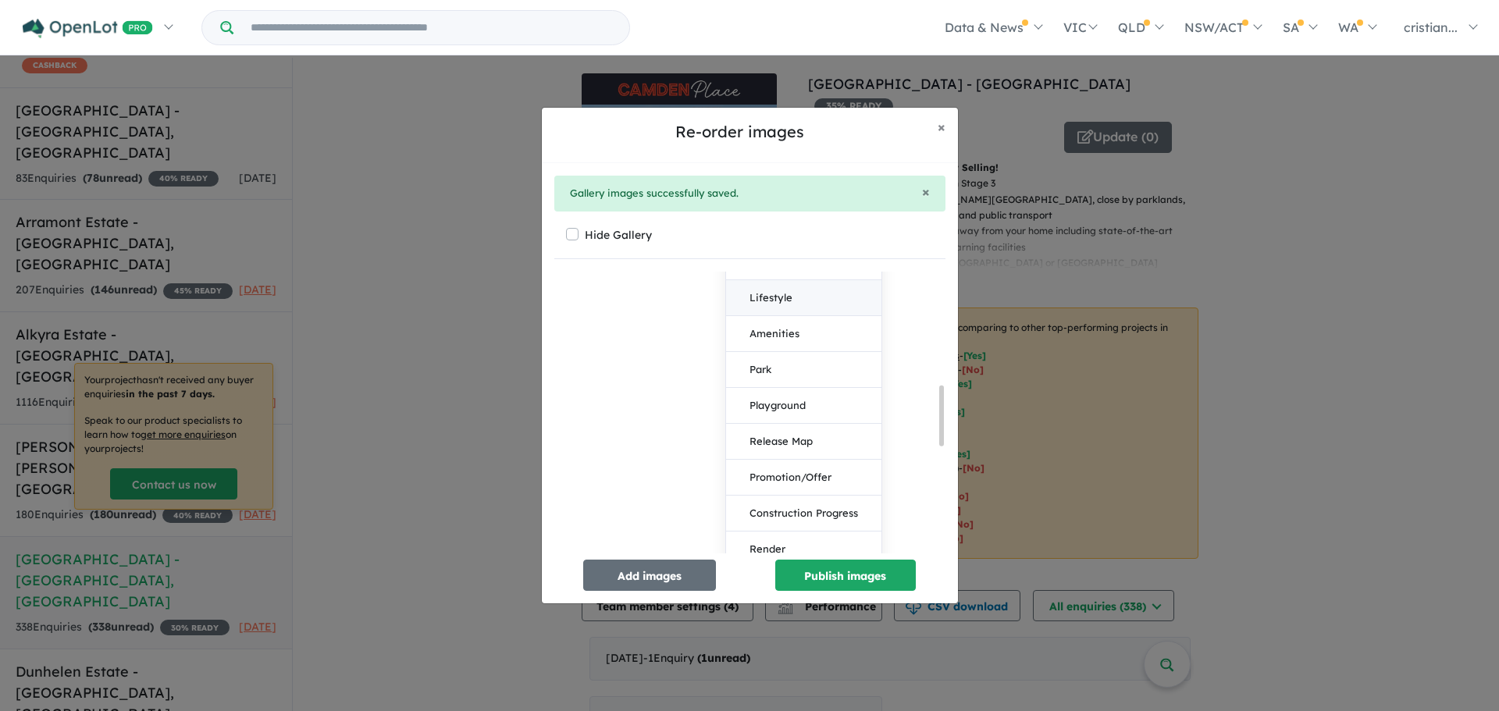
scroll to position [578, 0]
click at [788, 363] on button "Release Map" at bounding box center [803, 364] width 155 height 36
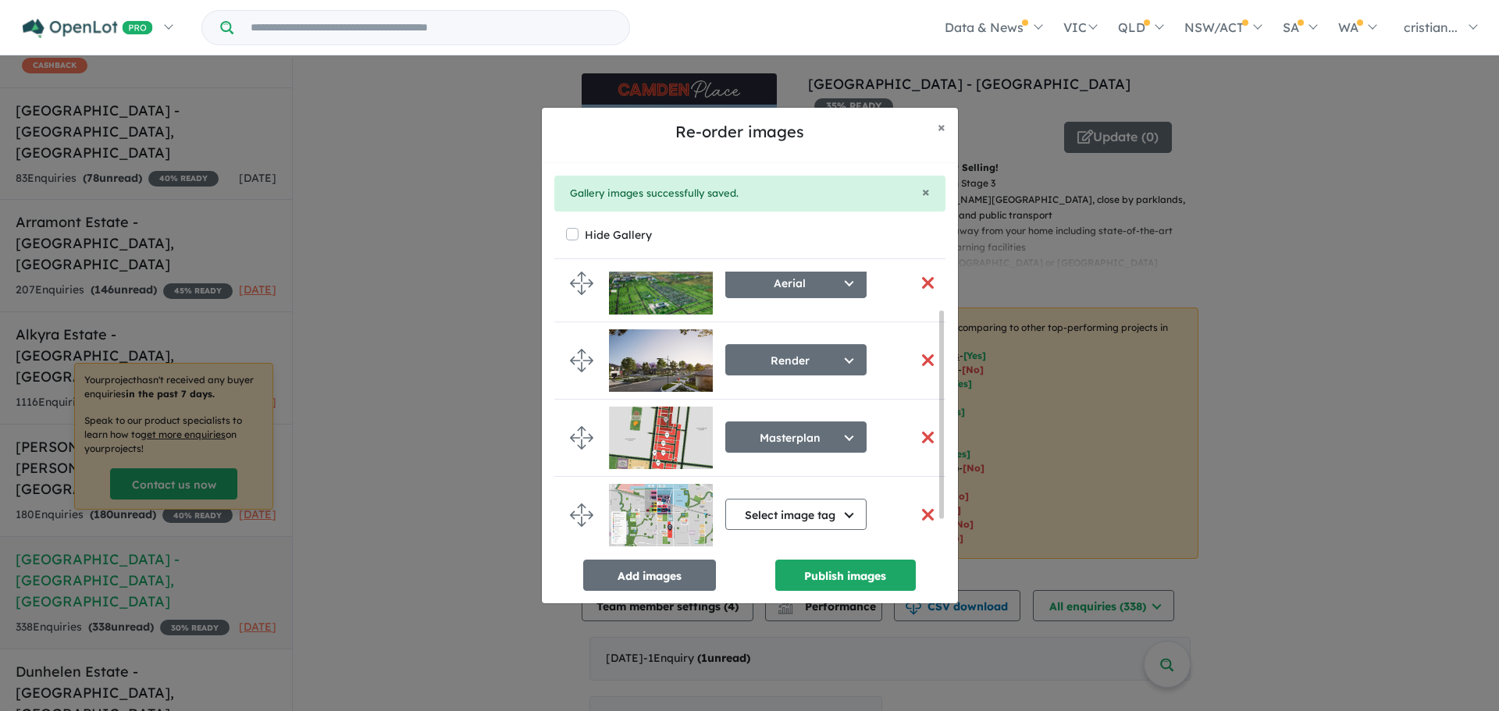
scroll to position [98, 0]
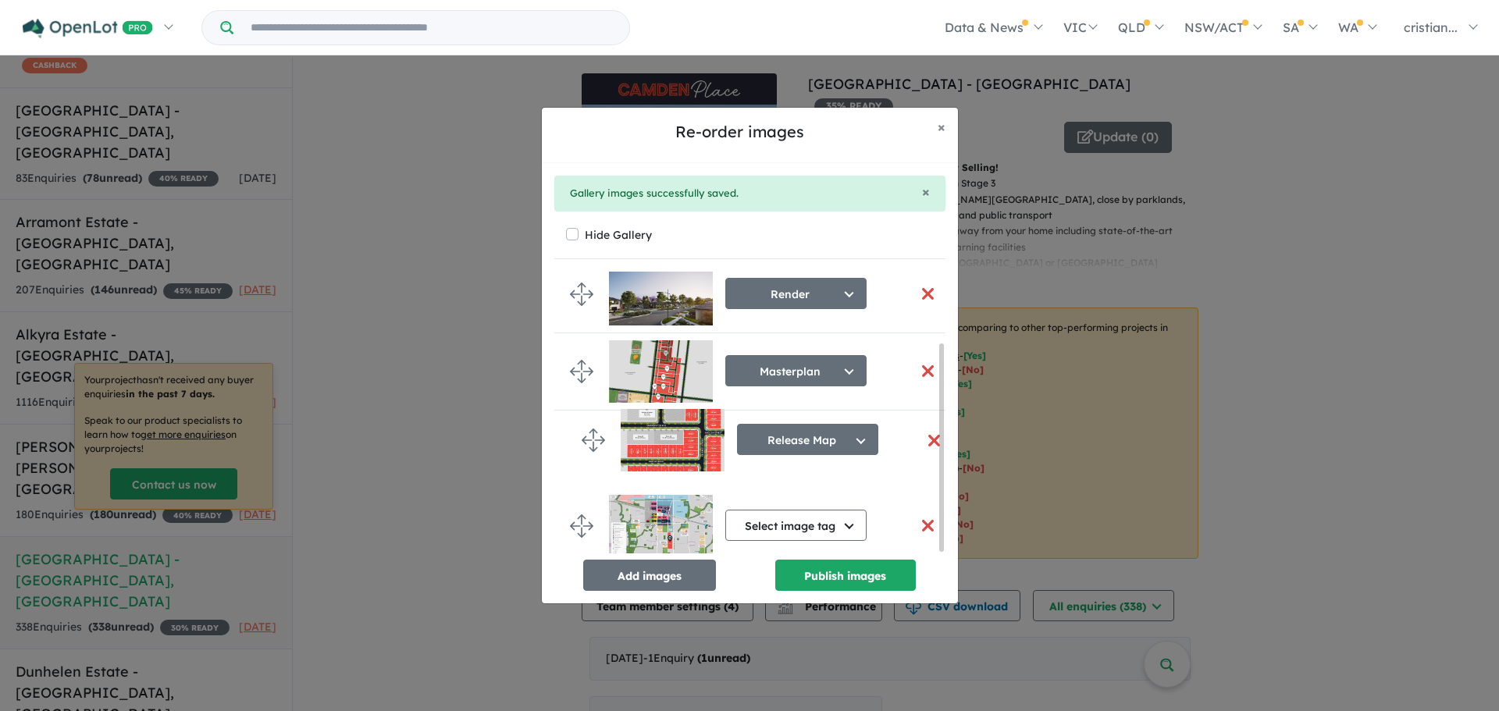
drag, startPoint x: 571, startPoint y: 522, endPoint x: 583, endPoint y: 442, distance: 81.2
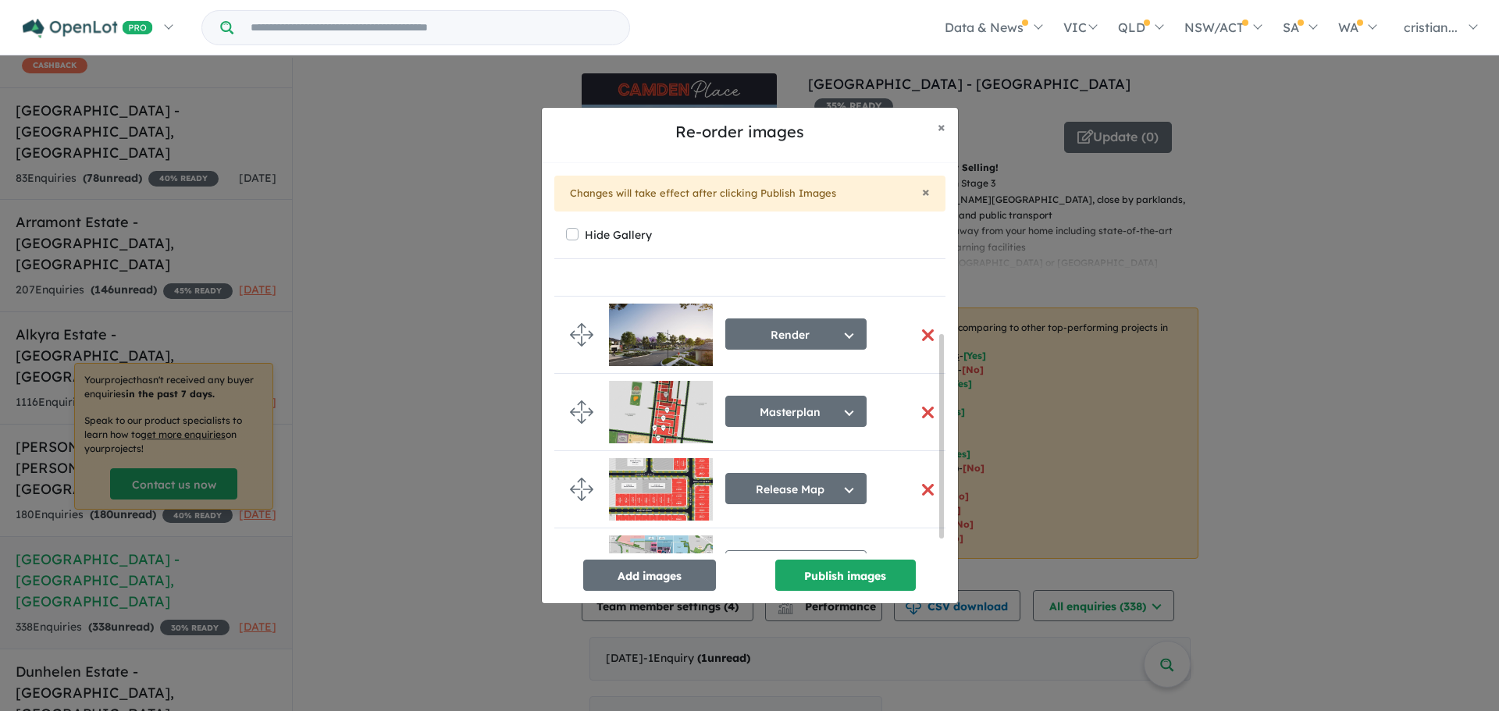
scroll to position [0, 0]
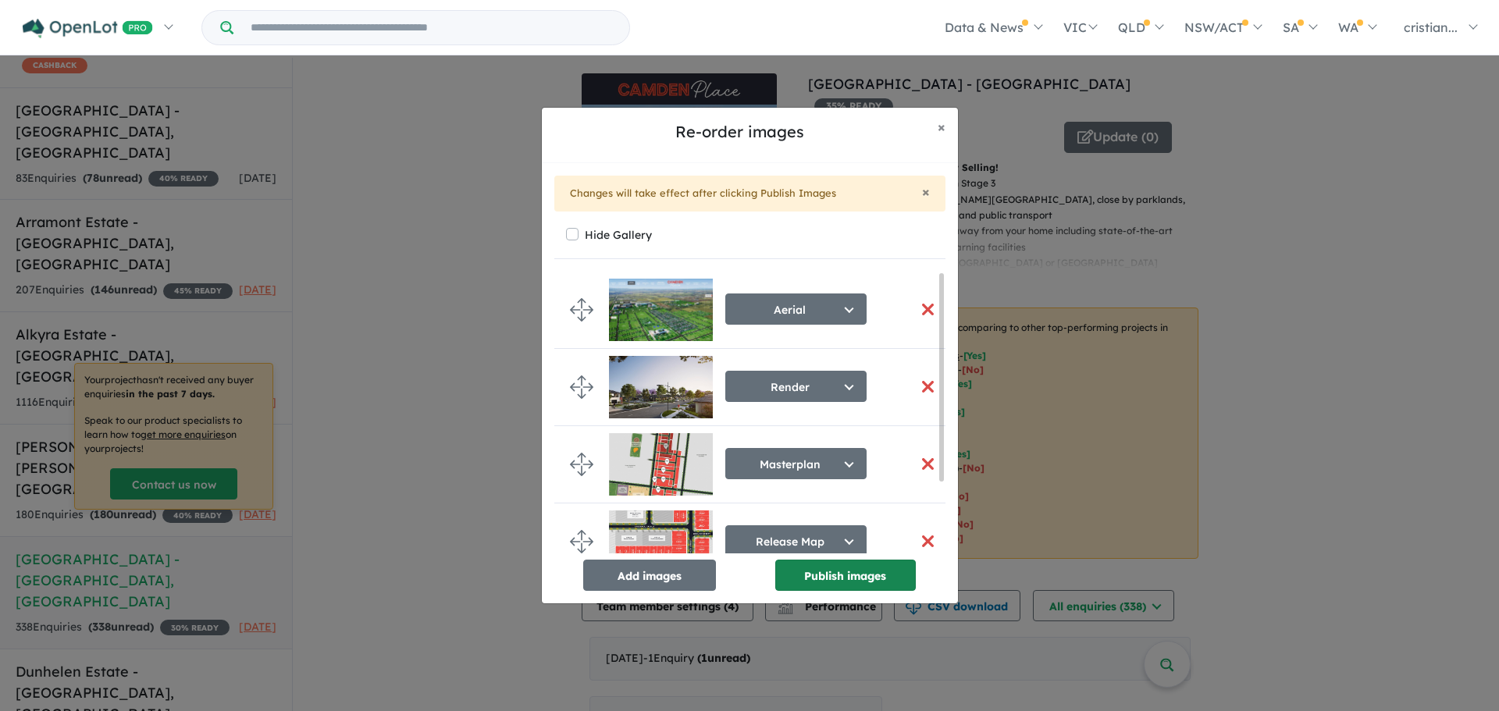
click at [828, 579] on button "Publish images" at bounding box center [845, 575] width 141 height 31
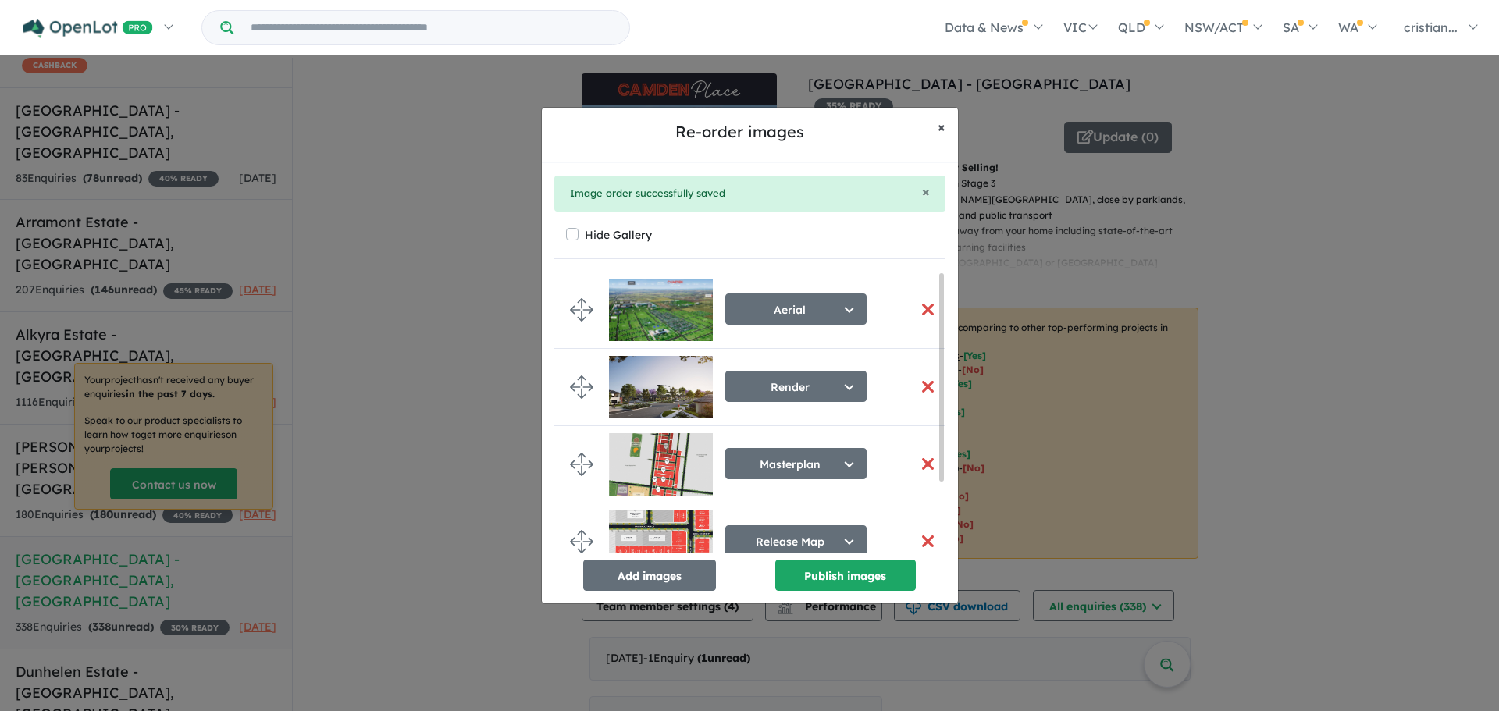
click at [938, 120] on span "×" at bounding box center [941, 127] width 8 height 18
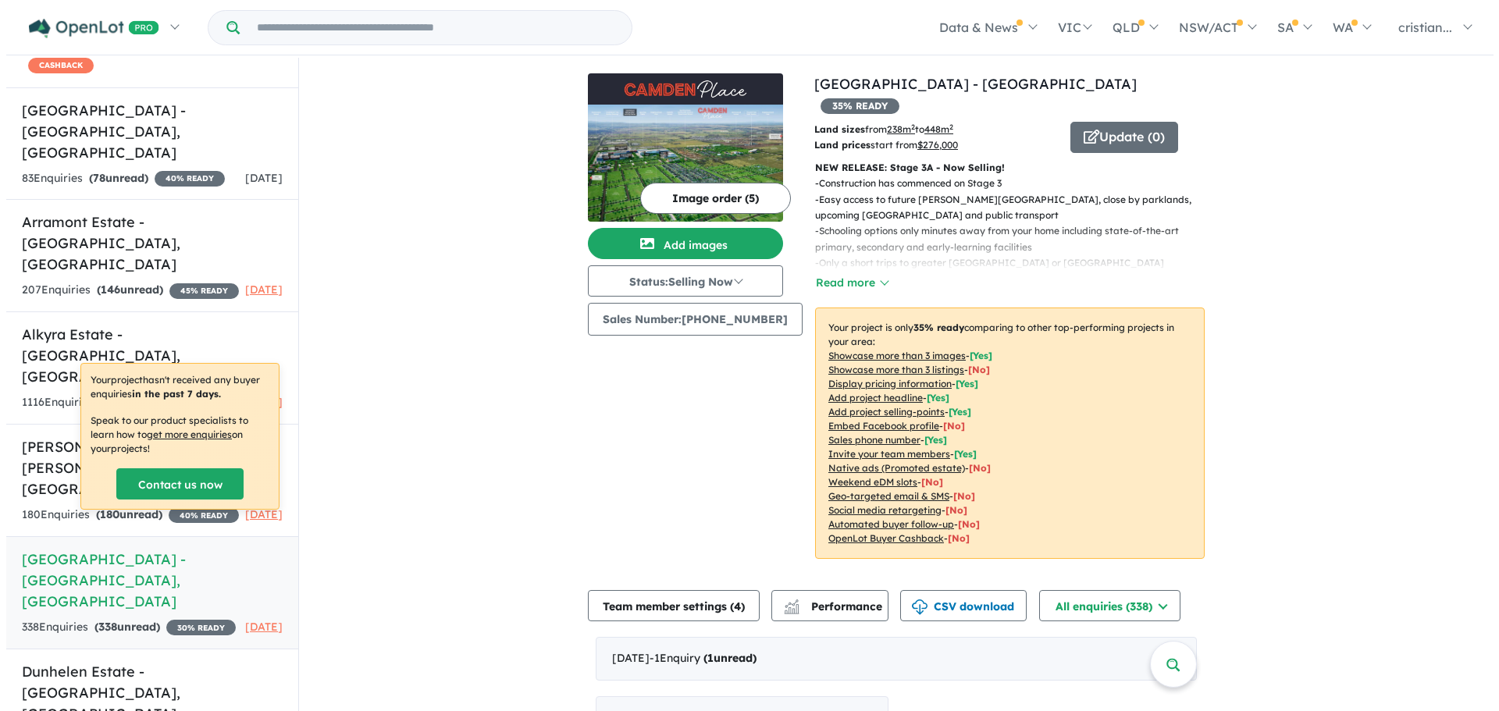
scroll to position [156, 0]
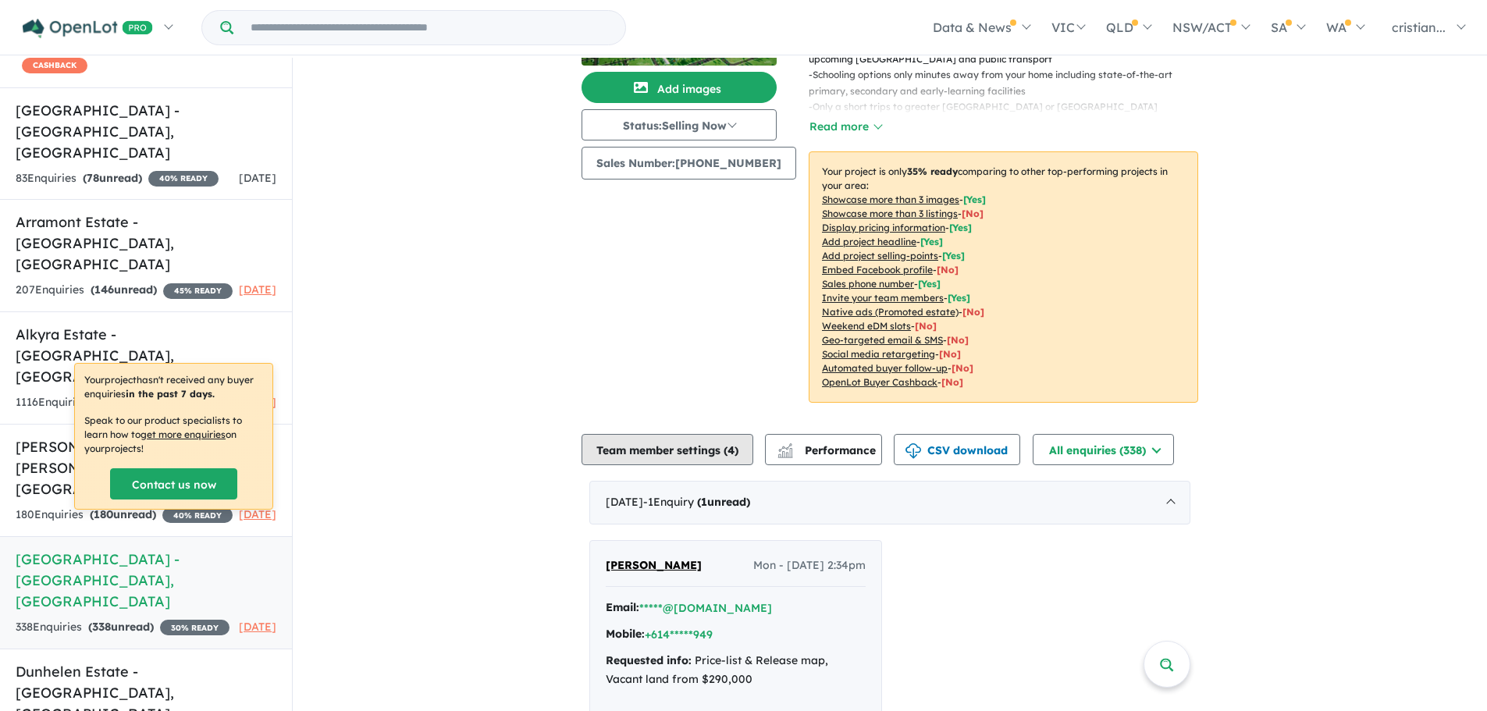
click at [663, 443] on button "Team member settings ( 4 )" at bounding box center [668, 449] width 172 height 31
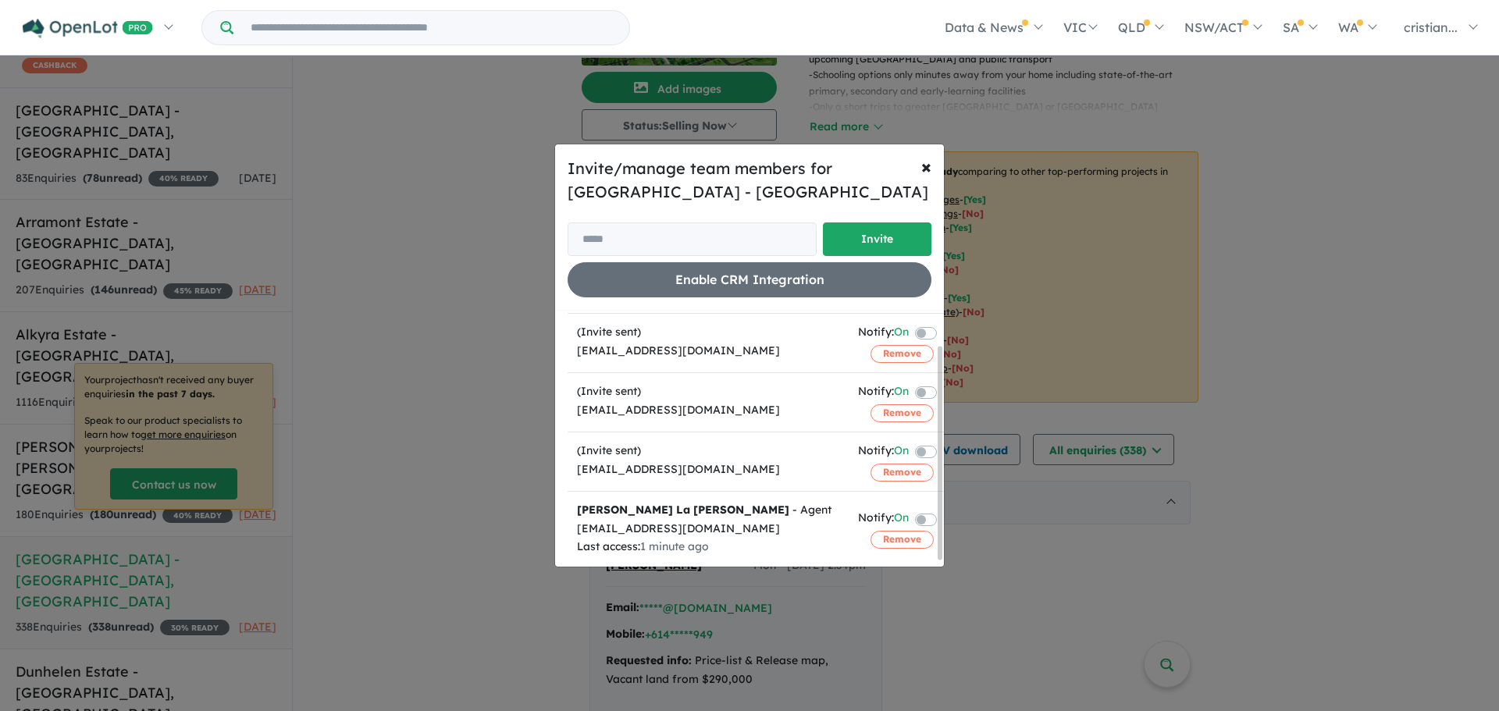
scroll to position [0, 0]
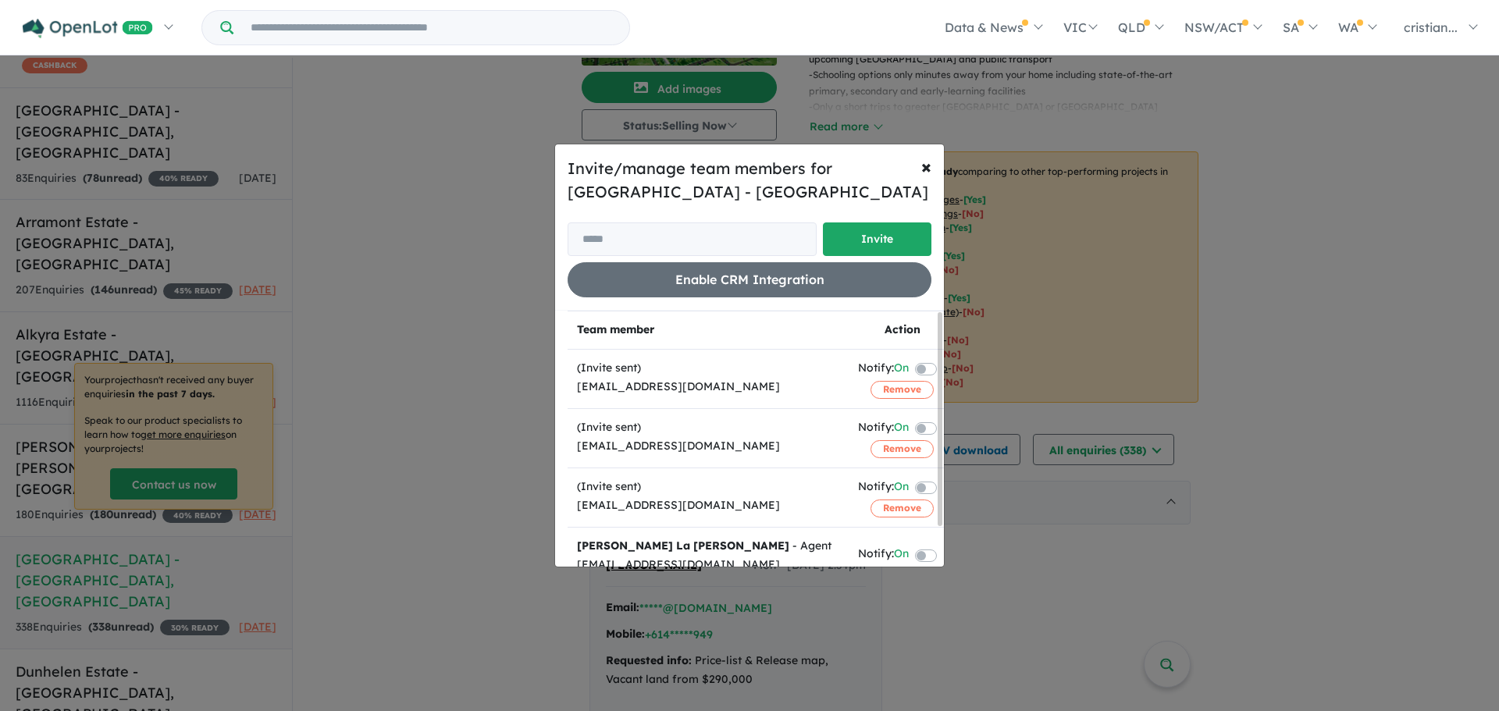
click at [943, 366] on label at bounding box center [944, 368] width 3 height 19
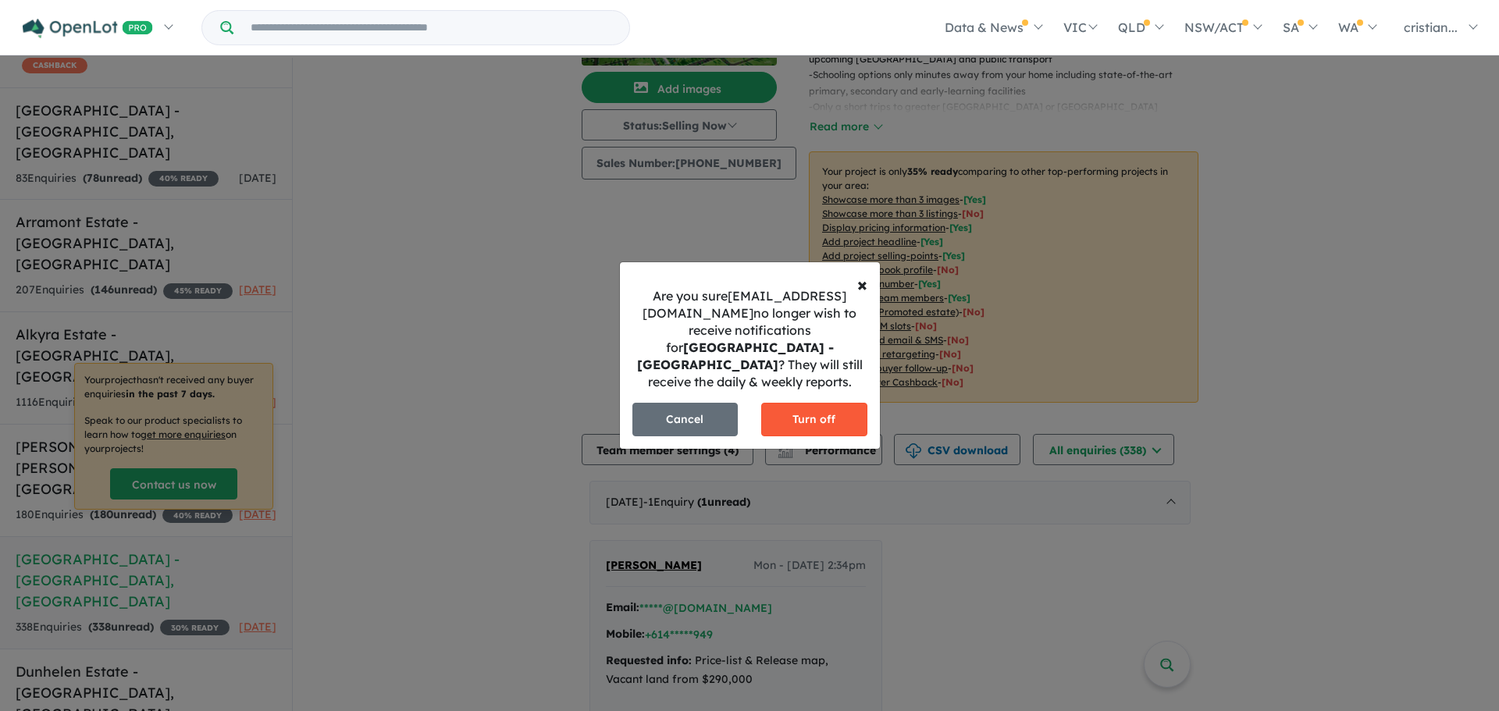
click at [802, 414] on button "Turn off" at bounding box center [814, 420] width 106 height 34
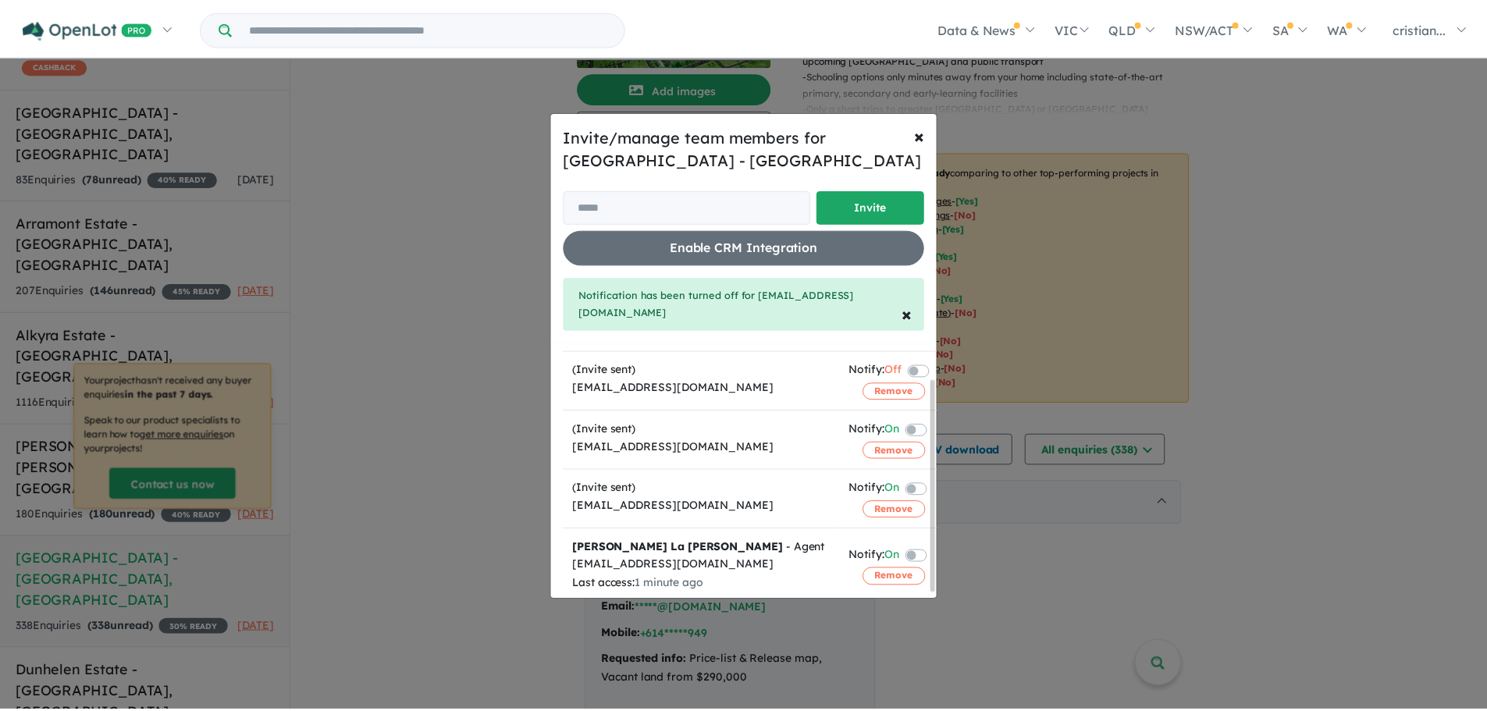
scroll to position [48, 0]
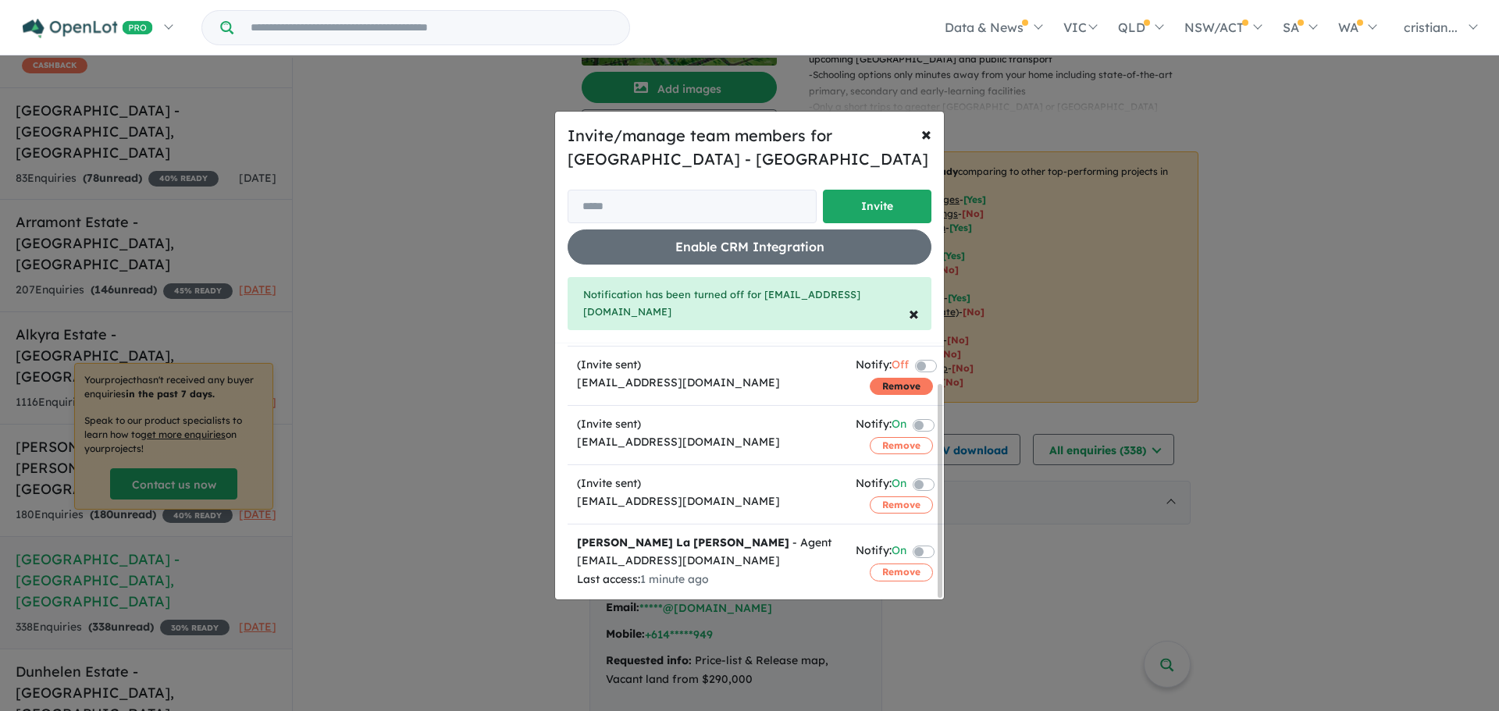
click at [900, 378] on button "Remove" at bounding box center [901, 386] width 63 height 17
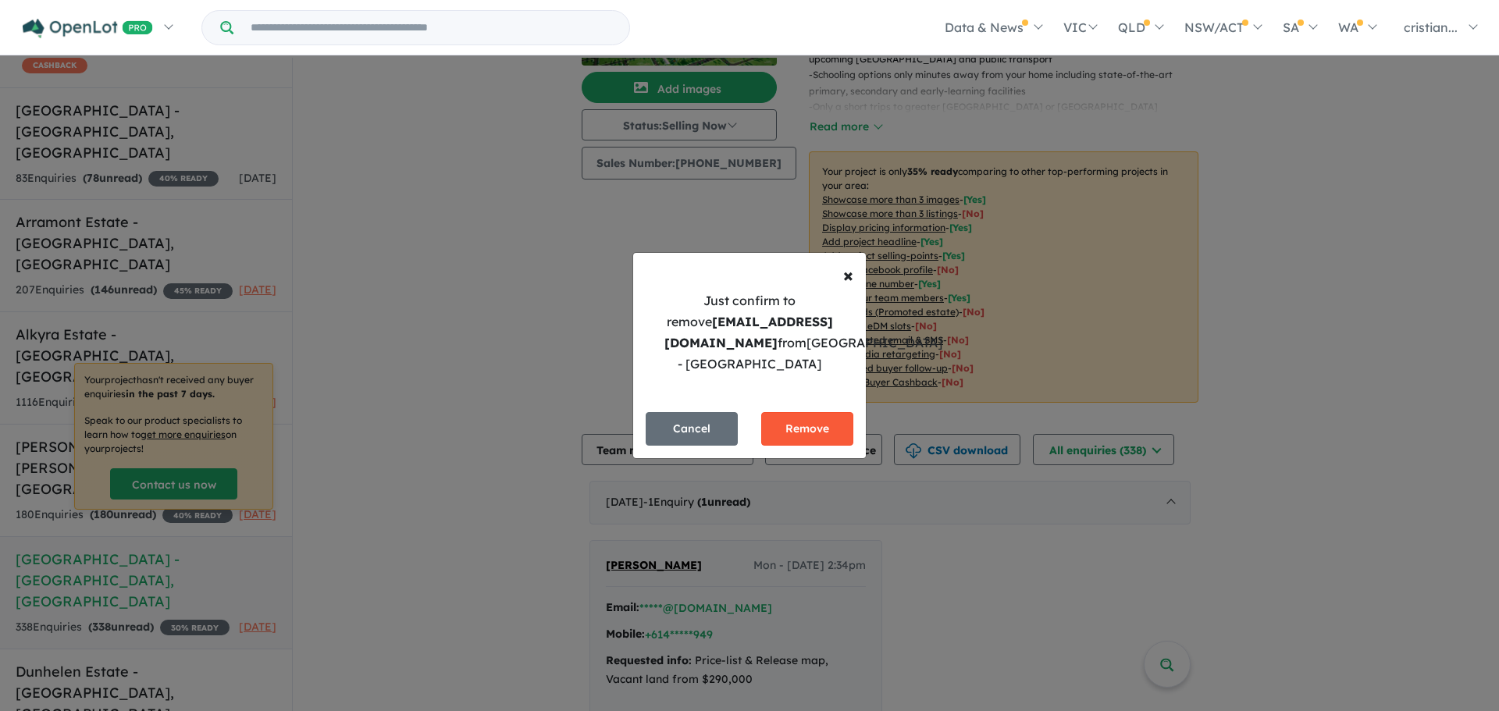
click at [799, 431] on button "Remove" at bounding box center [807, 429] width 92 height 34
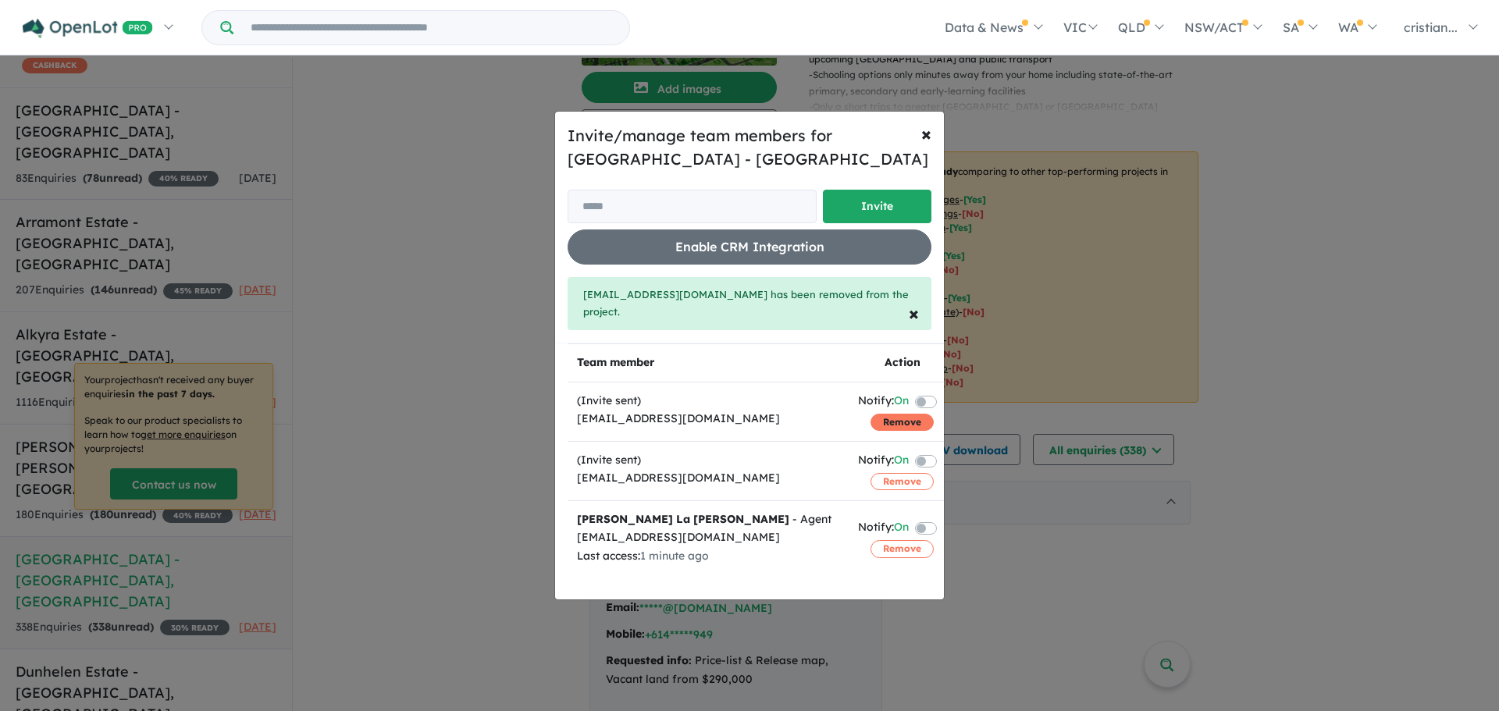
click at [884, 424] on button "Remove" at bounding box center [901, 422] width 63 height 17
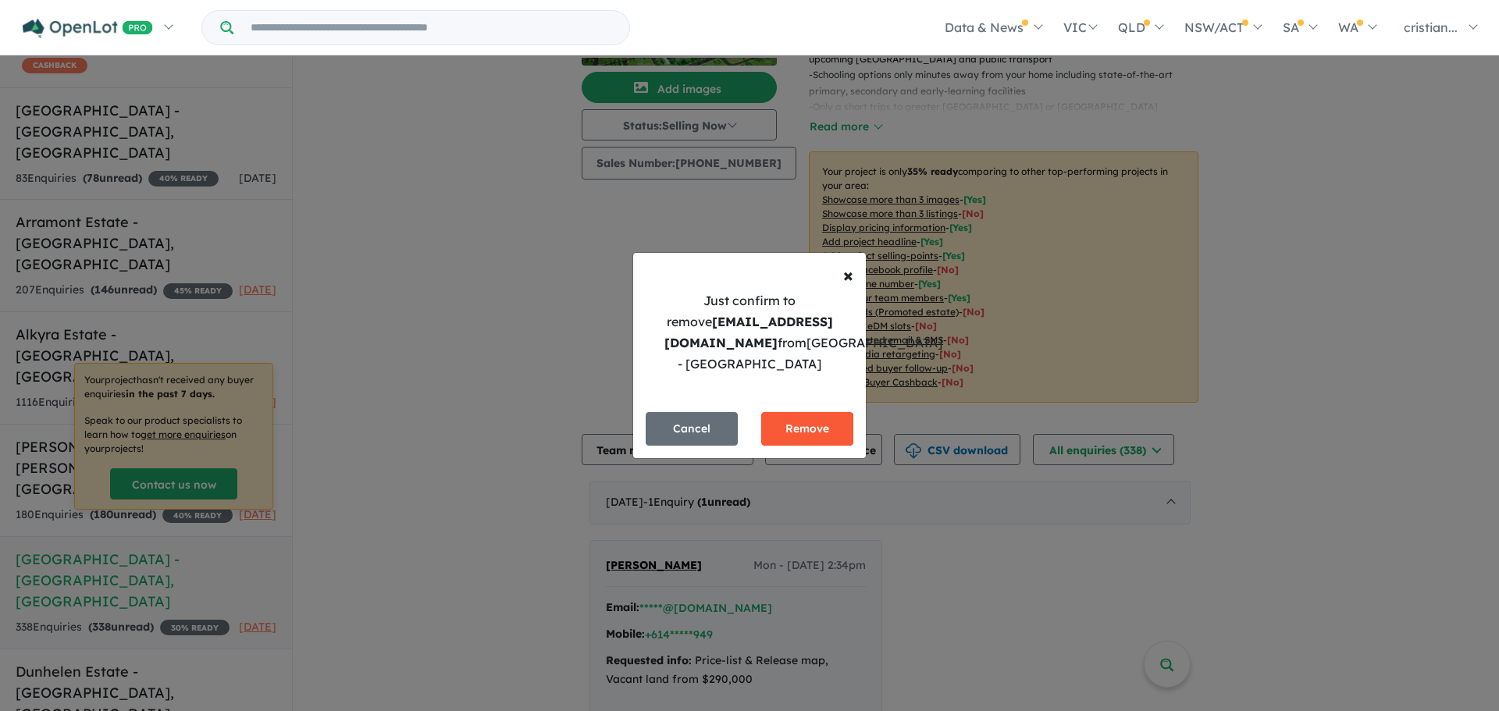
click at [828, 426] on button "Remove" at bounding box center [807, 429] width 92 height 34
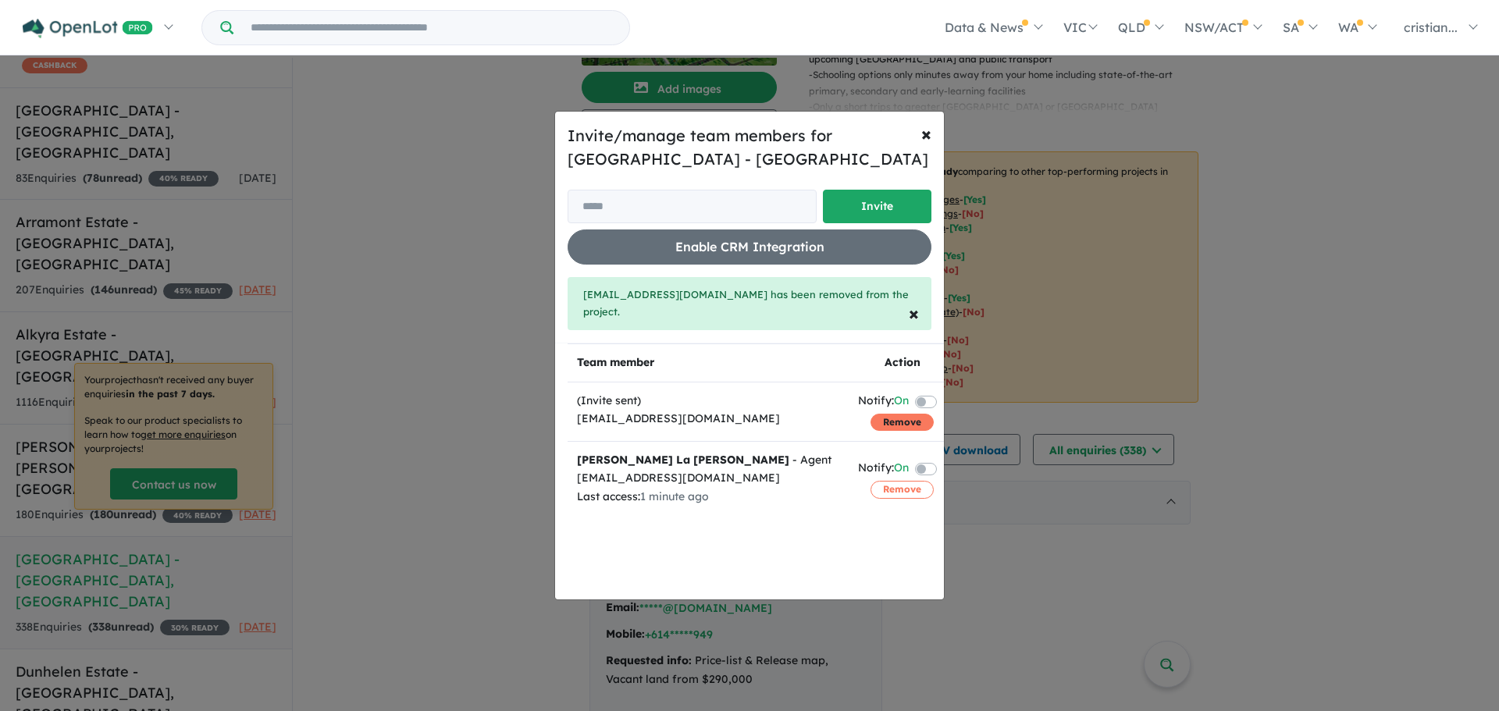
click at [886, 414] on button "Remove" at bounding box center [901, 422] width 63 height 17
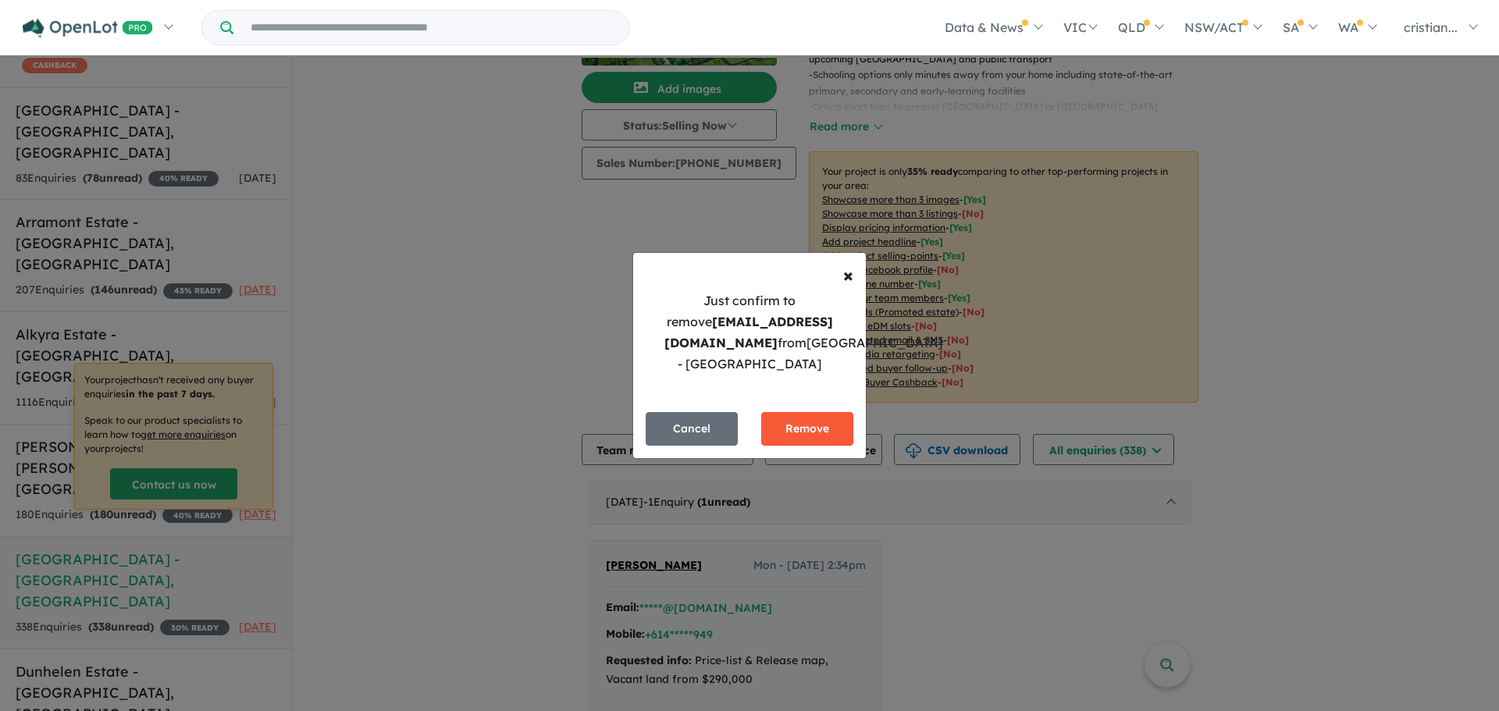
click at [800, 431] on button "Remove" at bounding box center [807, 429] width 92 height 34
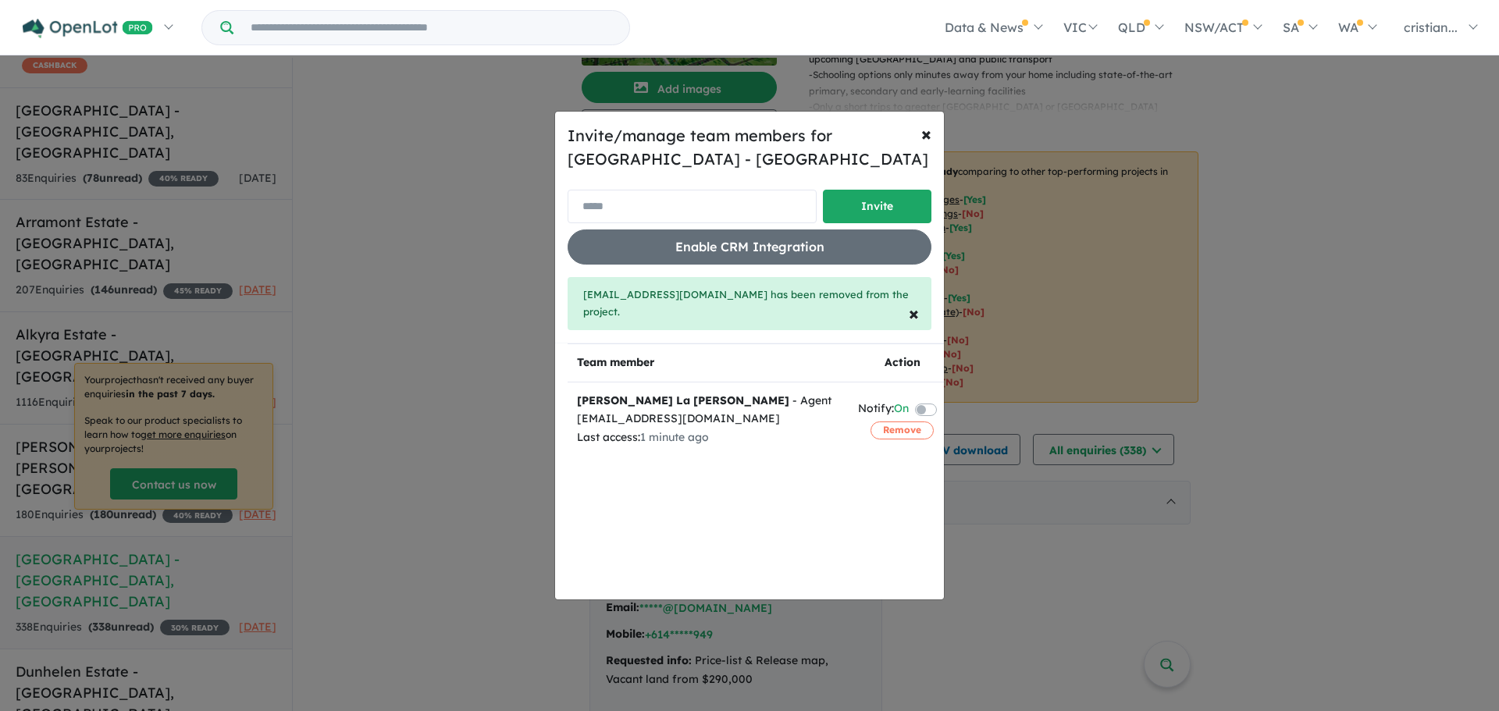
click at [716, 212] on input "email" at bounding box center [691, 207] width 249 height 34
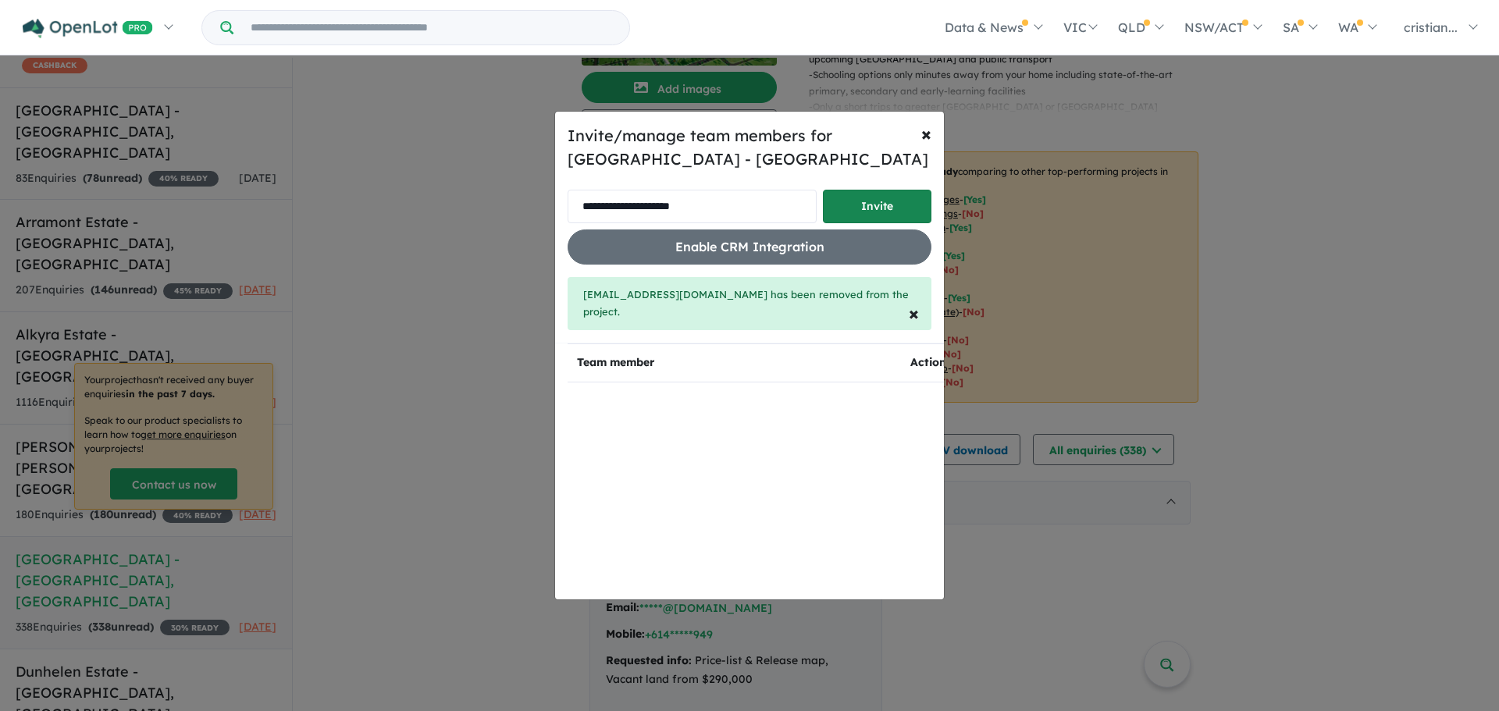
type input "**********"
click at [872, 218] on button "Invite" at bounding box center [877, 207] width 109 height 34
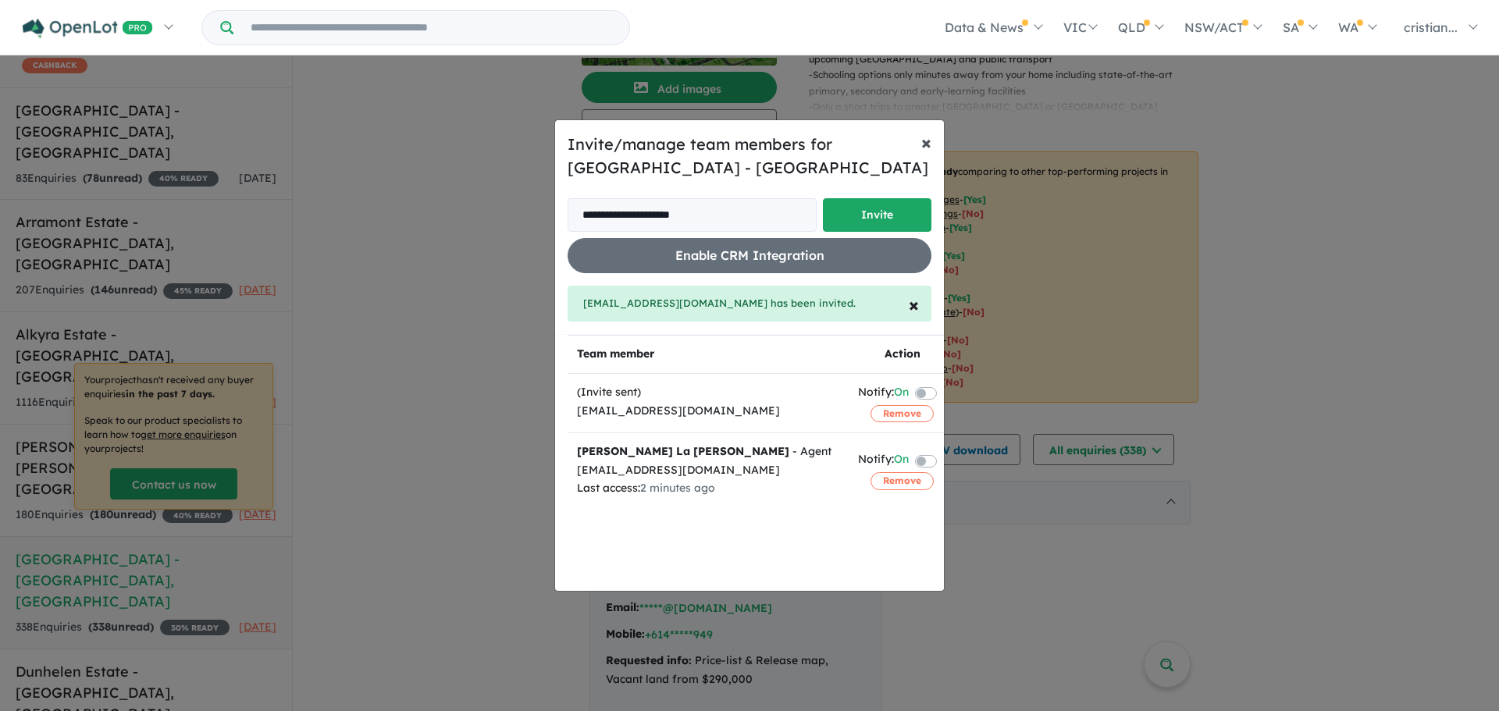
click at [930, 137] on span "×" at bounding box center [926, 141] width 10 height 23
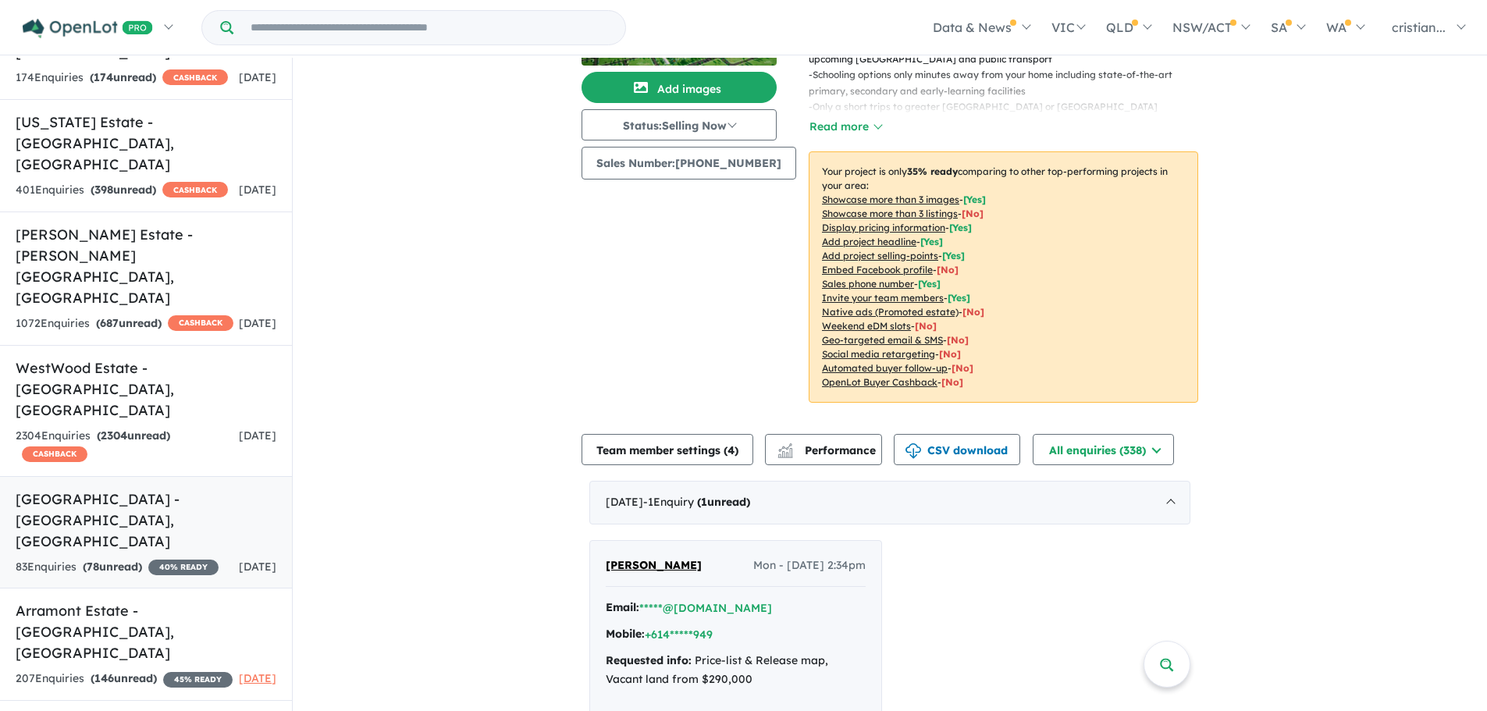
scroll to position [375, 0]
click at [117, 490] on h5 "[GEOGRAPHIC_DATA] - [GEOGRAPHIC_DATA][PERSON_NAME][GEOGRAPHIC_DATA]" at bounding box center [146, 521] width 261 height 63
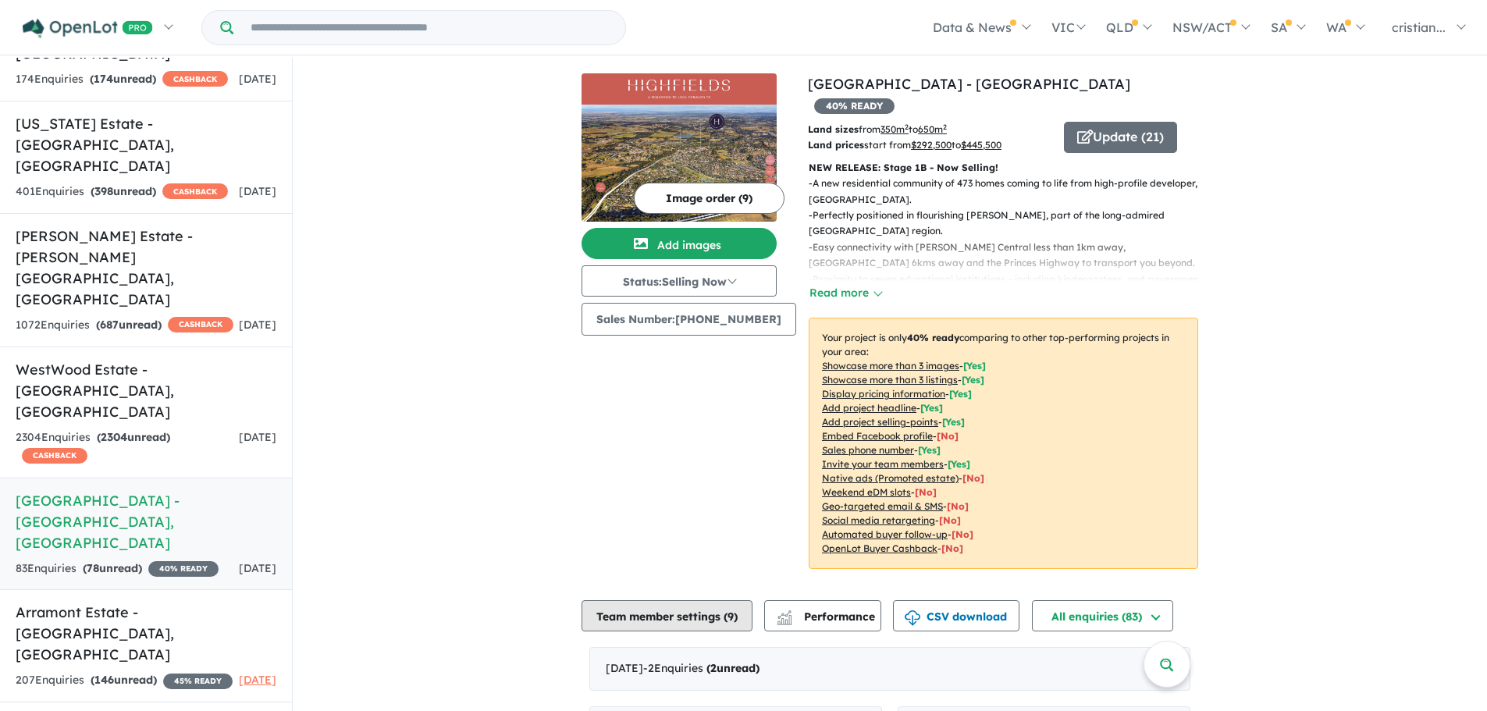
click at [695, 600] on button "Team member settings ( 9 )" at bounding box center [667, 615] width 171 height 31
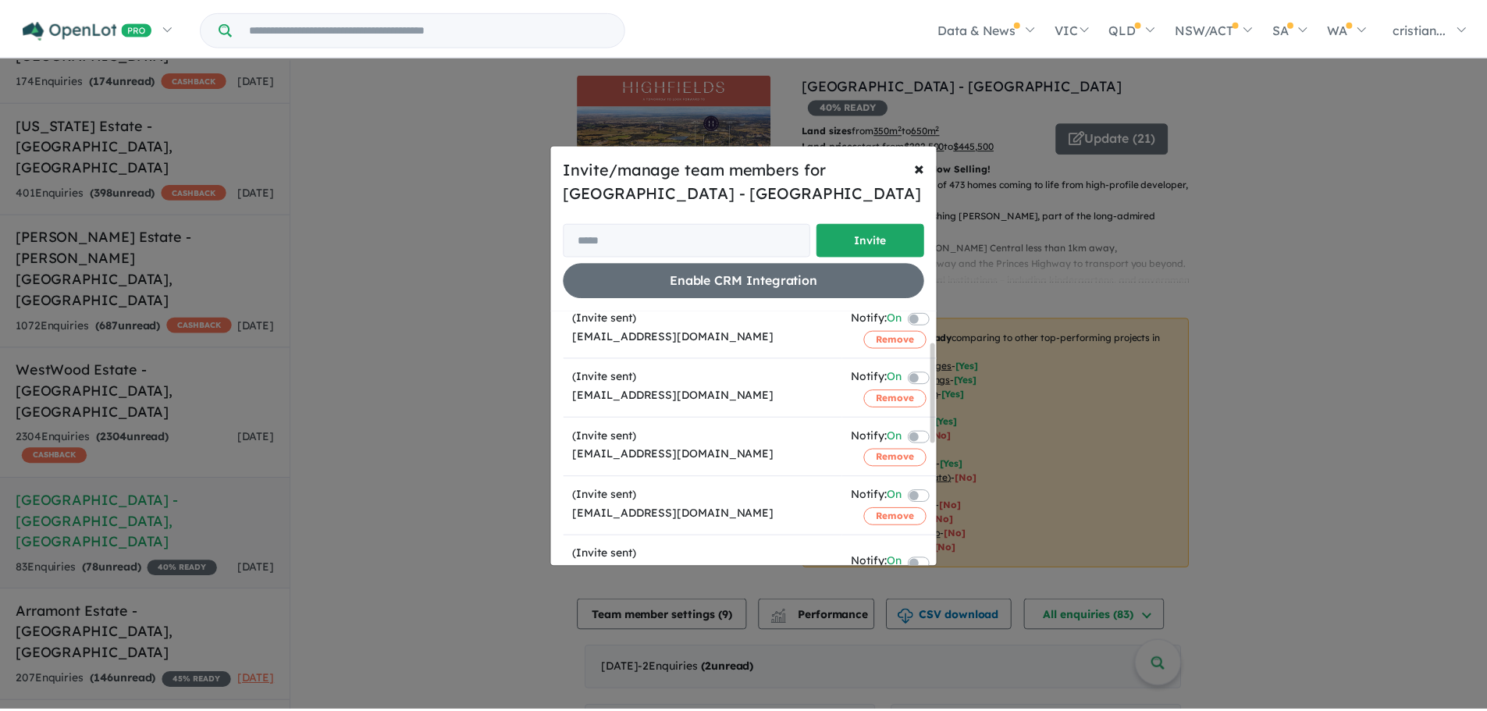
scroll to position [78, 0]
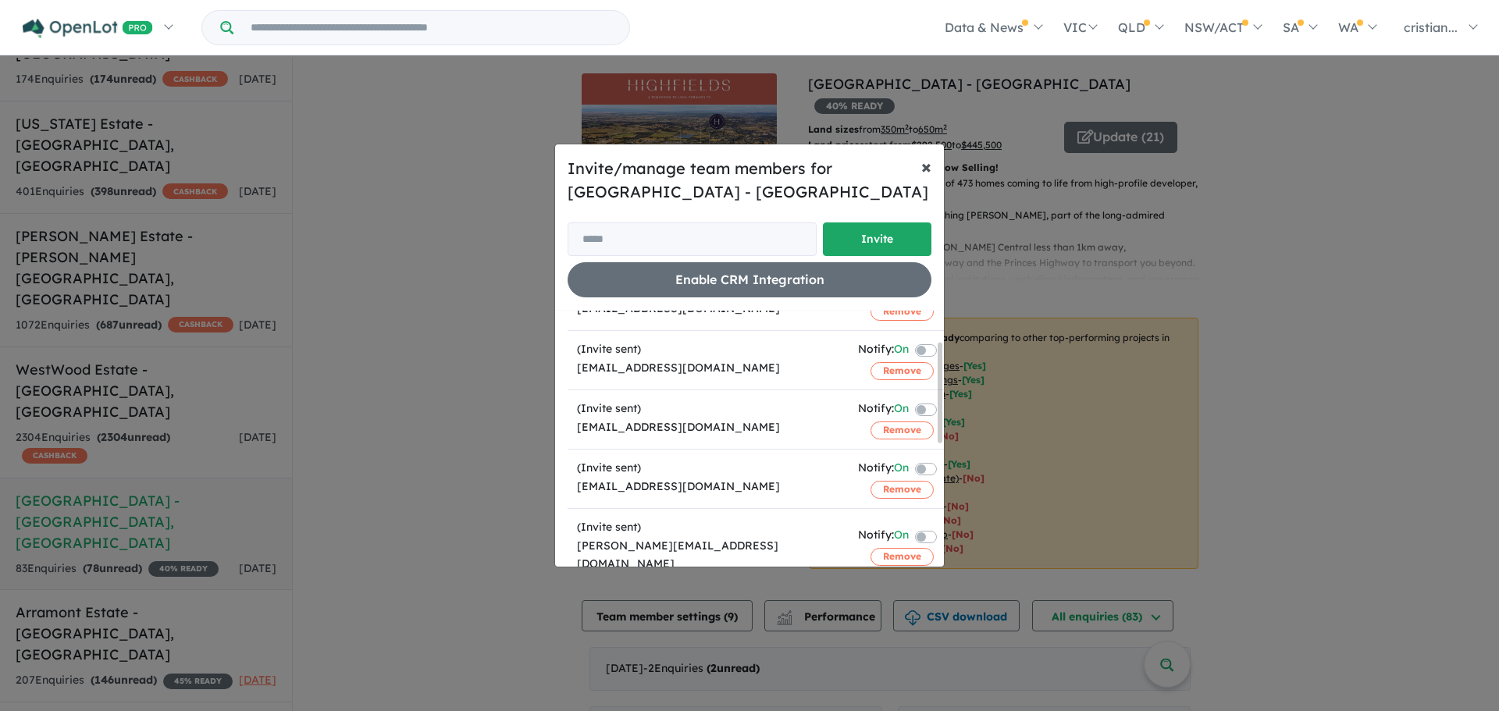
click at [927, 172] on span "×" at bounding box center [926, 166] width 10 height 23
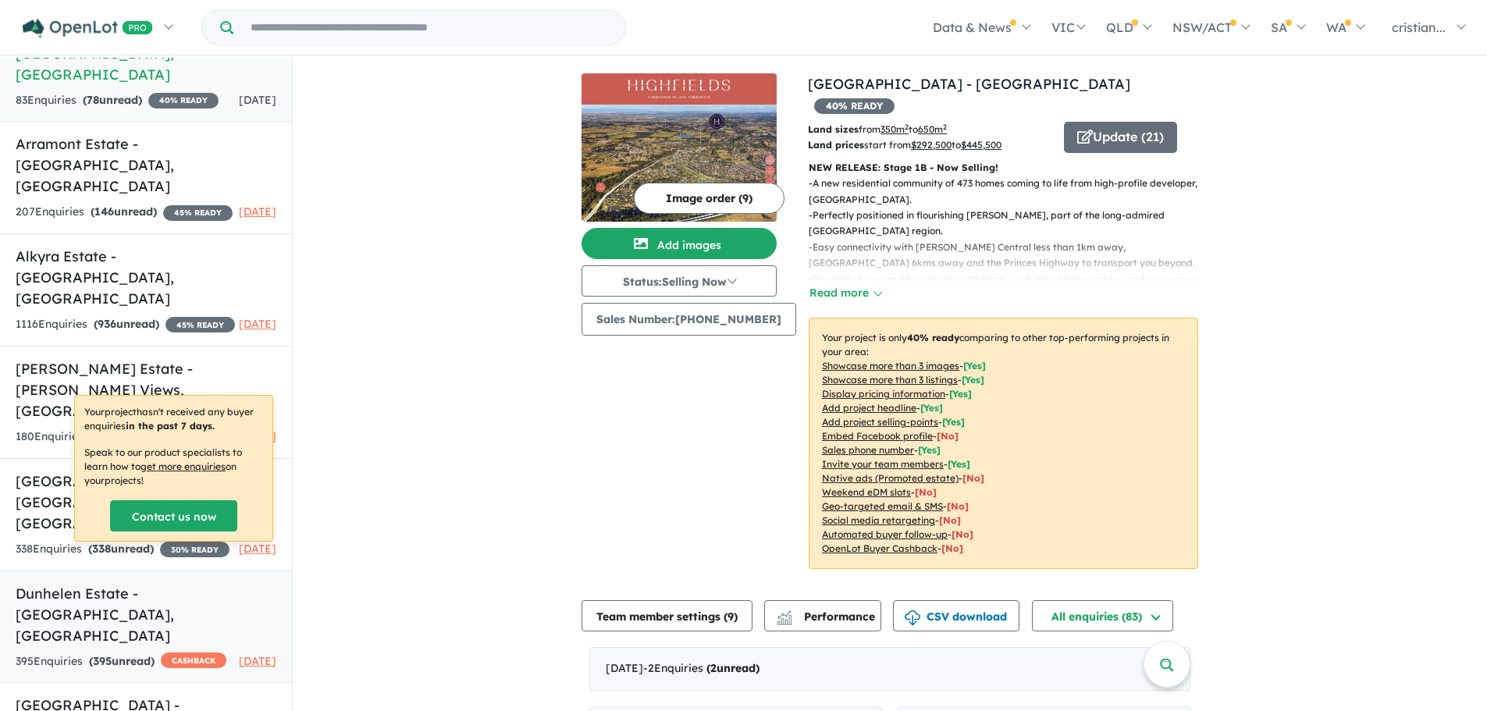
scroll to position [2, 0]
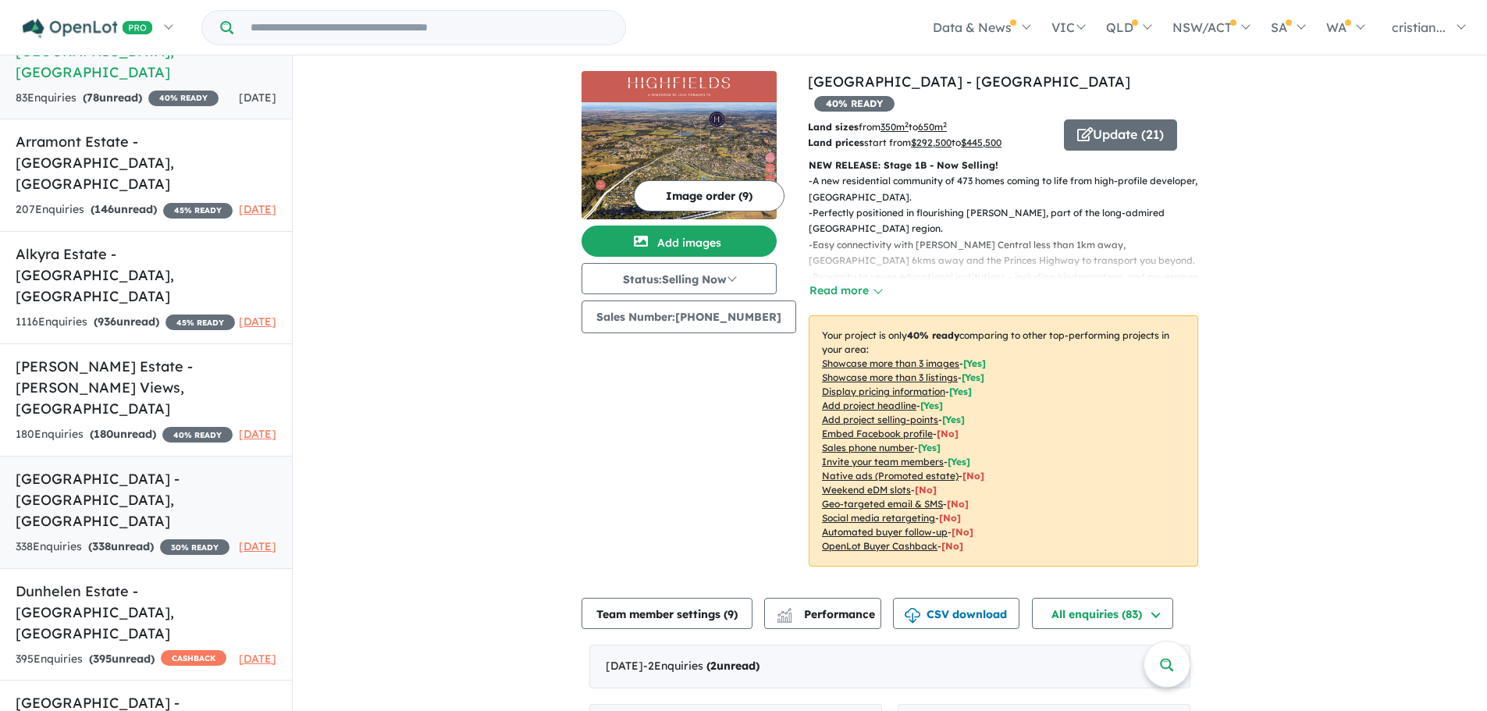
click at [80, 468] on h5 "[GEOGRAPHIC_DATA] - [GEOGRAPHIC_DATA] , [GEOGRAPHIC_DATA]" at bounding box center [146, 499] width 261 height 63
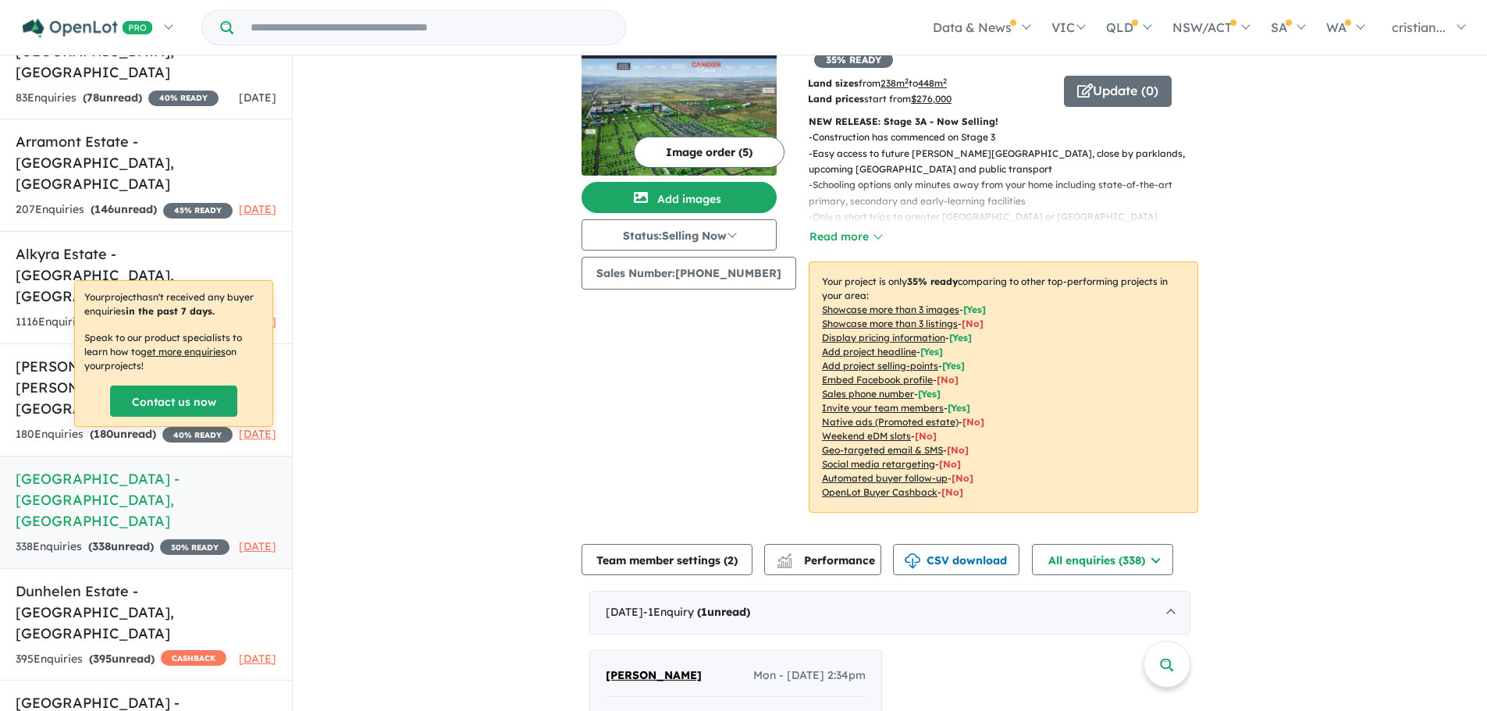
scroll to position [78, 0]
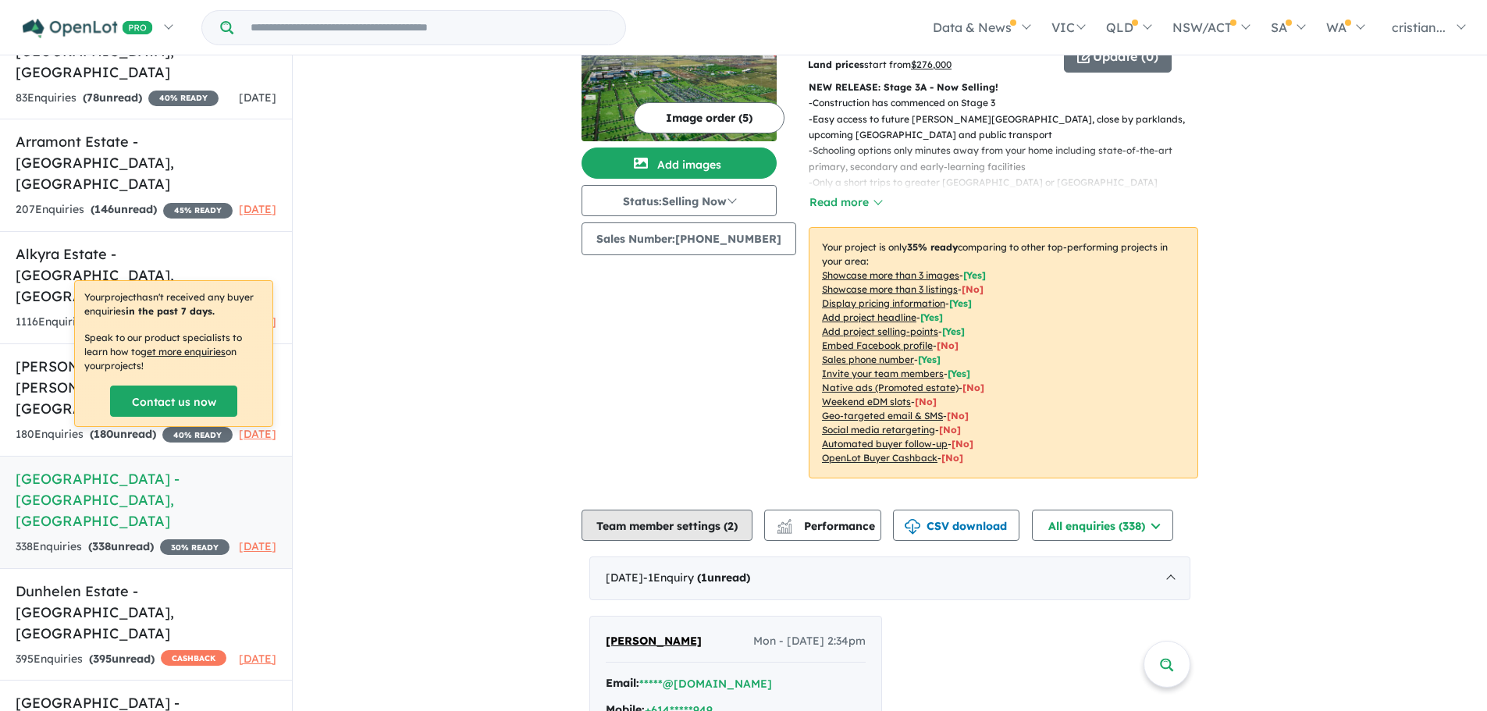
click at [654, 510] on button "Team member settings ( 2 )" at bounding box center [667, 525] width 171 height 31
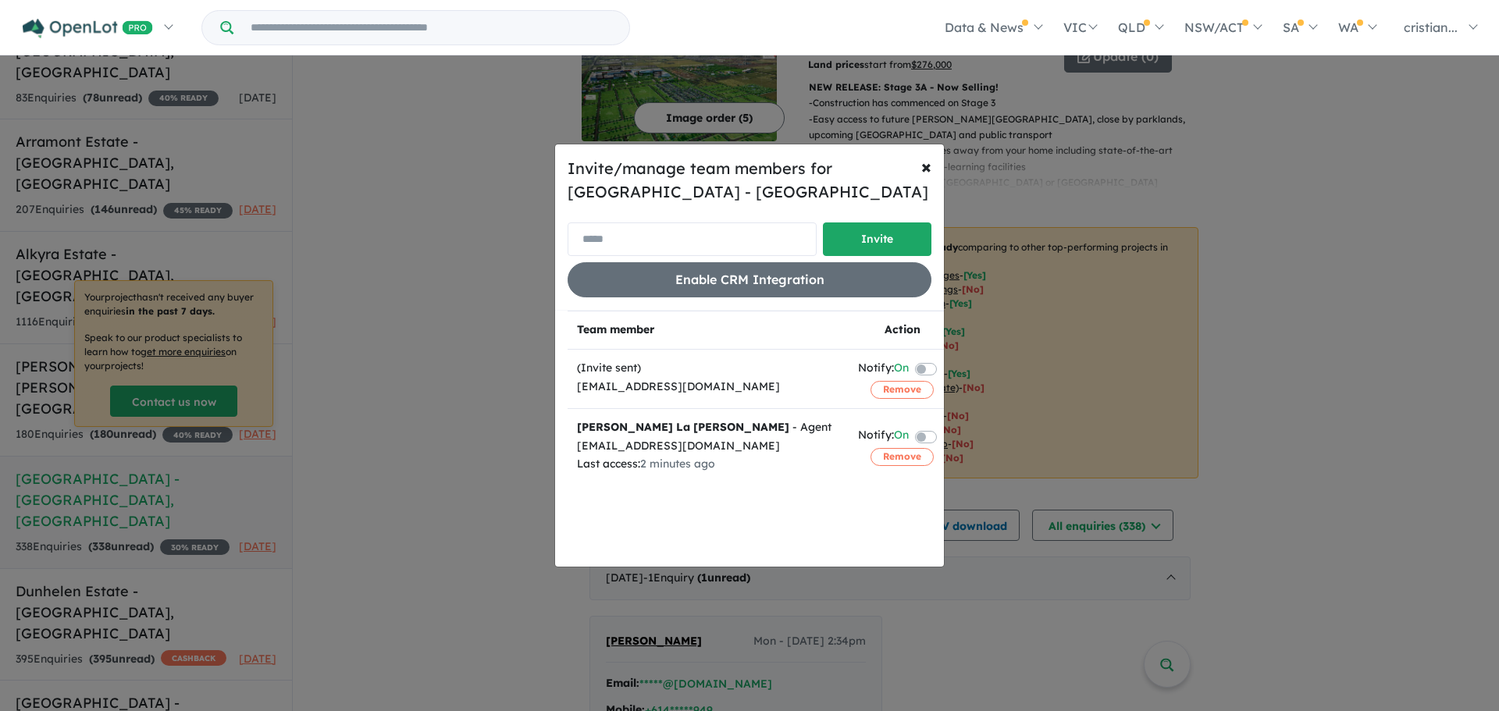
click at [762, 239] on input "email" at bounding box center [691, 239] width 249 height 34
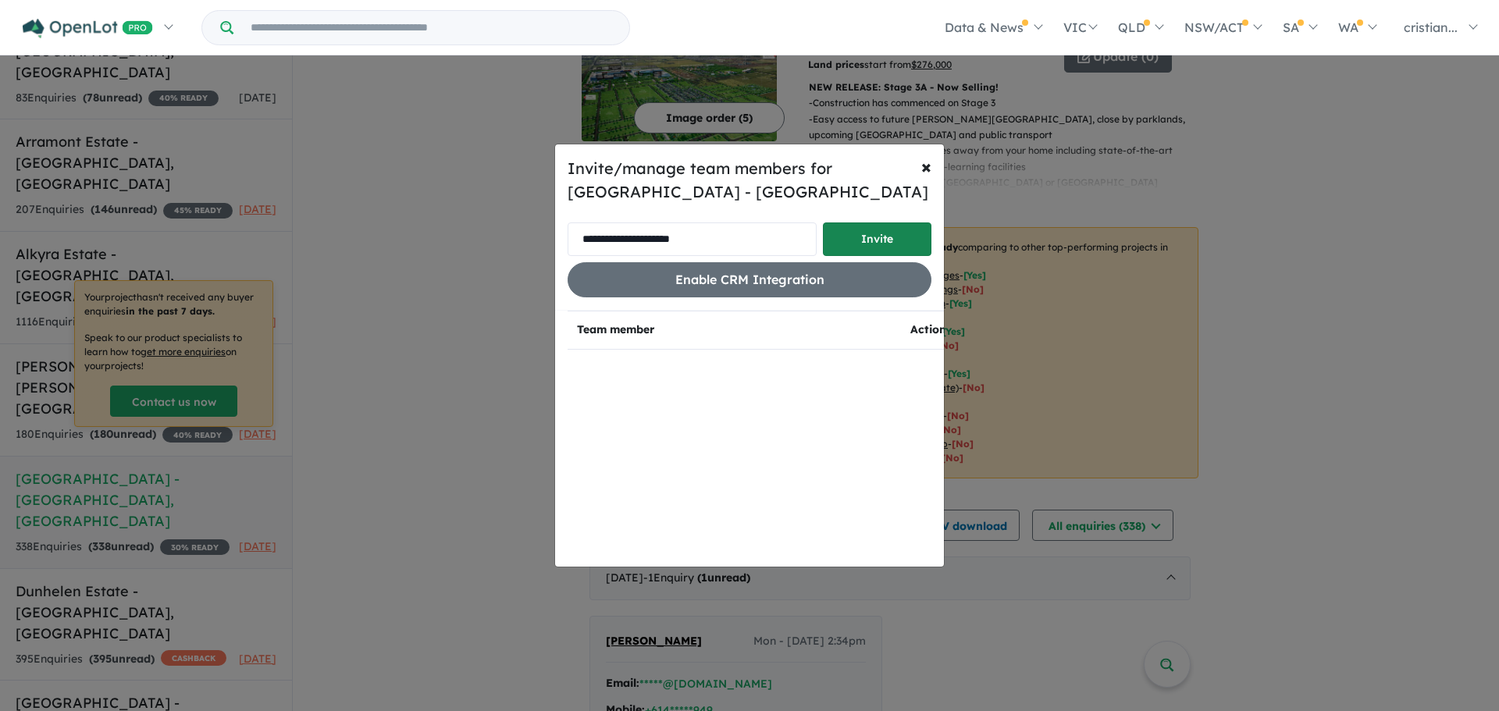
type input "**********"
click at [888, 236] on button "Invite" at bounding box center [877, 239] width 109 height 34
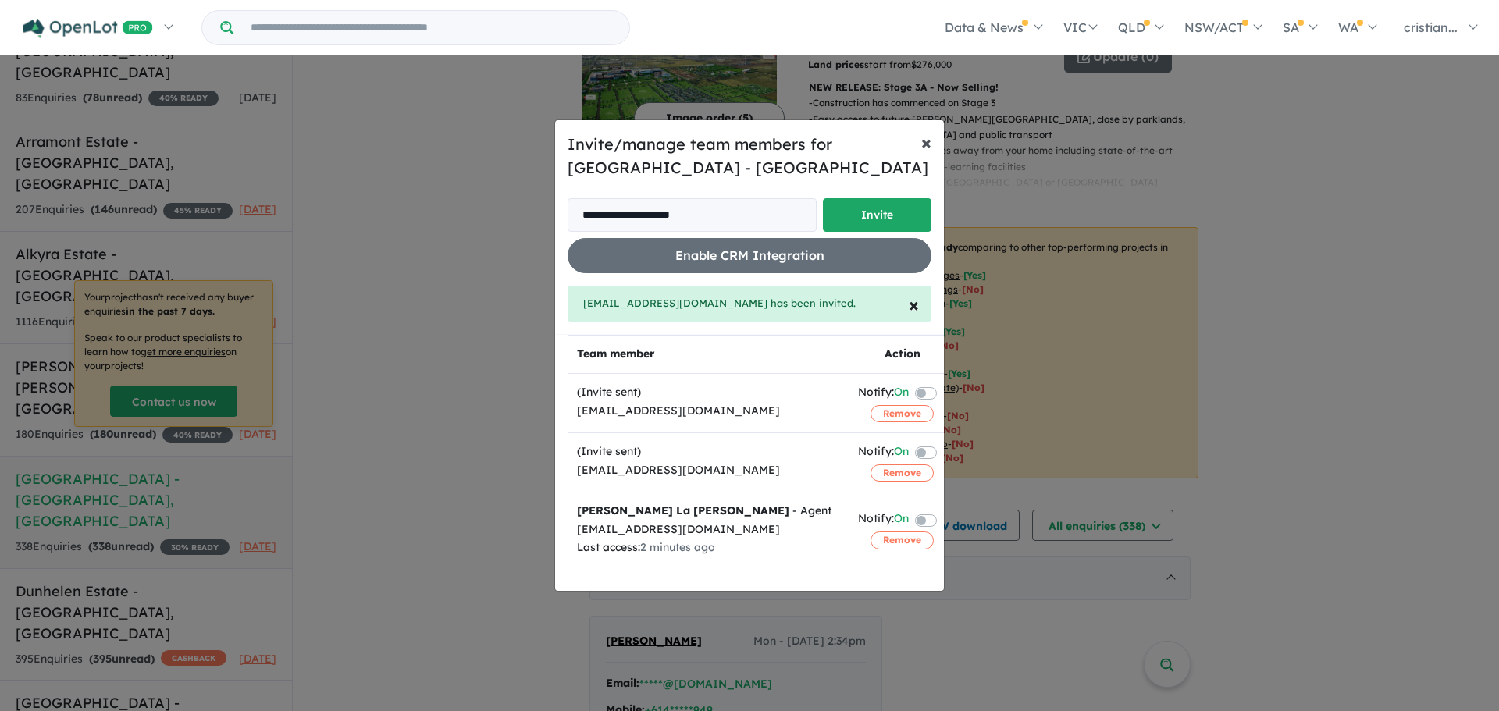
click at [926, 141] on span "×" at bounding box center [926, 141] width 10 height 23
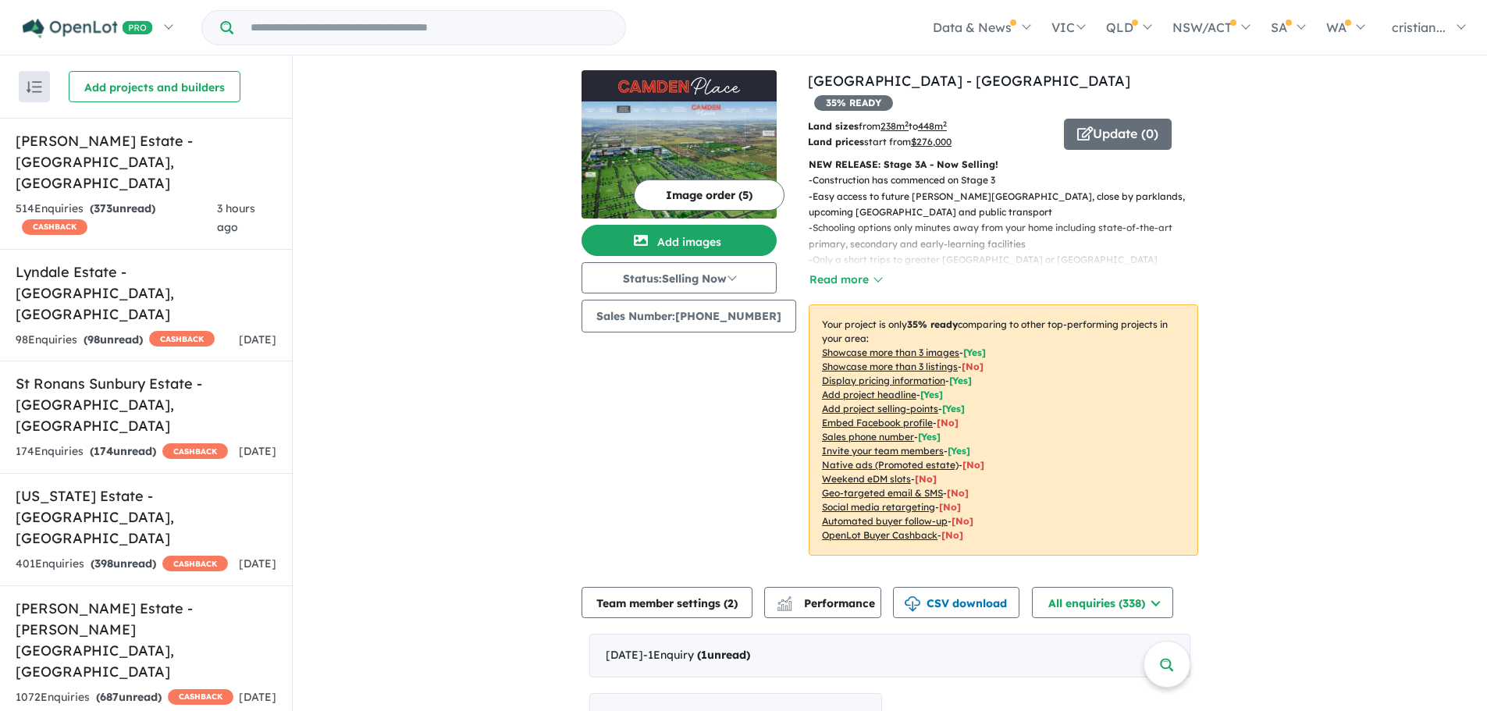
scroll to position [0, 0]
click at [822, 272] on button "Read more" at bounding box center [845, 281] width 73 height 18
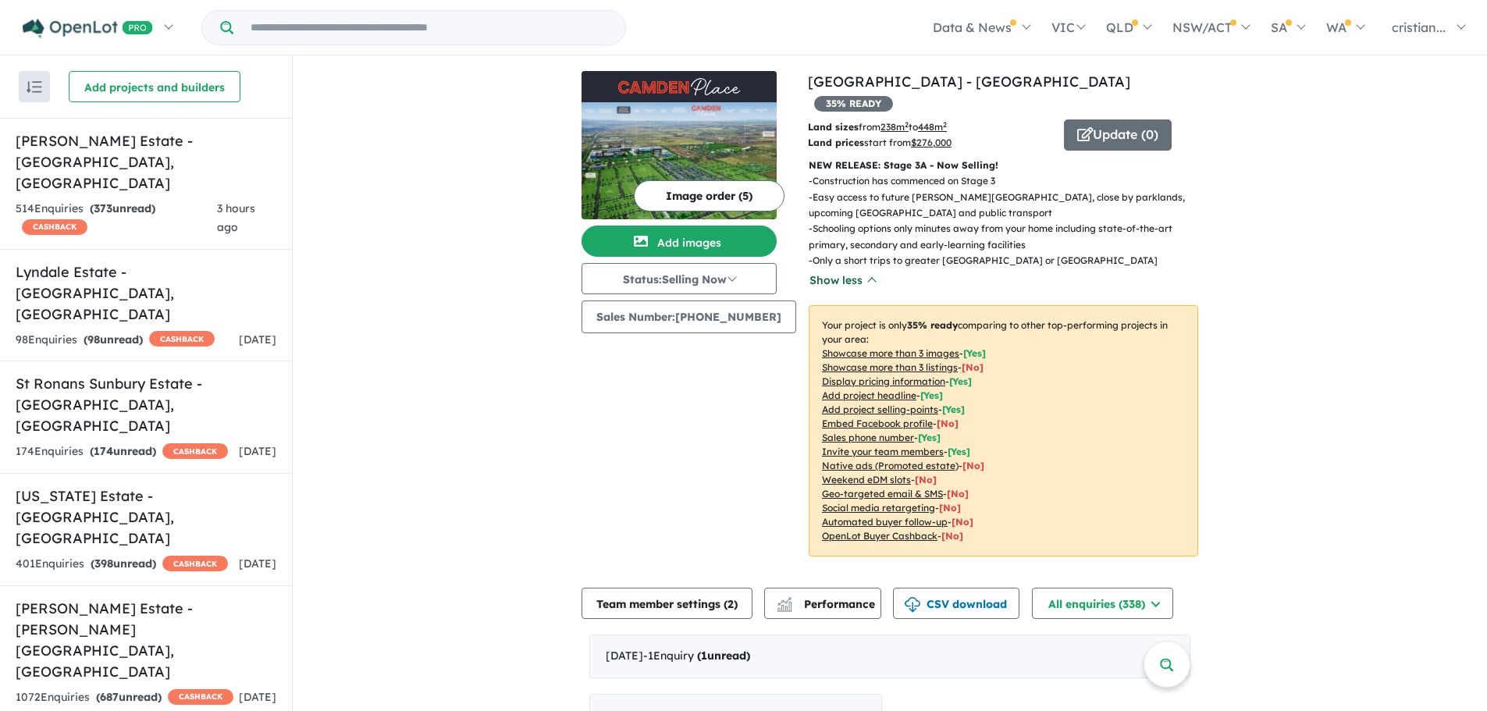
click at [823, 272] on button "Show less" at bounding box center [842, 281] width 67 height 18
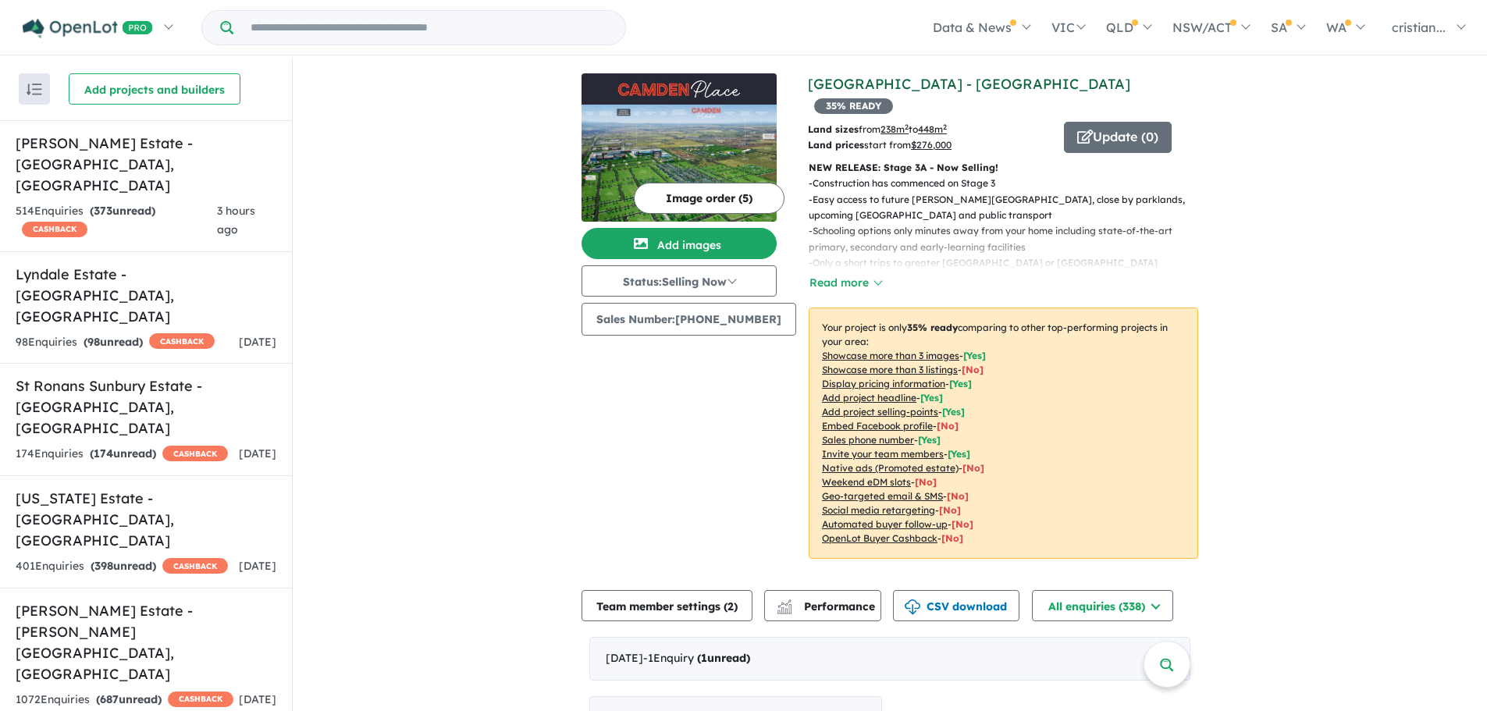
click at [920, 81] on link "[GEOGRAPHIC_DATA] - [GEOGRAPHIC_DATA]" at bounding box center [969, 84] width 322 height 18
click at [855, 274] on button "Read more" at bounding box center [845, 283] width 73 height 18
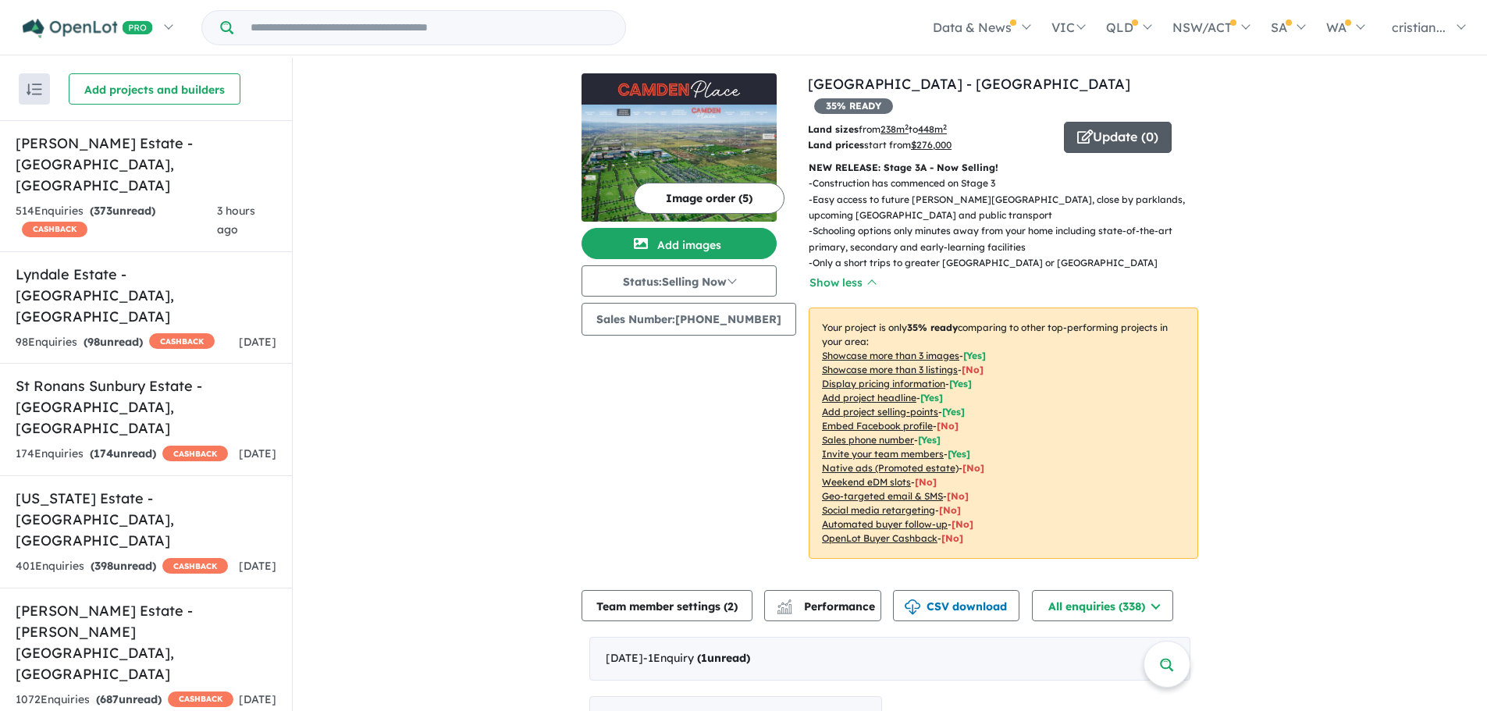
click at [1115, 122] on button "Update ( 0 )" at bounding box center [1118, 137] width 108 height 31
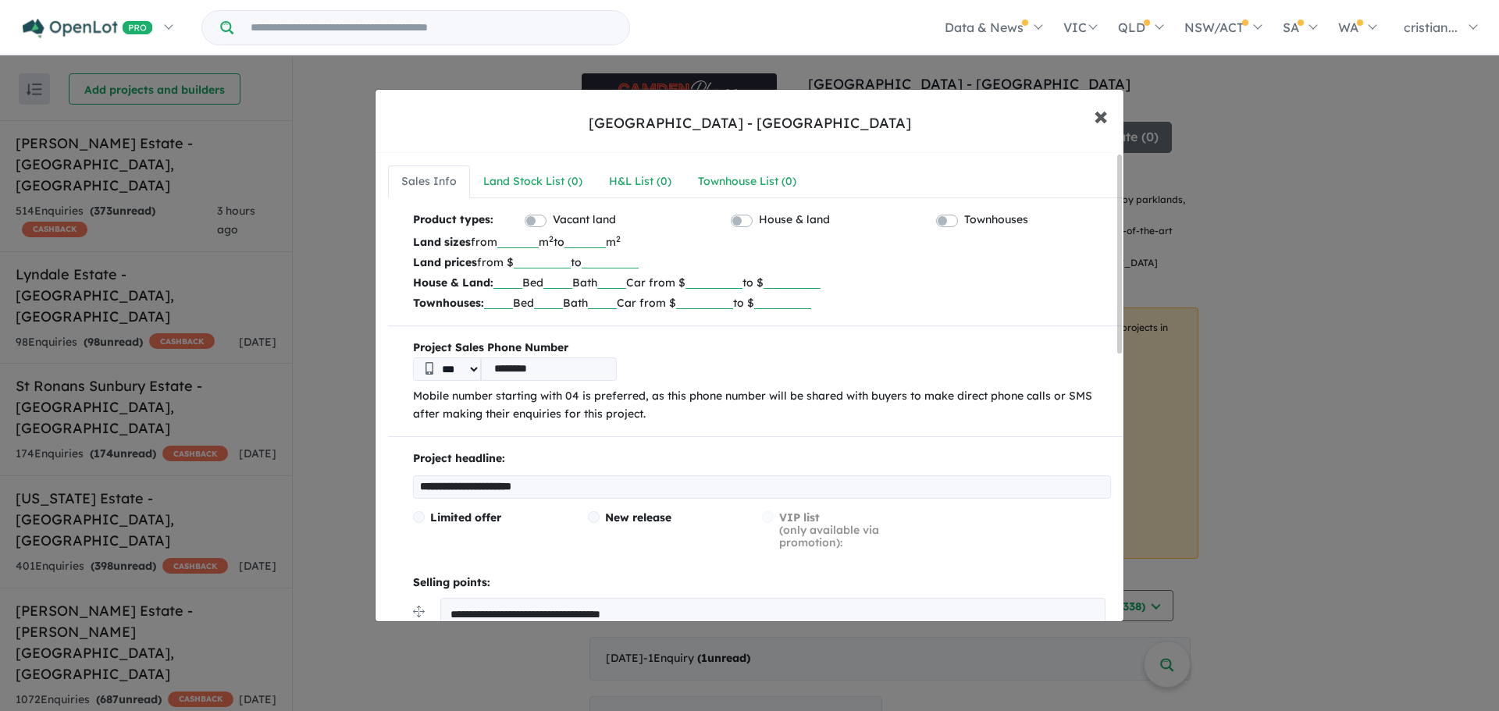
click at [1092, 112] on button "× Close" at bounding box center [1100, 115] width 45 height 42
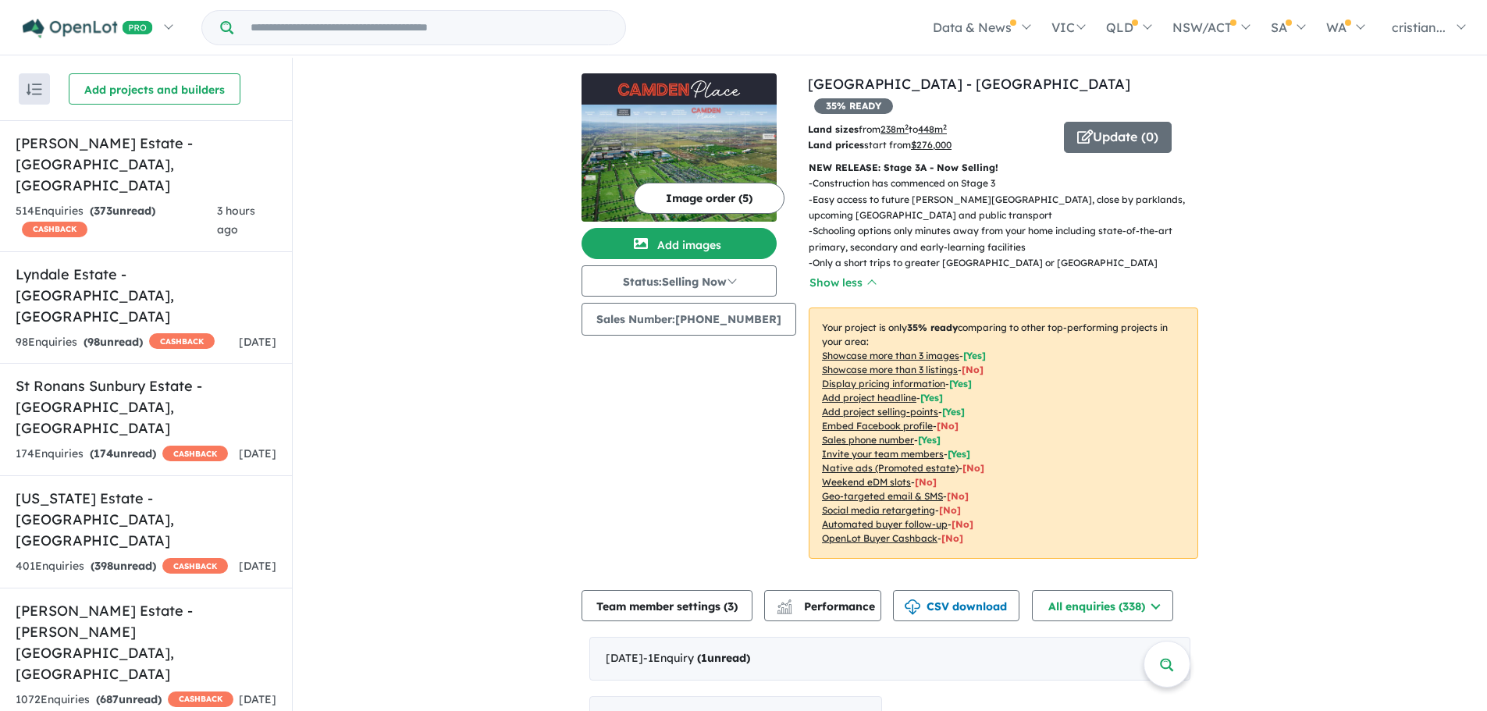
click at [1097, 122] on button "Update ( 0 )" at bounding box center [1118, 137] width 108 height 31
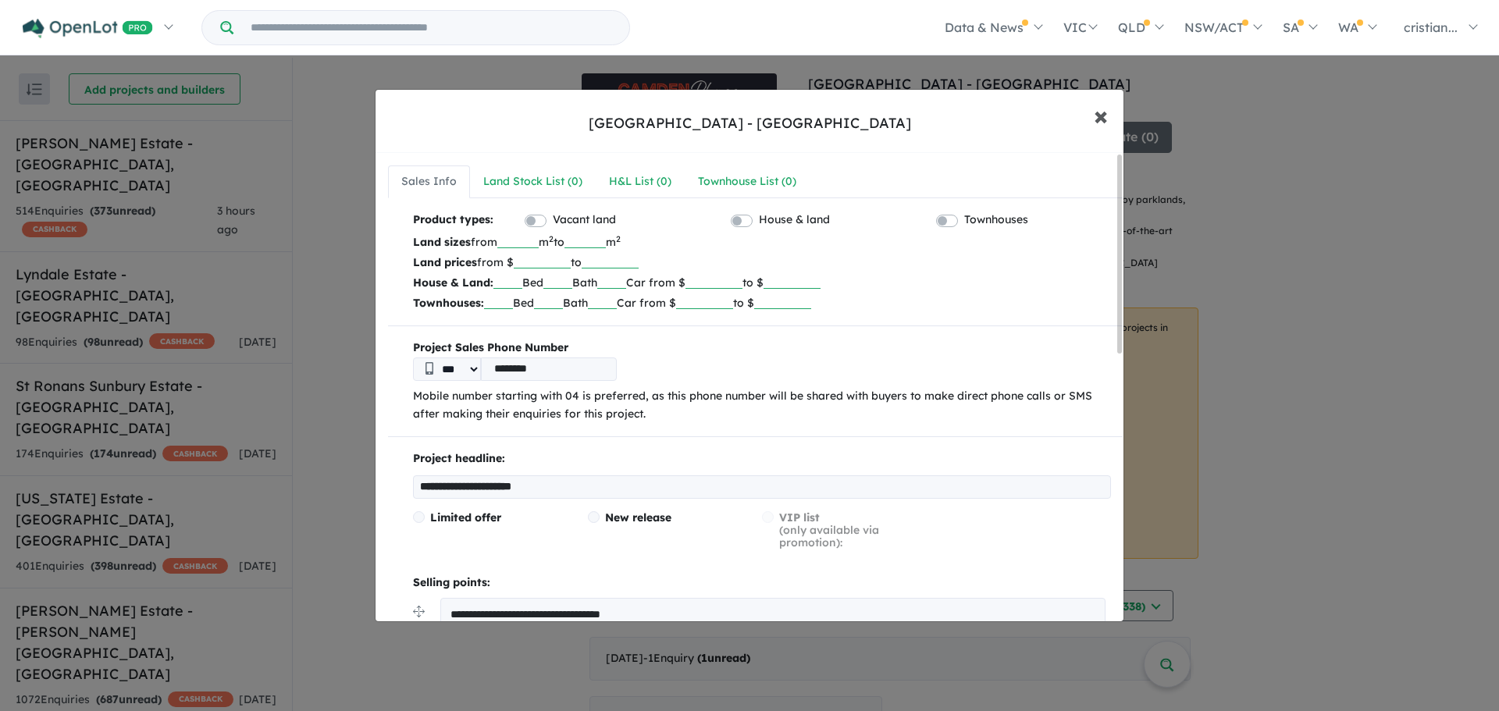
click at [1105, 116] on span "×" at bounding box center [1101, 115] width 14 height 34
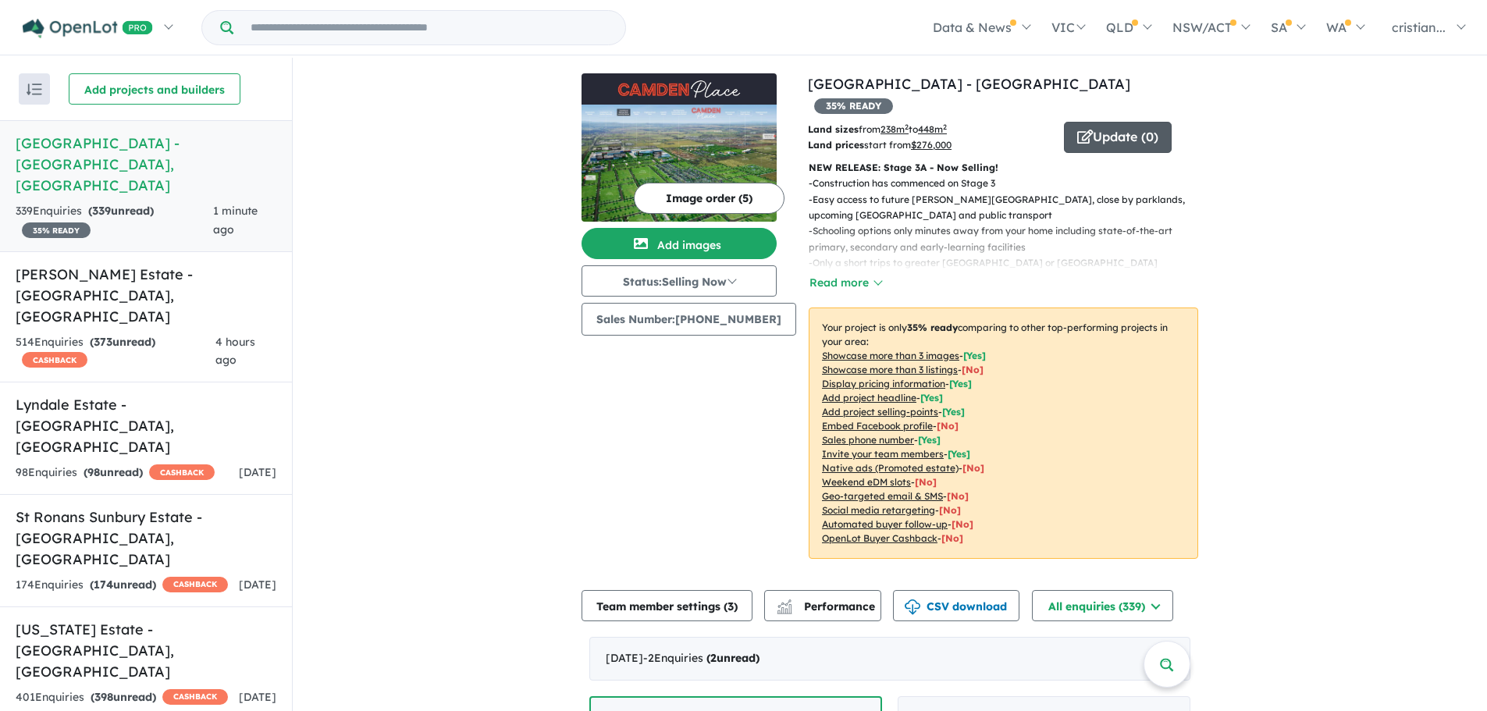
click at [1104, 122] on button "Update ( 0 )" at bounding box center [1118, 137] width 108 height 31
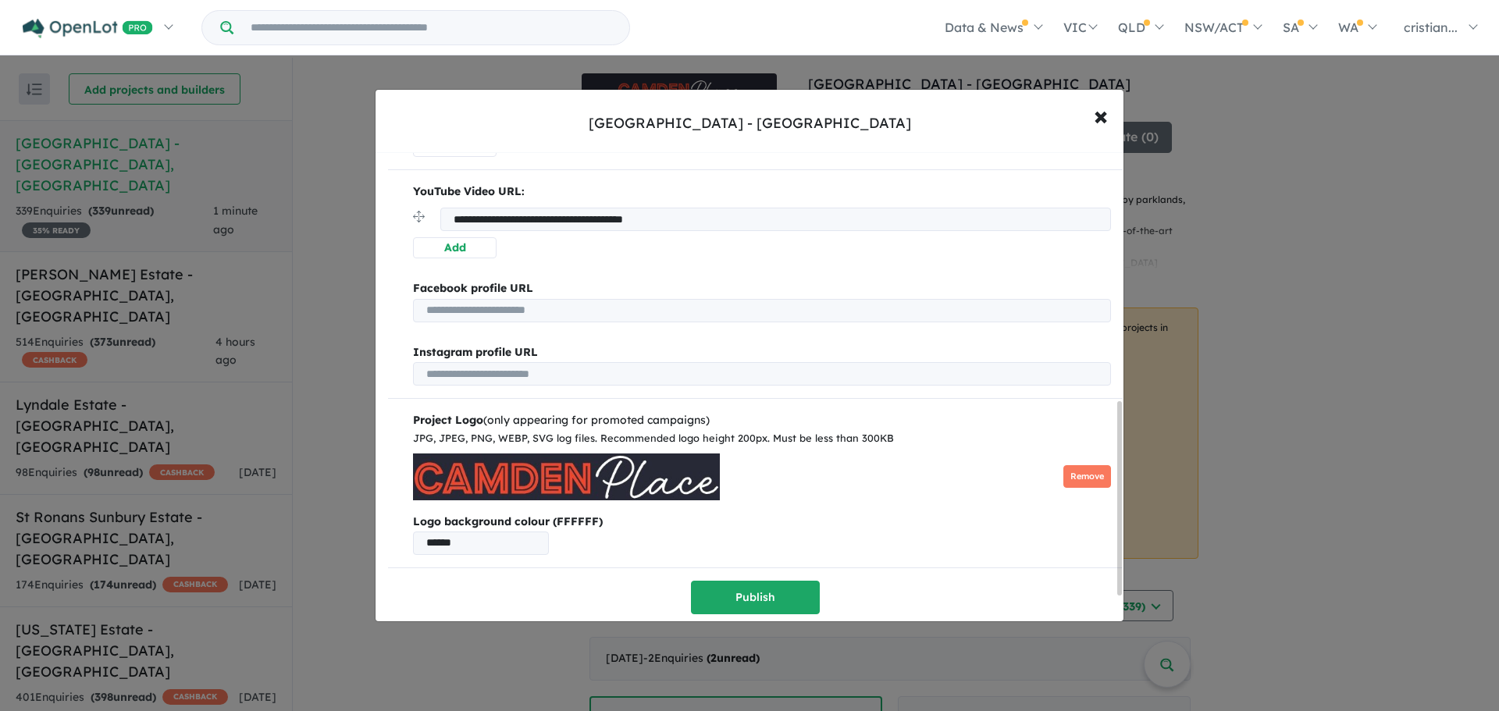
scroll to position [507, 0]
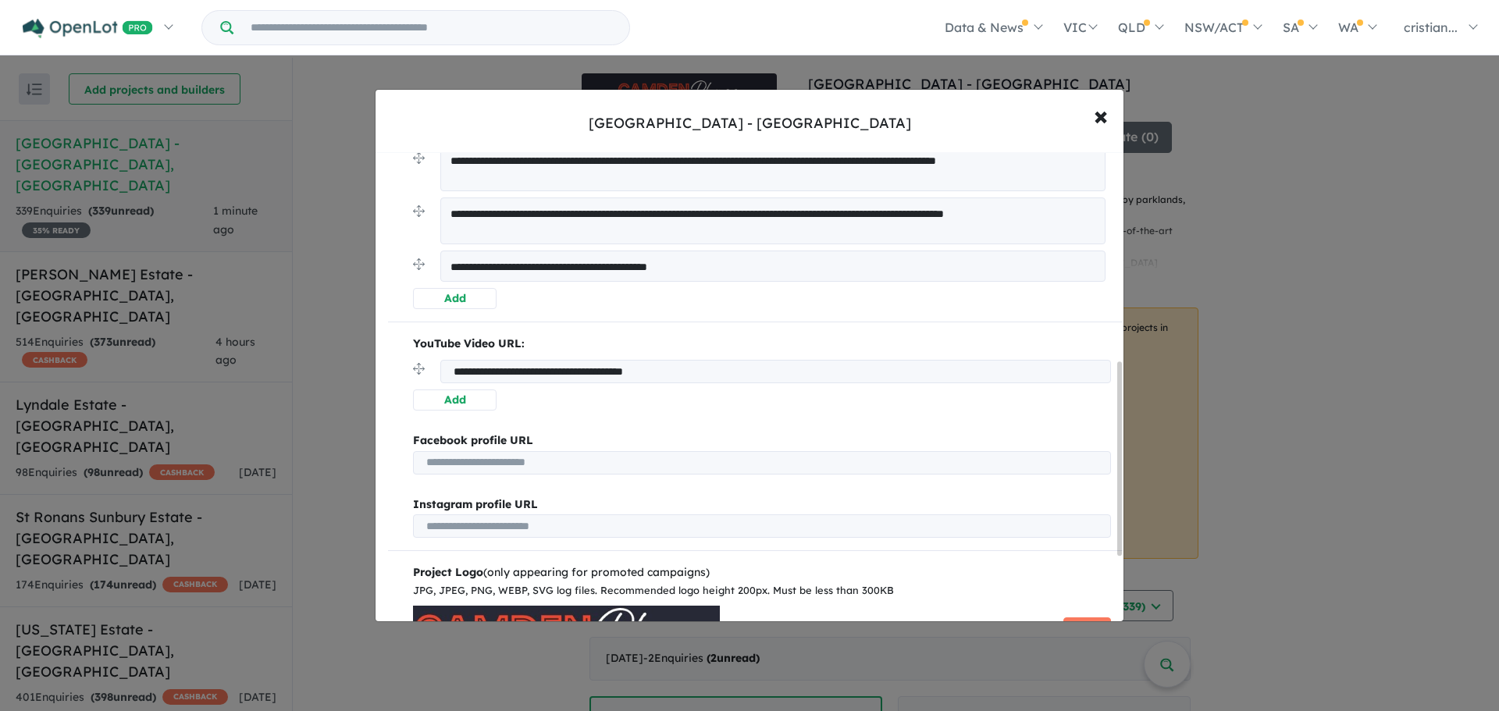
click at [616, 378] on input "**********" at bounding box center [775, 371] width 671 height 23
drag, startPoint x: 736, startPoint y: 372, endPoint x: 358, endPoint y: 372, distance: 377.8
click at [358, 372] on div "**********" at bounding box center [749, 355] width 1499 height 711
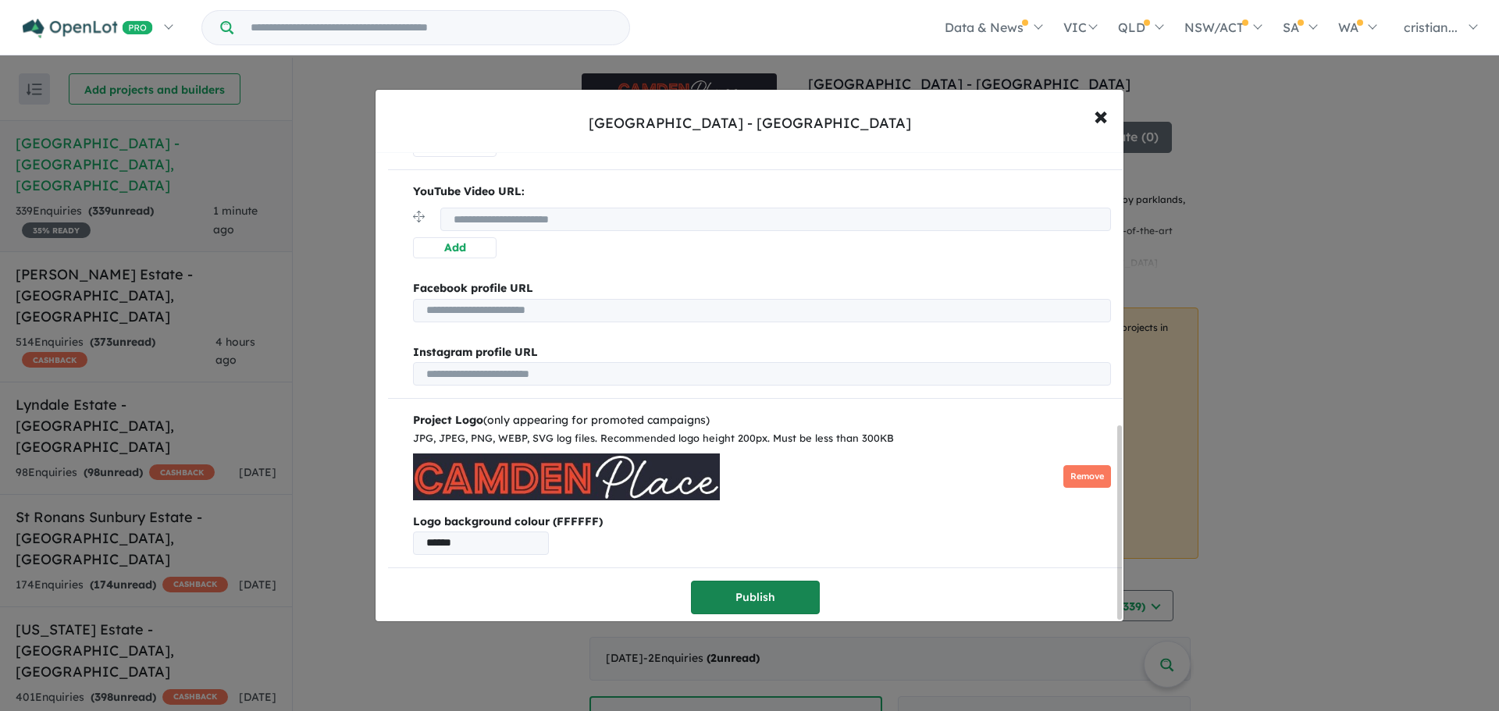
click at [760, 585] on button "Publish" at bounding box center [755, 598] width 129 height 34
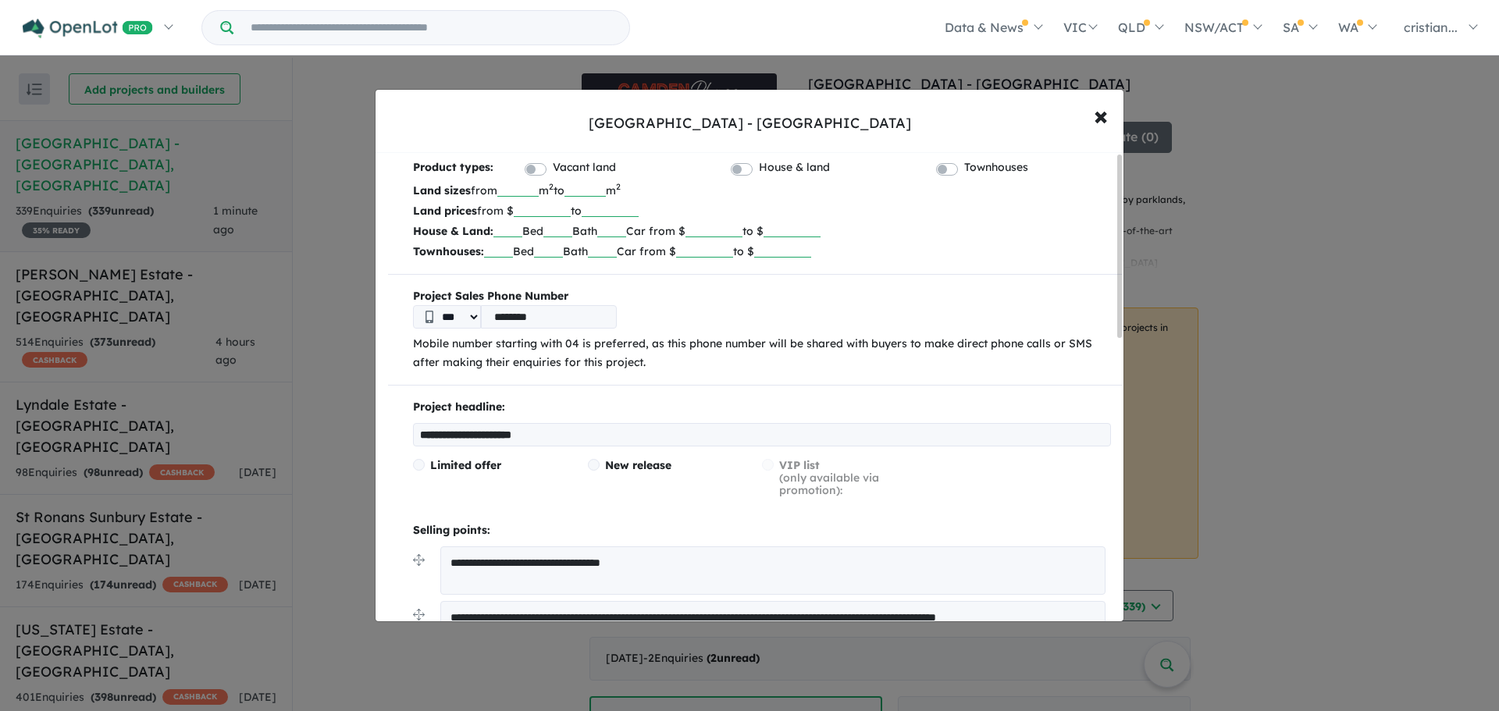
scroll to position [0, 0]
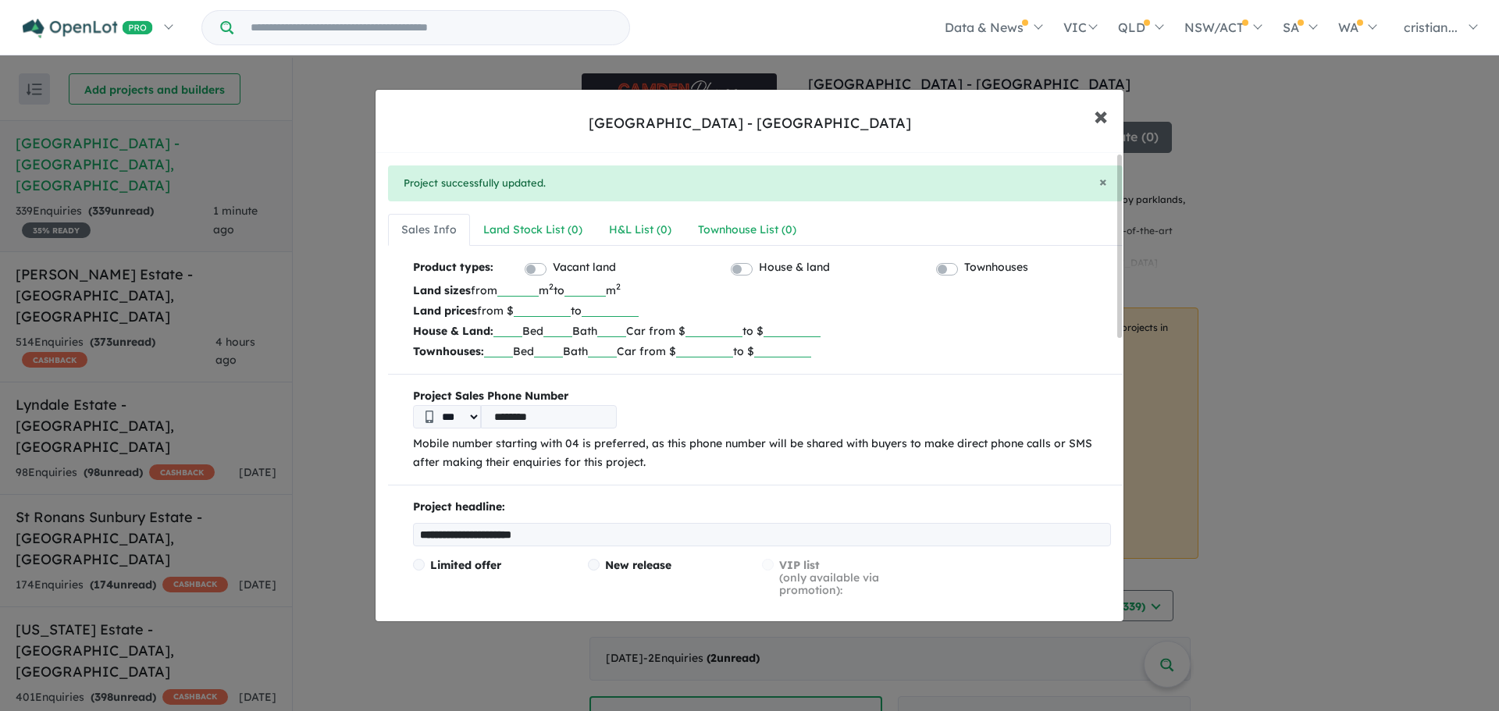
click at [1094, 119] on span "×" at bounding box center [1101, 115] width 14 height 34
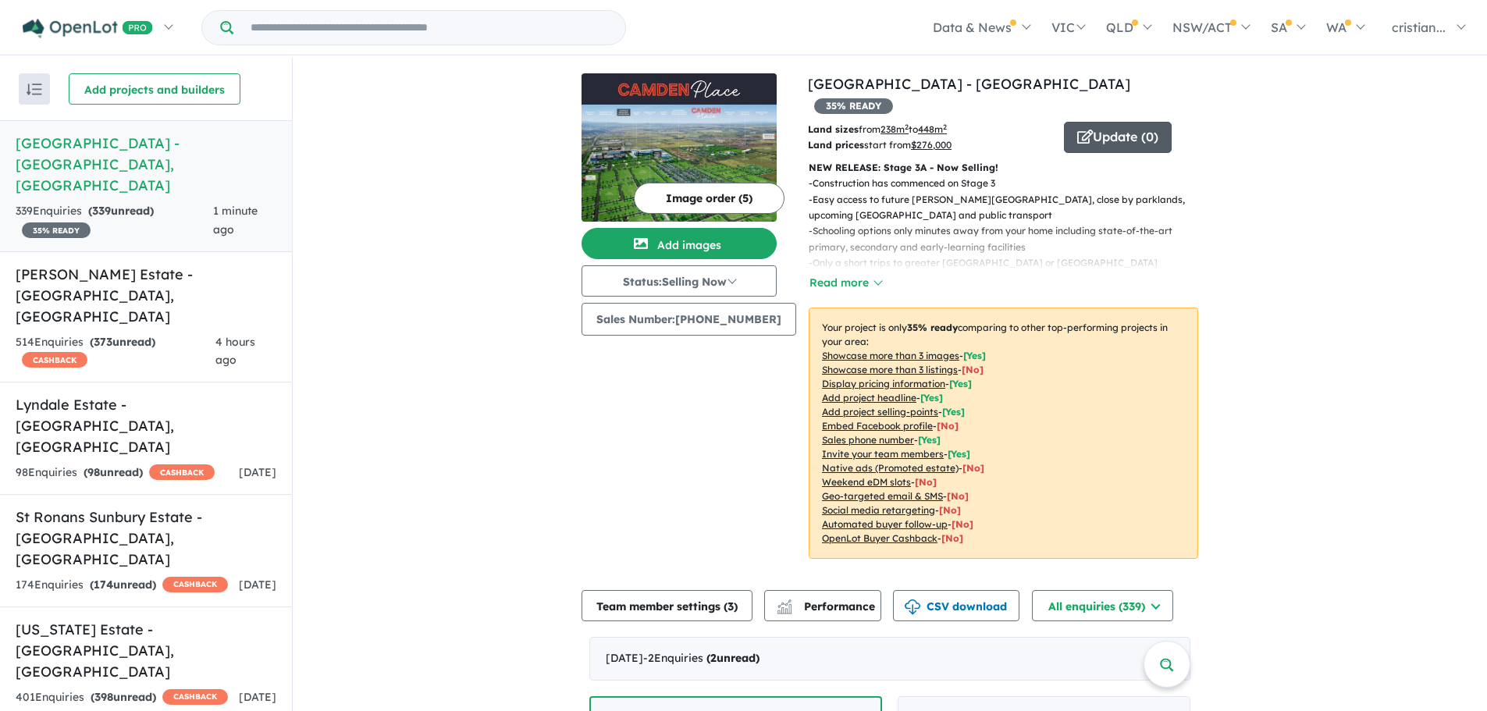
click at [1083, 122] on button "Update ( 0 )" at bounding box center [1118, 137] width 108 height 31
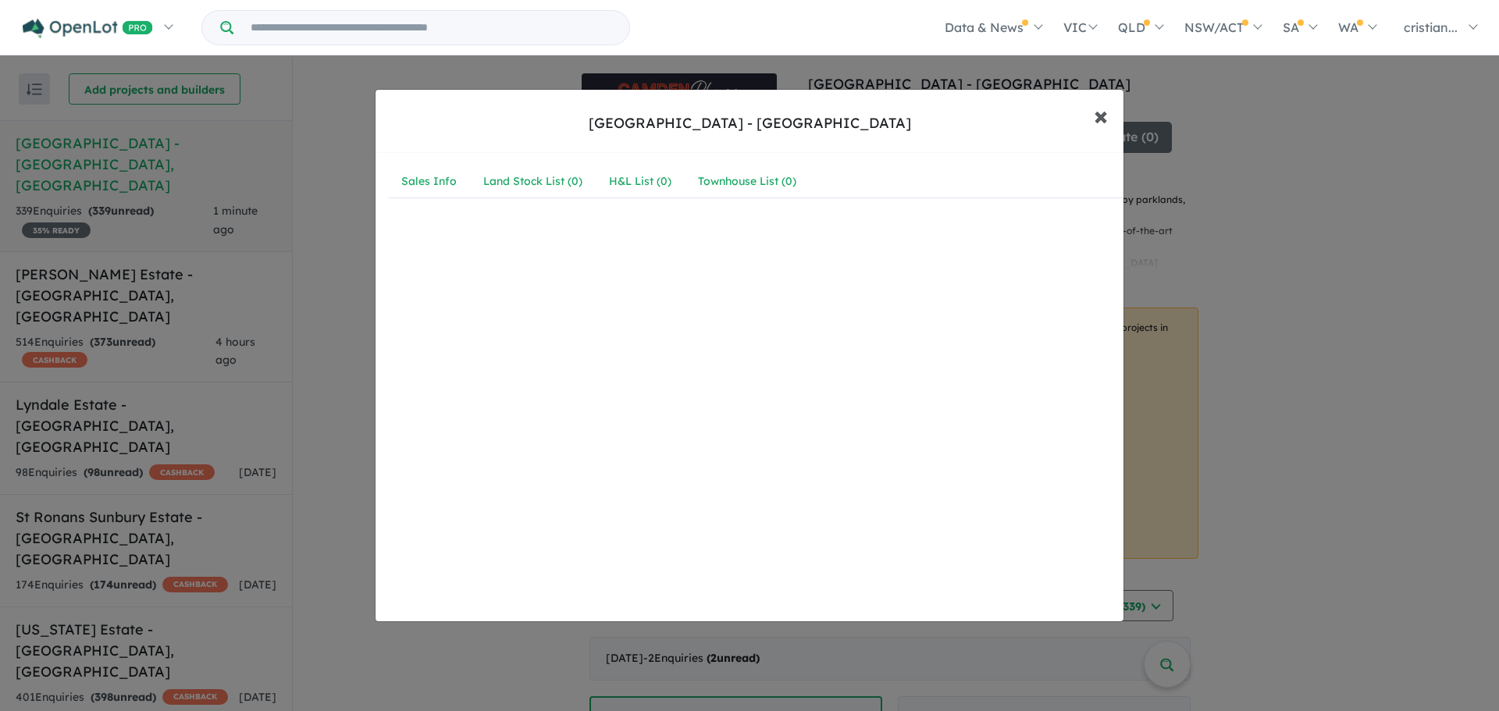
click at [1098, 112] on span "×" at bounding box center [1101, 115] width 14 height 34
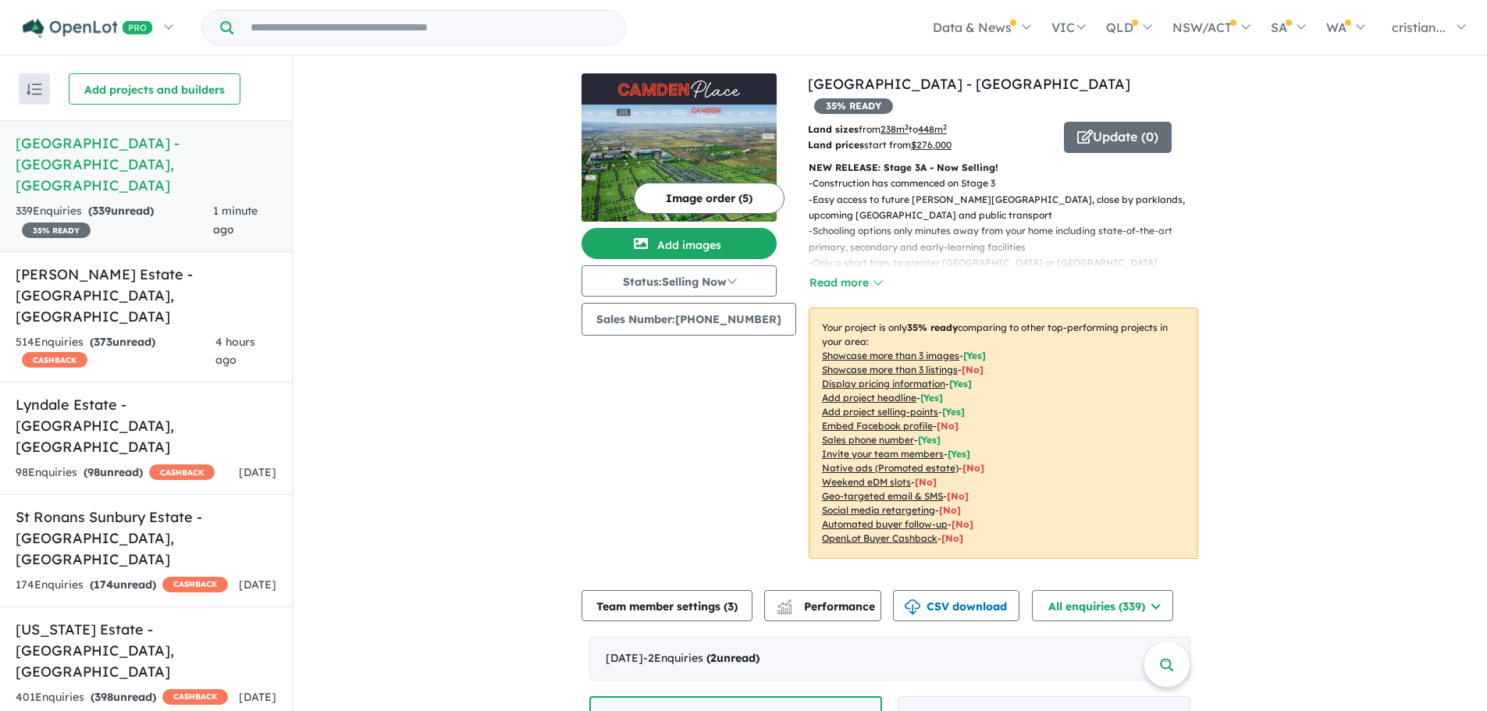
click at [671, 195] on button "Image order ( 5 )" at bounding box center [709, 198] width 151 height 31
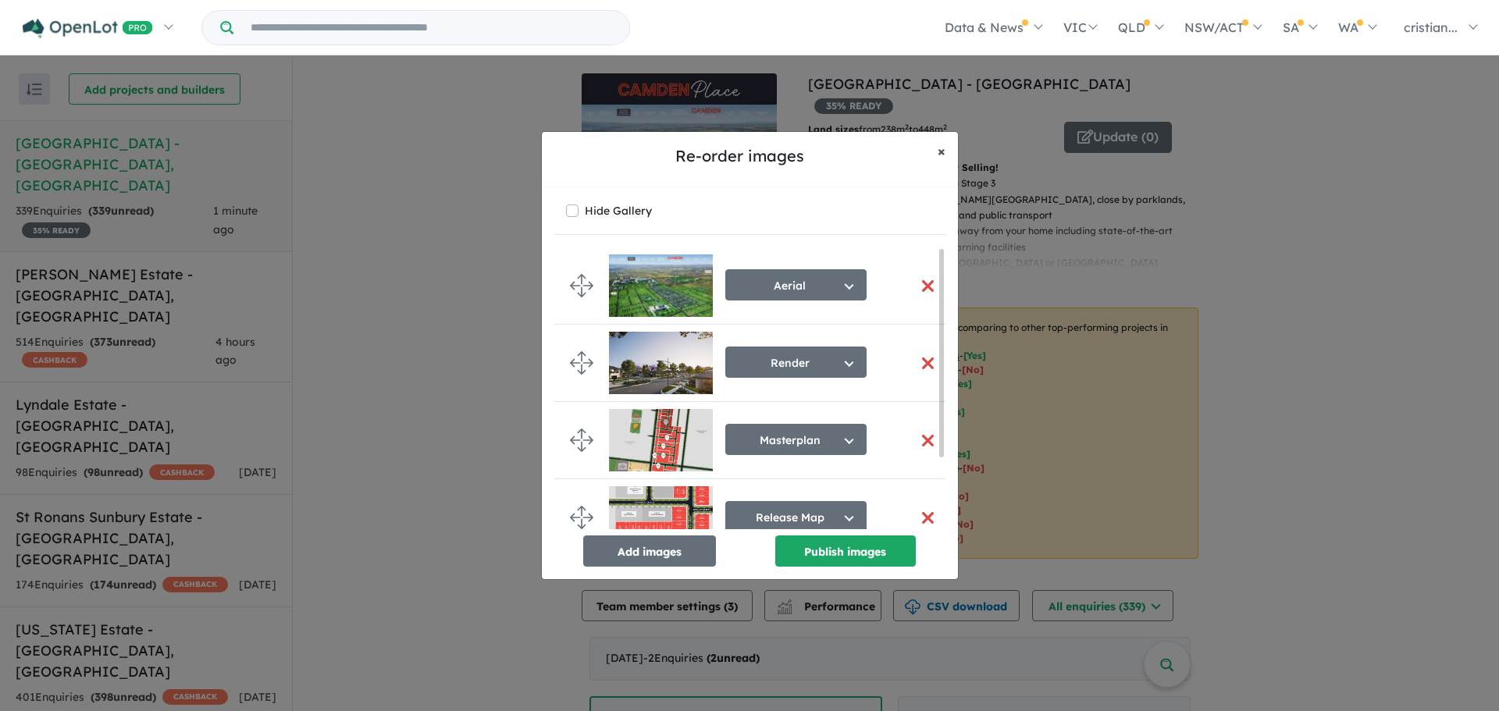
click at [941, 147] on span "×" at bounding box center [941, 151] width 8 height 18
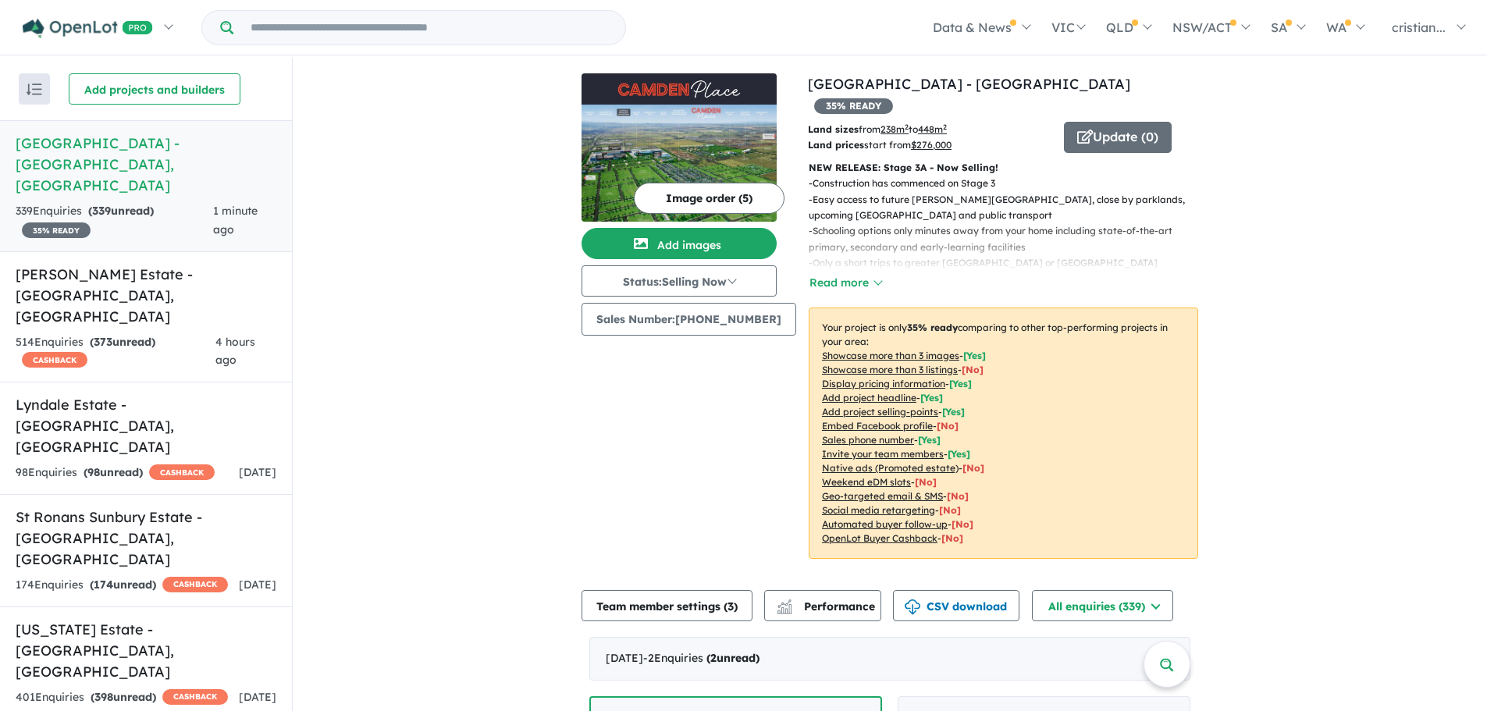
click at [662, 190] on button "Image order ( 5 )" at bounding box center [709, 198] width 151 height 31
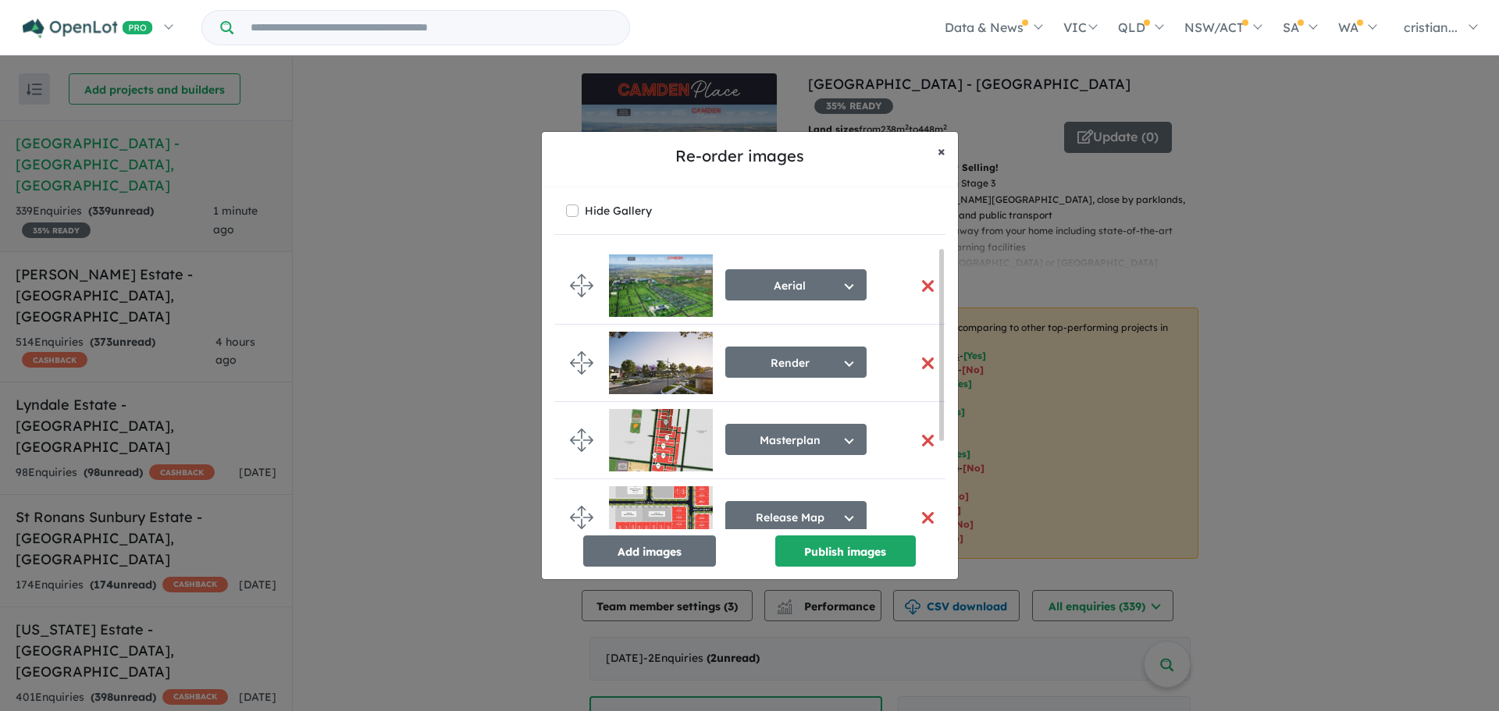
click at [945, 147] on button "× Close" at bounding box center [941, 151] width 33 height 39
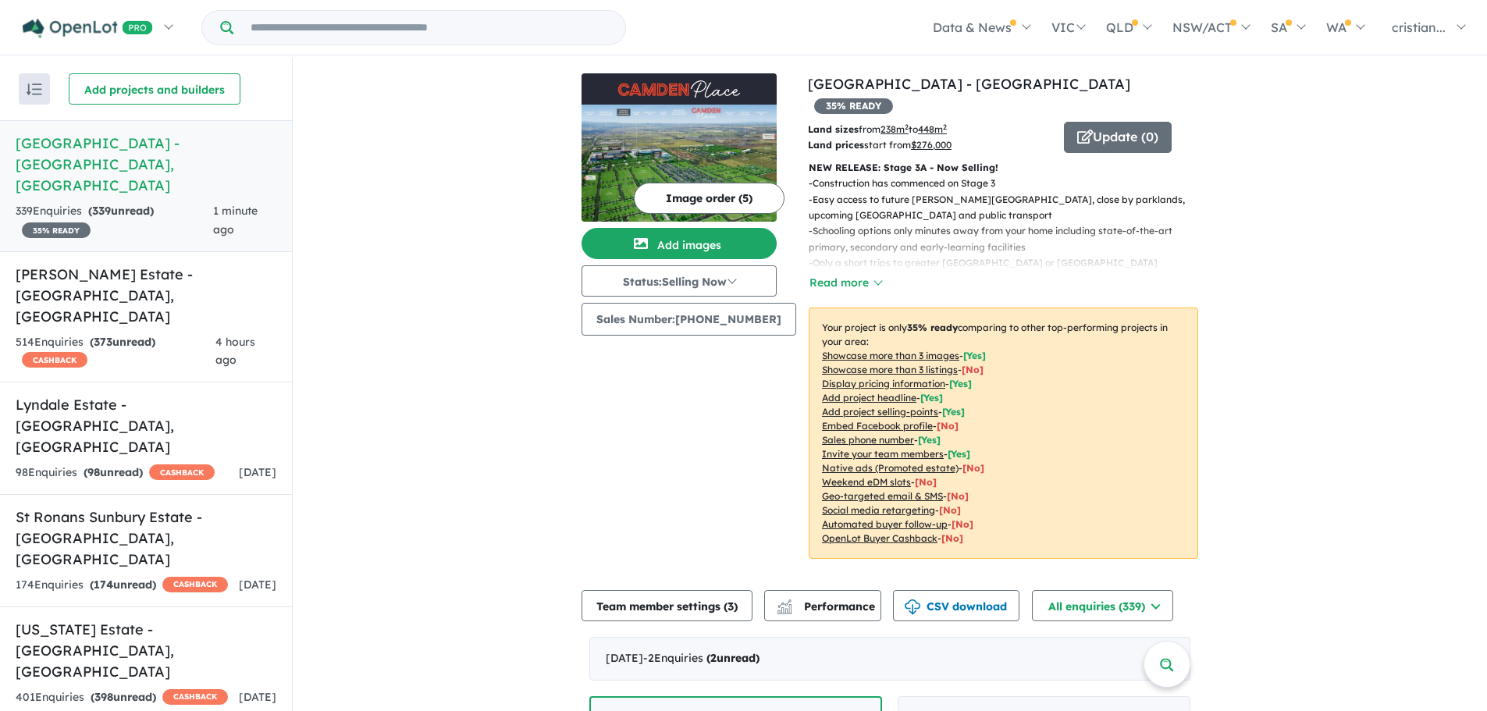
drag, startPoint x: 463, startPoint y: 398, endPoint x: 450, endPoint y: 395, distance: 13.6
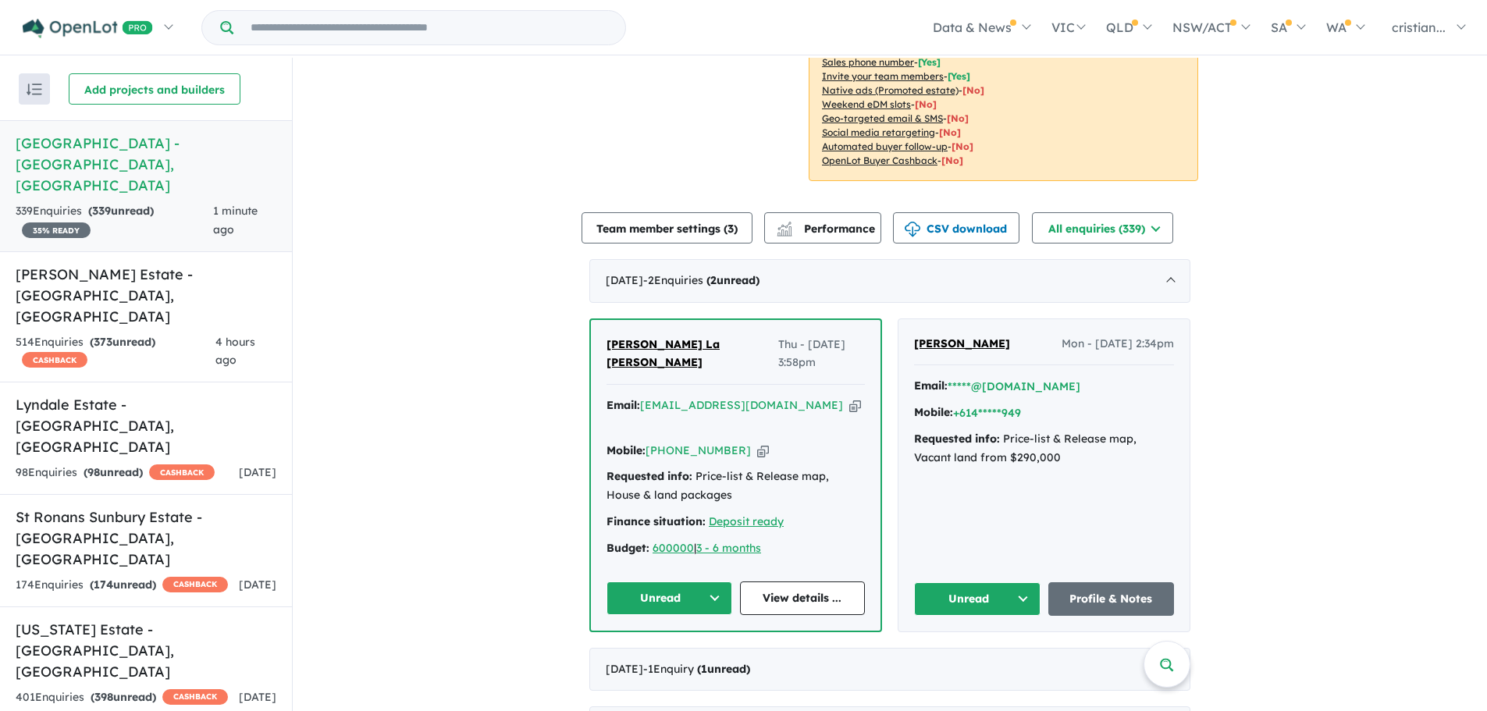
scroll to position [390, 0]
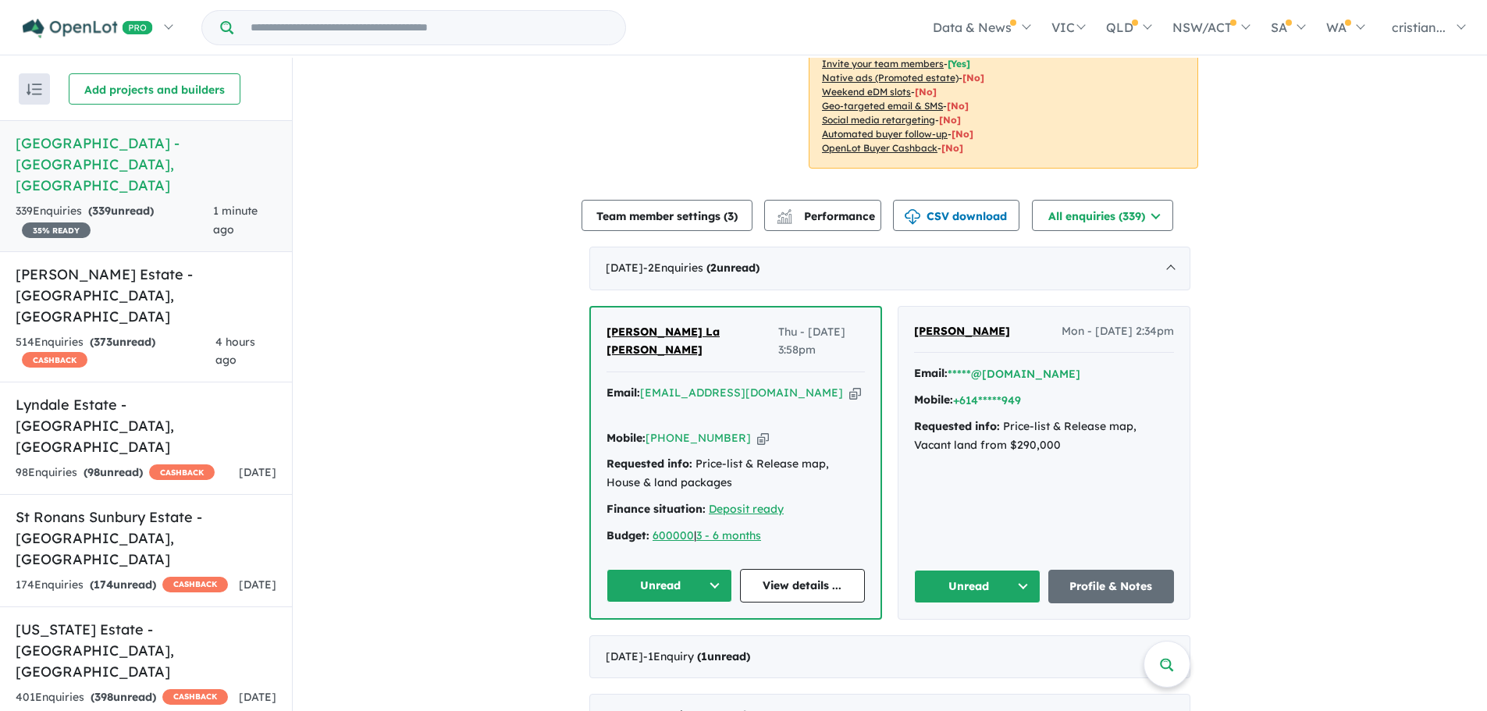
click at [663, 200] on button "Team member settings ( 3 )" at bounding box center [667, 215] width 171 height 31
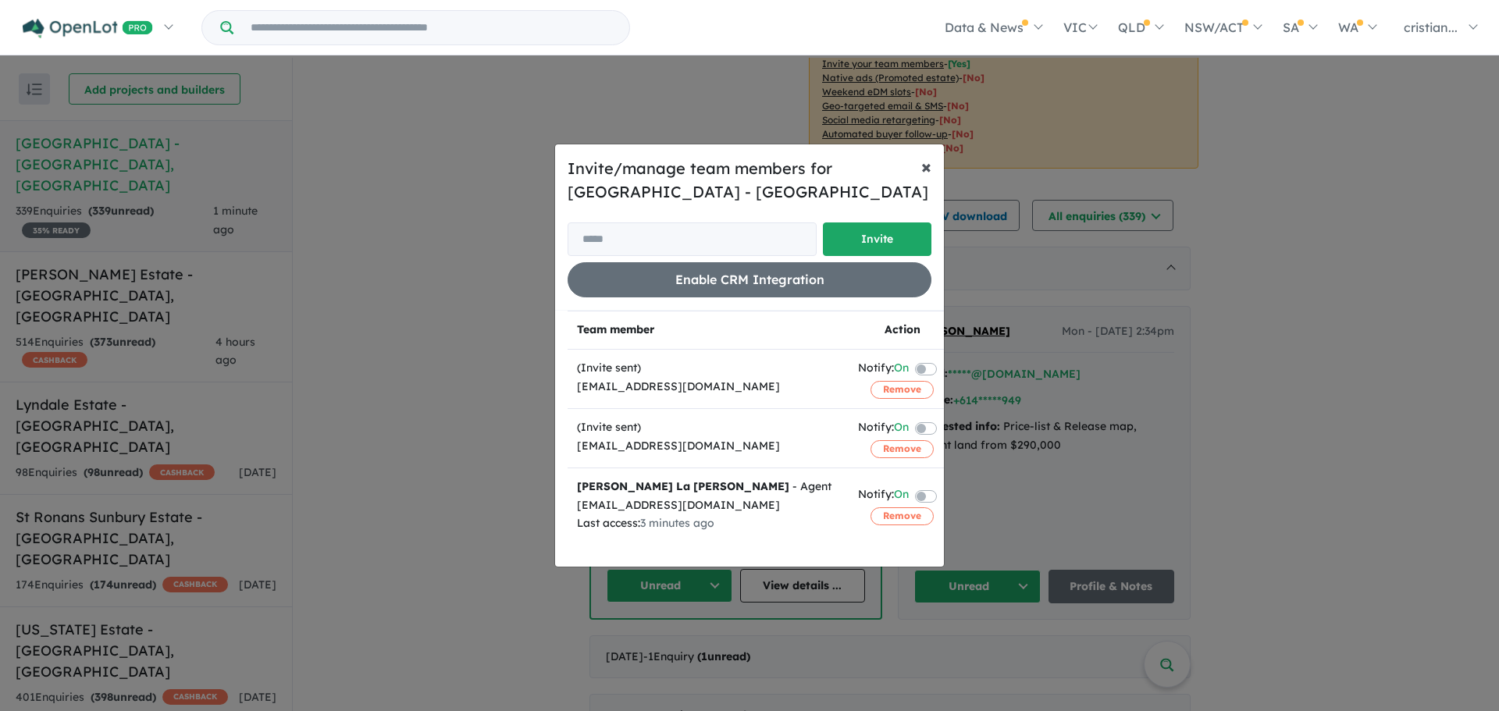
click at [916, 177] on button "× Close" at bounding box center [926, 166] width 35 height 44
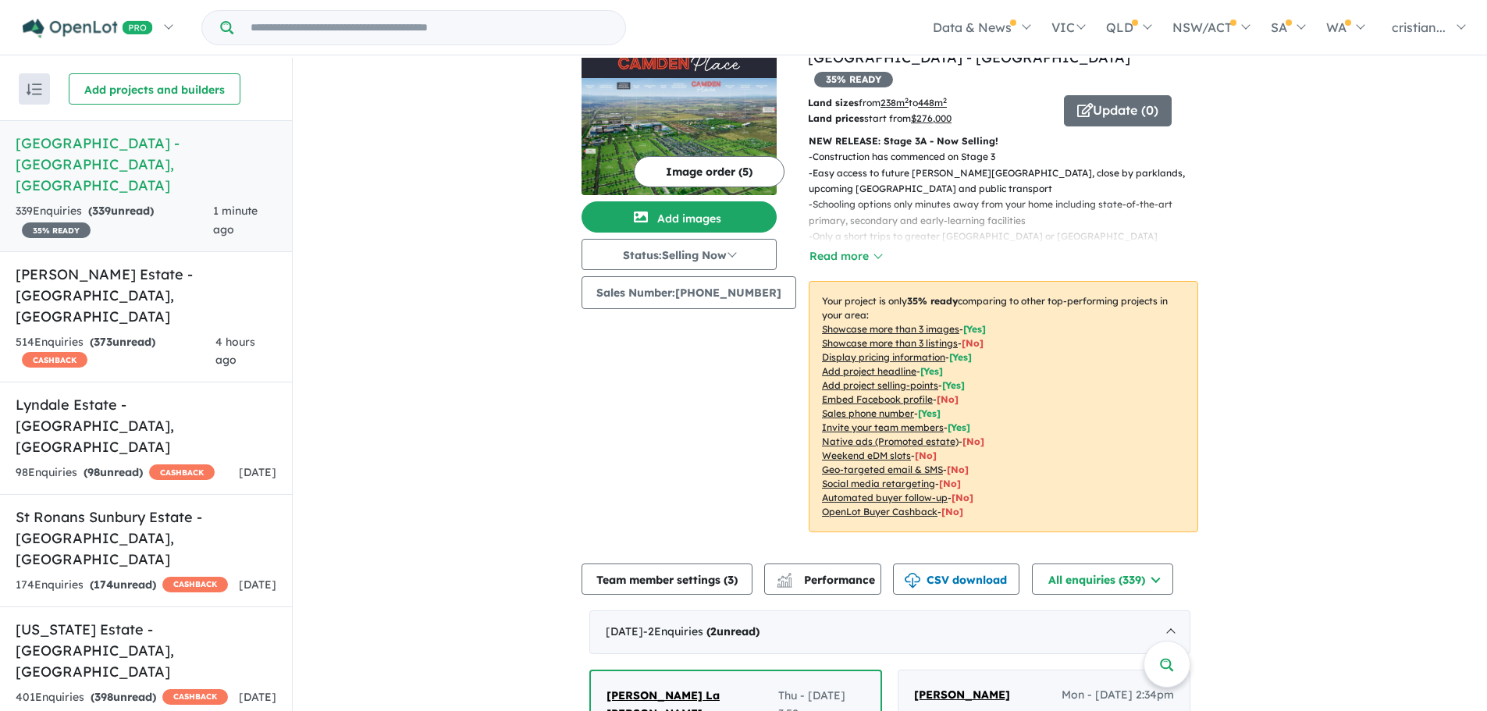
scroll to position [0, 0]
